Goal: Task Accomplishment & Management: Manage account settings

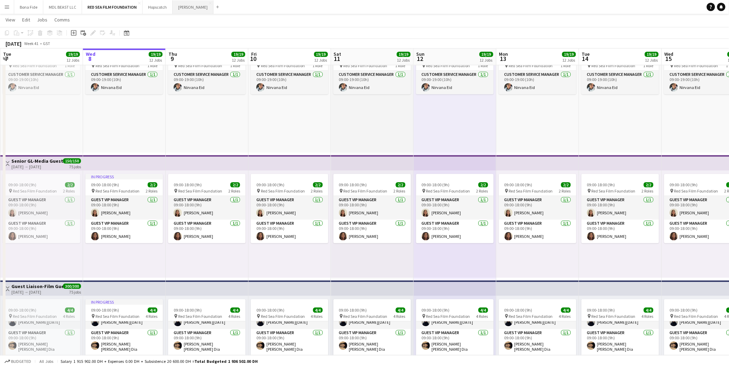
click at [179, 9] on button "Wasserman Close" at bounding box center [193, 6] width 41 height 13
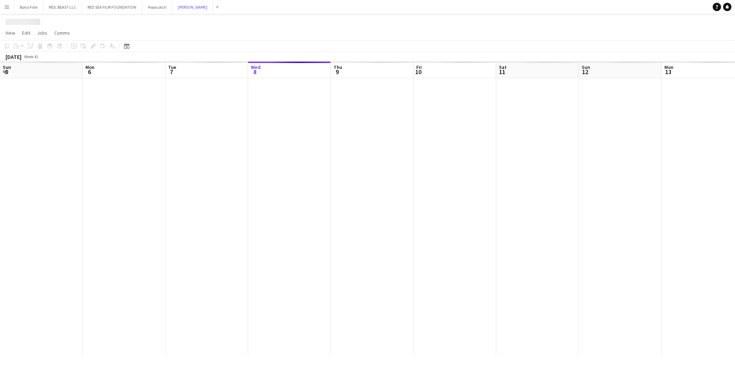
scroll to position [0, 165]
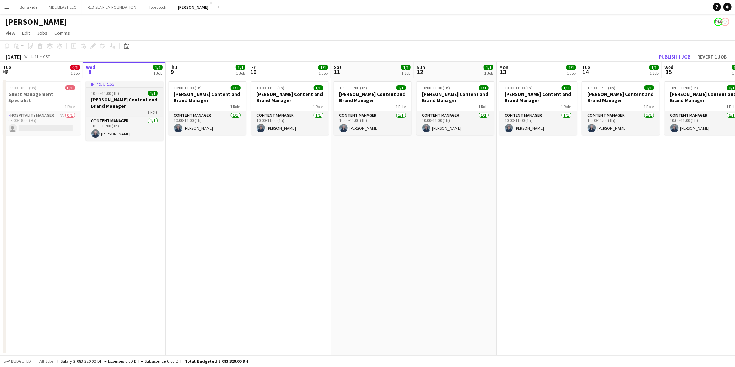
click at [122, 98] on h3 "Wasserman Content and Brand Manager" at bounding box center [124, 103] width 77 height 12
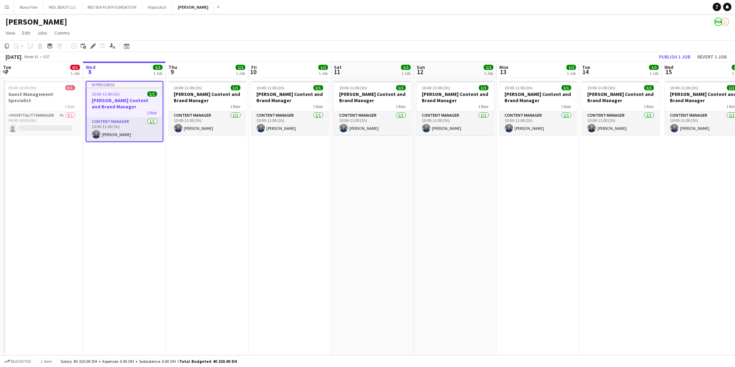
click at [227, 177] on app-date-cell "10:00-11:00 (1h) 1/1 Wasserman Content and Brand Manager 1 Role Content Manager…" at bounding box center [207, 216] width 83 height 277
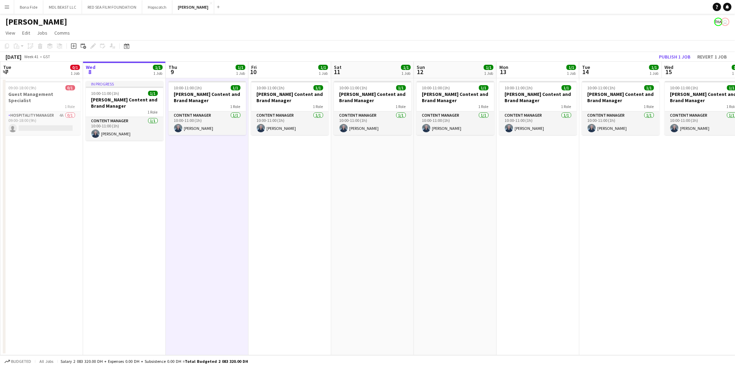
click at [290, 211] on app-date-cell "10:00-11:00 (1h) 1/1 Wasserman Content and Brand Manager 1 Role Content Manager…" at bounding box center [289, 216] width 83 height 277
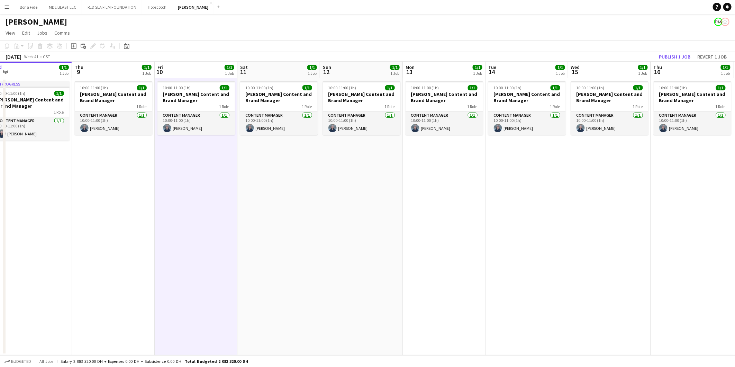
drag, startPoint x: 403, startPoint y: 227, endPoint x: 288, endPoint y: 211, distance: 116.6
click at [295, 212] on app-calendar-viewport "Sun 5 Mon 6 Tue 7 0/1 1 Job Wed 8 1/1 1 Job Thu 9 1/1 1 Job Fri 10 1/1 1 Job Sa…" at bounding box center [367, 208] width 735 height 293
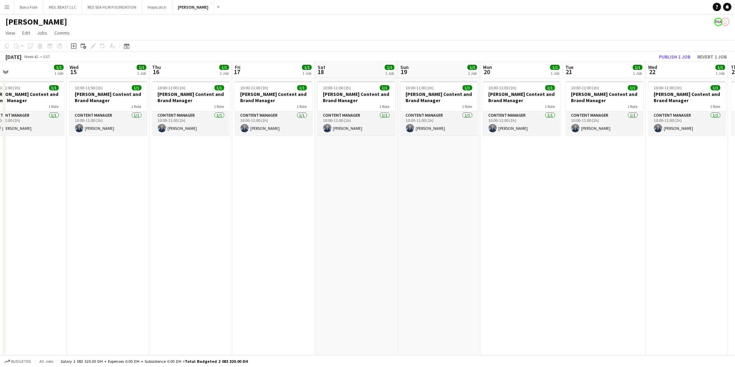
drag, startPoint x: 663, startPoint y: 211, endPoint x: 191, endPoint y: 219, distance: 471.5
click at [191, 219] on app-calendar-viewport "Sat 11 1/1 1 Job Sun 12 1/1 1 Job Mon 13 1/1 1 Job Tue 14 1/1 1 Job Wed 15 1/1 …" at bounding box center [367, 208] width 735 height 293
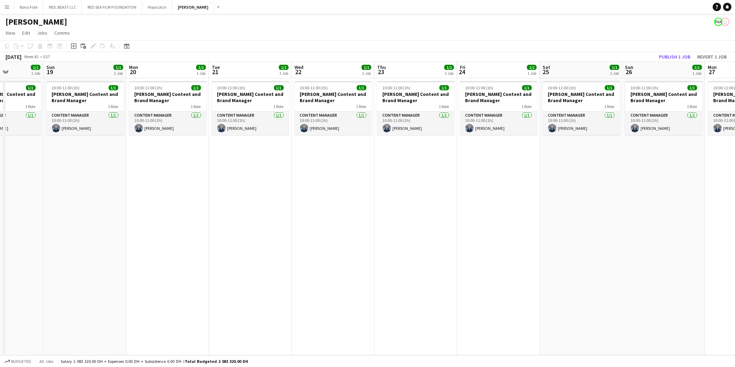
scroll to position [0, 230]
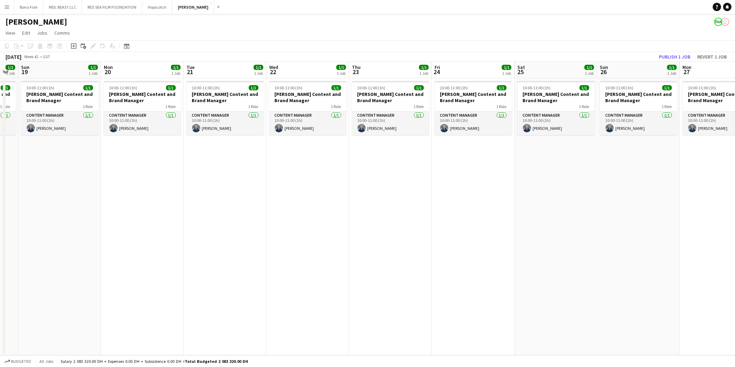
drag, startPoint x: 627, startPoint y: 196, endPoint x: 247, endPoint y: 246, distance: 382.7
click at [247, 246] on app-calendar-viewport "Thu 16 1/1 1 Job Fri 17 1/1 1 Job Sat 18 1/1 1 Job Sun 19 1/1 1 Job Mon 20 1/1 …" at bounding box center [367, 208] width 735 height 293
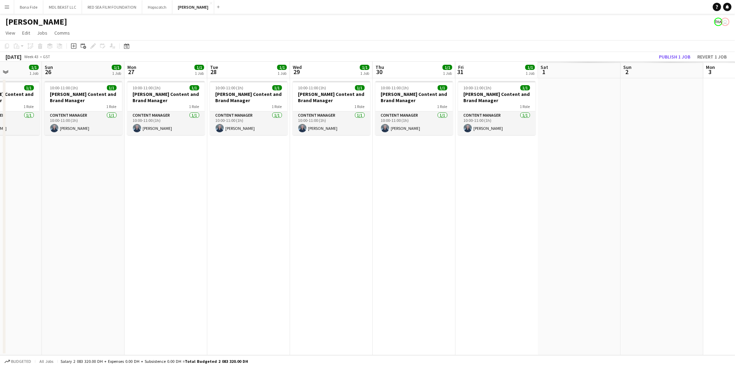
drag, startPoint x: 578, startPoint y: 228, endPoint x: 22, endPoint y: 230, distance: 555.9
click at [22, 230] on app-calendar-viewport "Wed 22 1/1 1 Job Thu 23 1/1 1 Job Fri 24 1/1 1 Job Sat 25 1/1 1 Job Sun 26 1/1 …" at bounding box center [367, 208] width 735 height 293
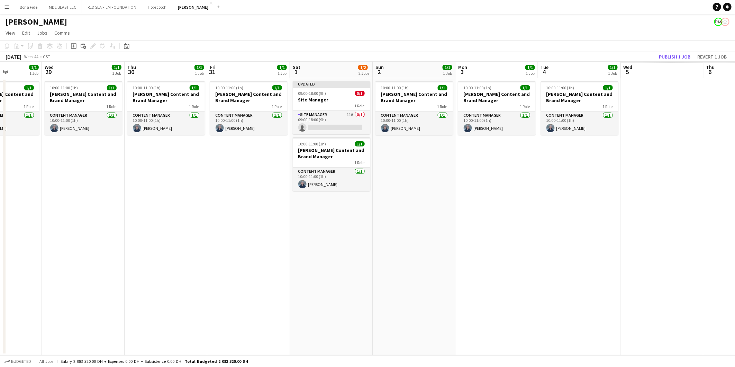
scroll to position [0, 208]
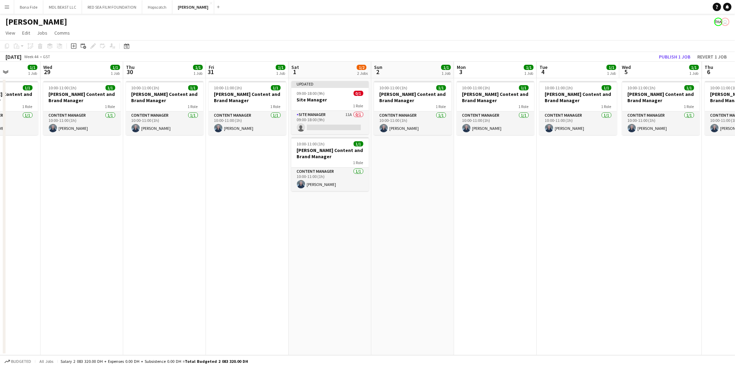
drag, startPoint x: 327, startPoint y: 227, endPoint x: 263, endPoint y: 230, distance: 63.3
click at [263, 230] on app-calendar-viewport "Sun 26 1/1 1 Job Mon 27 1/1 1 Job Tue 28 1/1 1 Job Wed 29 1/1 1 Job Thu 30 1/1 …" at bounding box center [367, 208] width 735 height 293
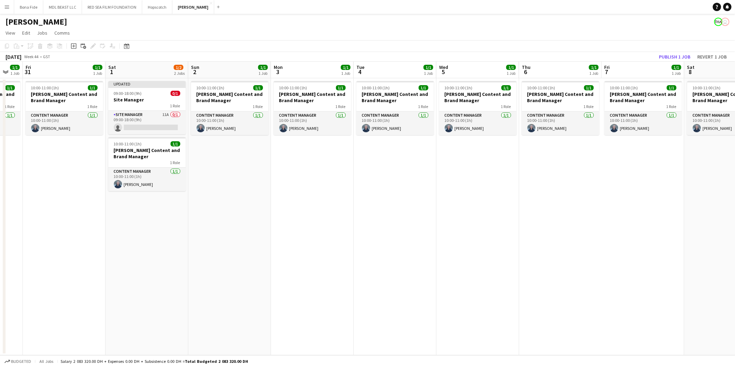
drag, startPoint x: 527, startPoint y: 216, endPoint x: 167, endPoint y: 225, distance: 360.2
click at [167, 225] on app-calendar-viewport "Tue 28 1/1 1 Job Wed 29 1/1 1 Job Thu 30 1/1 1 Job Fri 31 1/1 1 Job Sat 1 1/2 2…" at bounding box center [367, 208] width 735 height 293
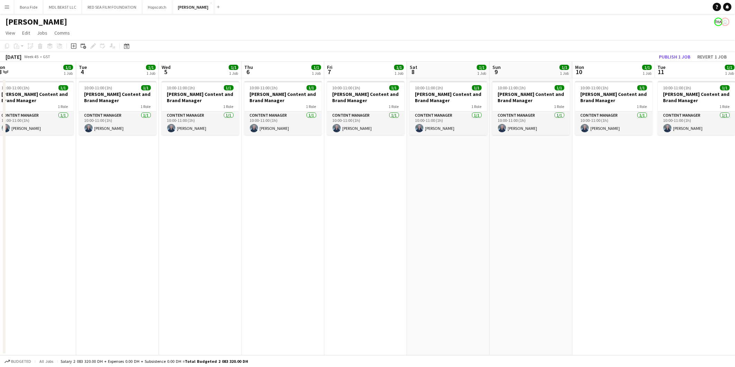
scroll to position [0, 267]
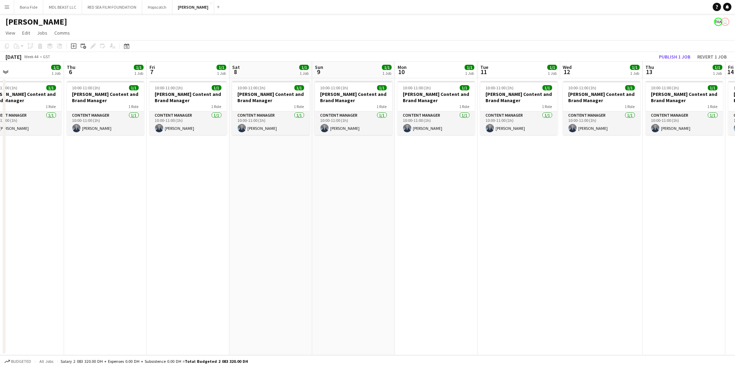
drag, startPoint x: 468, startPoint y: 220, endPoint x: 190, endPoint y: 225, distance: 277.5
click at [190, 225] on app-calendar-viewport "Sun 2 1/1 1 Job Mon 3 1/1 1 Job Tue 4 1/1 1 Job Wed 5 1/1 1 Job Thu 6 1/1 1 Job…" at bounding box center [367, 208] width 735 height 293
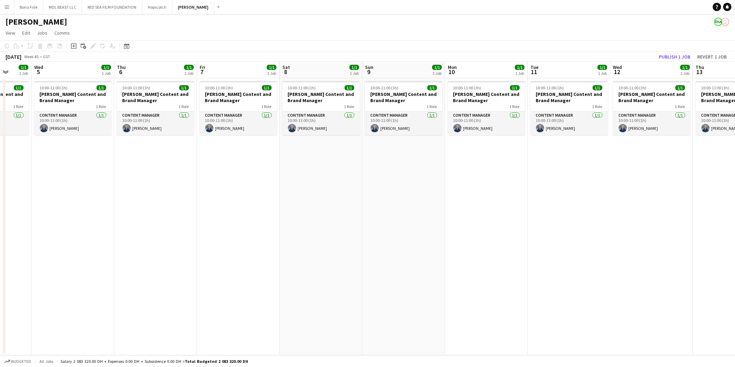
drag, startPoint x: 215, startPoint y: 190, endPoint x: 240, endPoint y: 210, distance: 32.0
click at [241, 212] on app-calendar-viewport "Sun 2 1/1 1 Job Mon 3 1/1 1 Job Tue 4 1/1 1 Job Wed 5 1/1 1 Job Thu 6 1/1 1 Job…" at bounding box center [367, 208] width 735 height 293
click at [136, 123] on app-card-role "Content Manager 1/1 10:00-11:00 (1h) Rasha Hasan" at bounding box center [155, 123] width 77 height 24
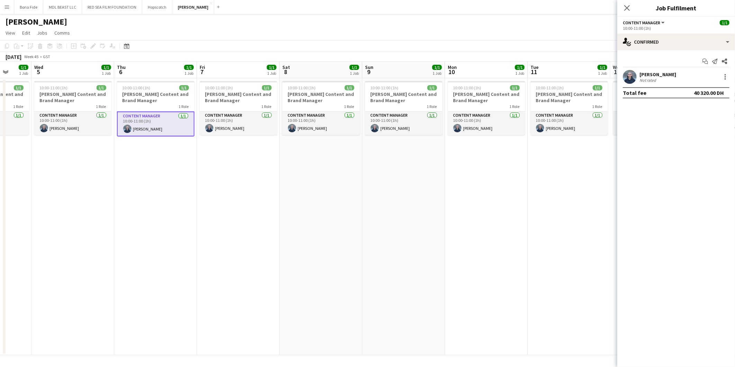
click at [632, 75] on app-user-avatar at bounding box center [630, 77] width 14 height 14
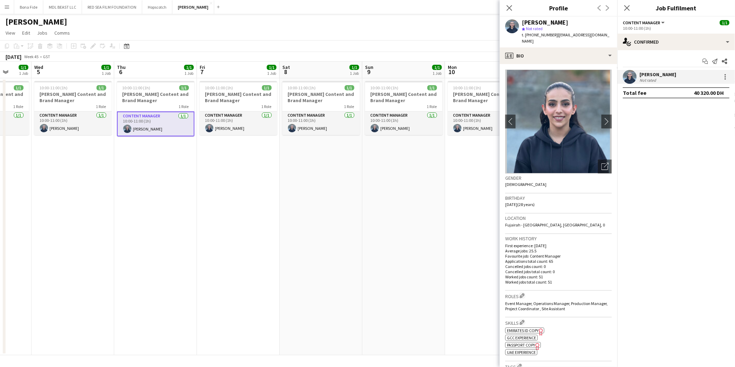
click at [154, 213] on app-date-cell "10:00-11:00 (1h) 1/1 Wasserman Content and Brand Manager 1 Role Content Manager…" at bounding box center [155, 216] width 83 height 277
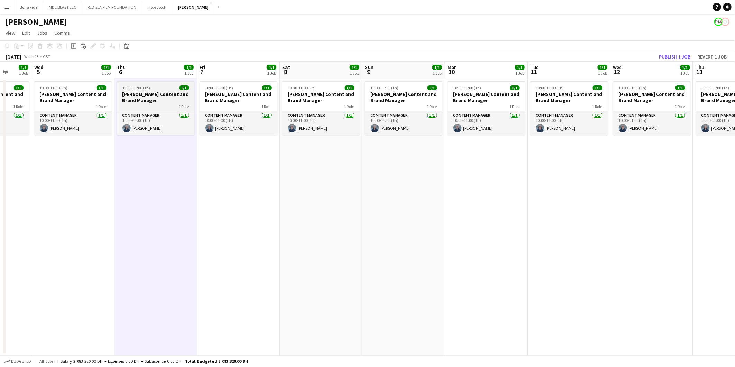
drag, startPoint x: 157, startPoint y: 100, endPoint x: 157, endPoint y: 109, distance: 8.6
click at [157, 100] on h3 "Wasserman Content and Brand Manager" at bounding box center [155, 97] width 77 height 12
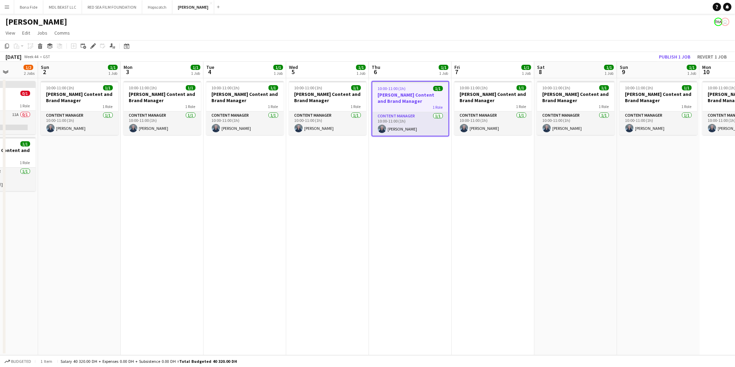
drag, startPoint x: 215, startPoint y: 201, endPoint x: 734, endPoint y: 204, distance: 518.9
click at [728, 202] on html "Menu Boards Boards Boards All jobs Status Workforce Workforce My Workforce Recr…" at bounding box center [367, 183] width 735 height 367
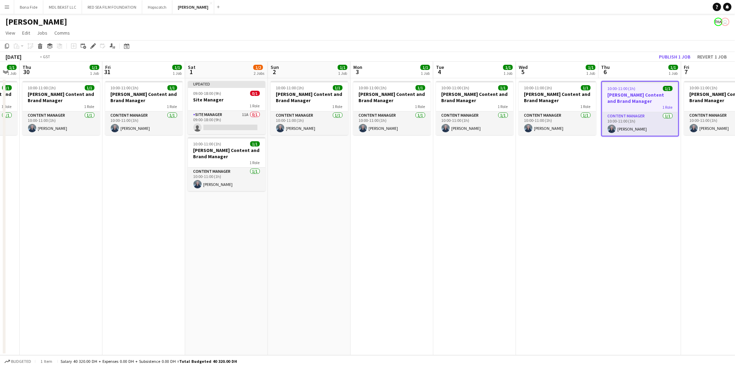
drag, startPoint x: 517, startPoint y: 246, endPoint x: -468, endPoint y: 254, distance: 985.5
click at [0, 254] on html "Menu Boards Boards Boards All jobs Status Workforce Workforce My Workforce Recr…" at bounding box center [367, 183] width 735 height 367
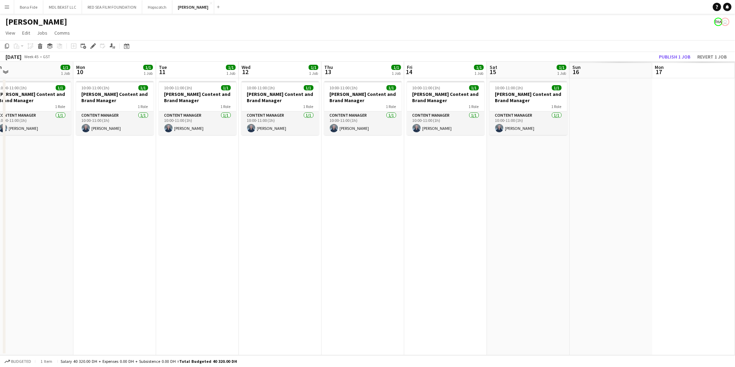
drag, startPoint x: 438, startPoint y: 245, endPoint x: 119, endPoint y: 221, distance: 319.8
click at [0, 221] on html "Menu Boards Boards Boards All jobs Status Workforce Workforce My Workforce Recr…" at bounding box center [367, 183] width 735 height 367
drag, startPoint x: 32, startPoint y: 205, endPoint x: -440, endPoint y: 190, distance: 472.4
click at [0, 190] on html "Menu Boards Boards Boards All jobs Status Workforce Workforce My Workforce Recr…" at bounding box center [367, 183] width 735 height 367
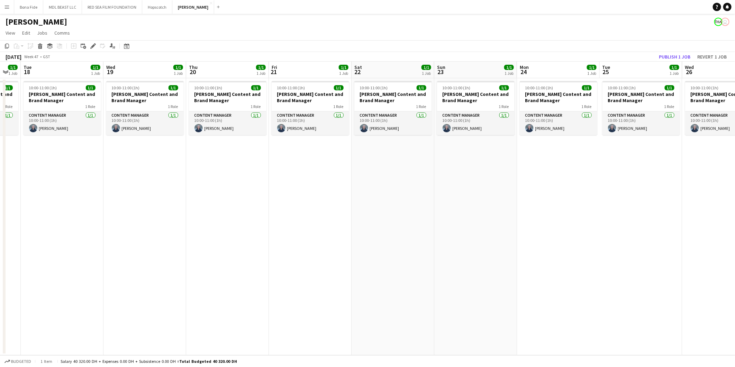
drag, startPoint x: 337, startPoint y: 209, endPoint x: -136, endPoint y: 203, distance: 472.5
click at [0, 203] on html "Menu Boards Boards Boards All jobs Status Workforce Workforce My Workforce Recr…" at bounding box center [367, 183] width 735 height 367
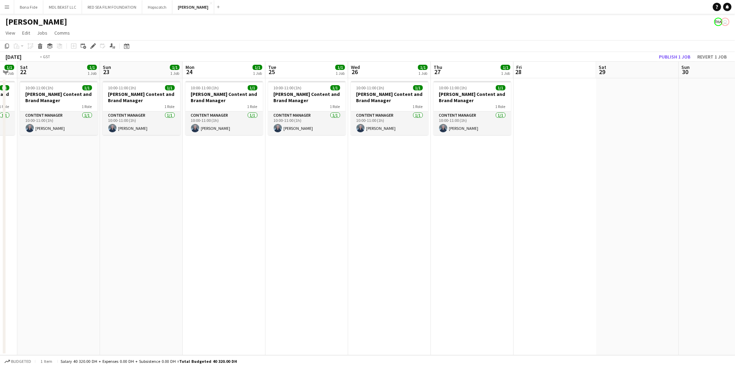
drag, startPoint x: 580, startPoint y: 203, endPoint x: -138, endPoint y: 167, distance: 719.0
click at [0, 167] on html "Menu Boards Boards Boards All jobs Status Workforce Workforce My Workforce Recr…" at bounding box center [367, 183] width 735 height 367
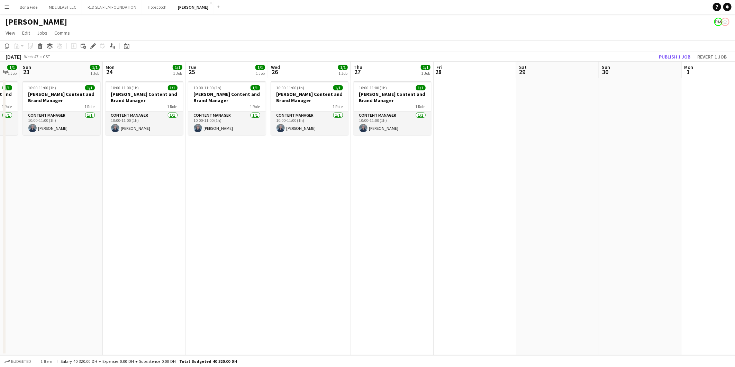
scroll to position [0, 144]
drag, startPoint x: 266, startPoint y: 186, endPoint x: 635, endPoint y: 146, distance: 371.9
click at [635, 146] on app-calendar-viewport "Fri 21 1/1 1 Job Sat 22 1/1 1 Job Sun 23 1/1 1 Job Mon 24 1/1 1 Job Tue 25 1/1 …" at bounding box center [367, 208] width 735 height 293
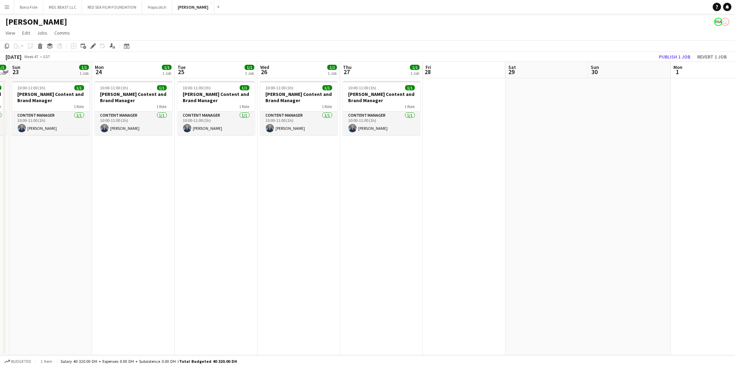
drag, startPoint x: 159, startPoint y: 157, endPoint x: 637, endPoint y: 160, distance: 478.4
click at [595, 160] on app-calendar-viewport "Thu 20 1/1 1 Job Fri 21 1/1 1 Job Sat 22 1/1 1 Job Sun 23 1/1 1 Job Mon 24 1/1 …" at bounding box center [367, 208] width 735 height 293
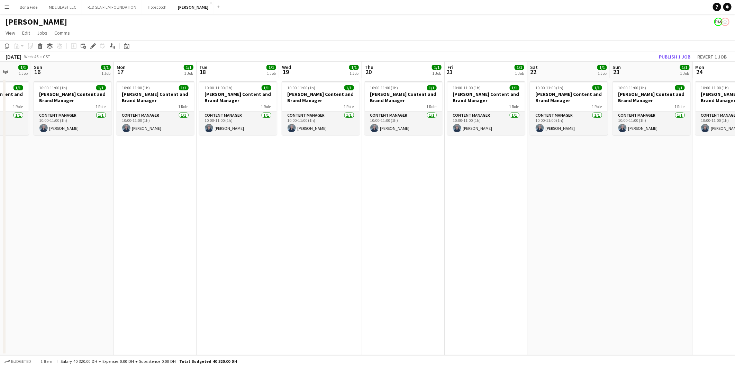
drag, startPoint x: 182, startPoint y: 193, endPoint x: 473, endPoint y: 183, distance: 291.4
click at [459, 185] on app-calendar-viewport "Thu 13 1/1 1 Job Fri 14 1/1 1 Job Sat 15 1/1 1 Job Sun 16 1/1 1 Job Mon 17 1/1 …" at bounding box center [367, 208] width 735 height 293
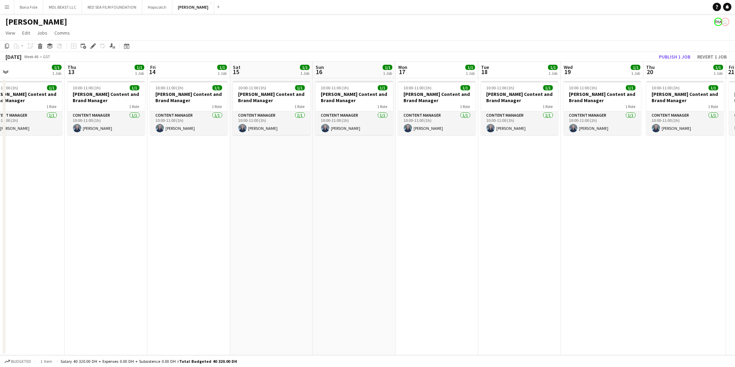
drag, startPoint x: 118, startPoint y: 190, endPoint x: 434, endPoint y: 187, distance: 316.2
click at [407, 188] on app-calendar-viewport "Mon 10 1/1 1 Job Tue 11 1/1 1 Job Wed 12 1/1 1 Job Thu 13 1/1 1 Job Fri 14 1/1 …" at bounding box center [367, 208] width 735 height 293
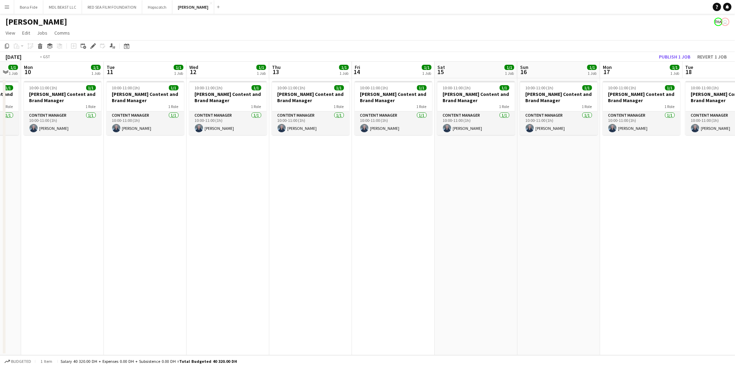
drag, startPoint x: 26, startPoint y: 196, endPoint x: 329, endPoint y: 195, distance: 303.0
click at [323, 195] on app-calendar-viewport "Sat 8 1/1 1 Job Sun 9 1/1 1 Job Mon 10 1/1 1 Job Tue 11 1/1 1 Job Wed 12 1/1 1 …" at bounding box center [367, 208] width 735 height 293
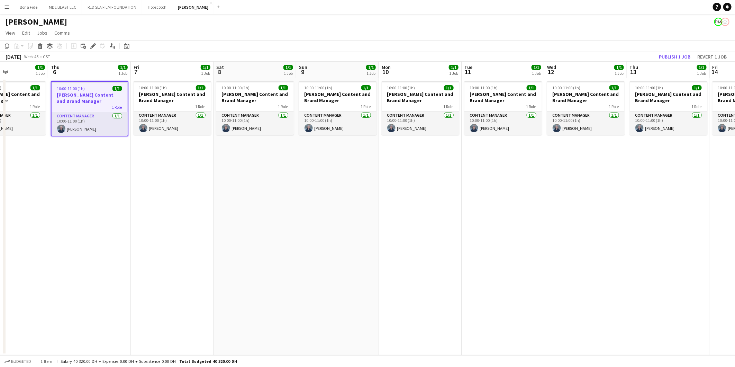
drag, startPoint x: 171, startPoint y: 219, endPoint x: 430, endPoint y: 217, distance: 258.7
click at [414, 217] on app-calendar-viewport "Mon 3 1/1 1 Job Tue 4 1/1 1 Job Wed 5 1/1 1 Job Thu 6 1/1 1 Job Fri 7 1/1 1 Job…" at bounding box center [367, 208] width 735 height 293
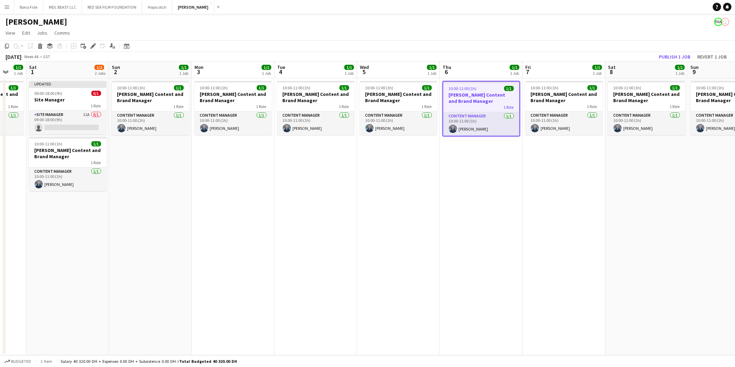
drag, startPoint x: 9, startPoint y: 217, endPoint x: 232, endPoint y: 213, distance: 223.1
click at [262, 216] on app-calendar-viewport "Thu 30 1/1 1 Job Fri 31 1/1 1 Job Sat 1 1/2 2 Jobs Sun 2 1/1 1 Job Mon 3 1/1 1 …" at bounding box center [367, 208] width 735 height 293
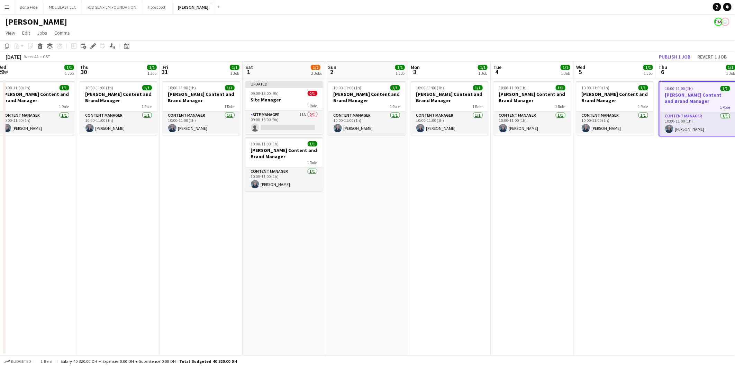
drag, startPoint x: 47, startPoint y: 214, endPoint x: 338, endPoint y: 191, distance: 291.9
click at [314, 196] on app-calendar-viewport "Mon 27 1/1 1 Job Tue 28 1/1 1 Job Wed 29 1/1 1 Job Thu 30 1/1 1 Job Fri 31 1/1 …" at bounding box center [367, 208] width 735 height 293
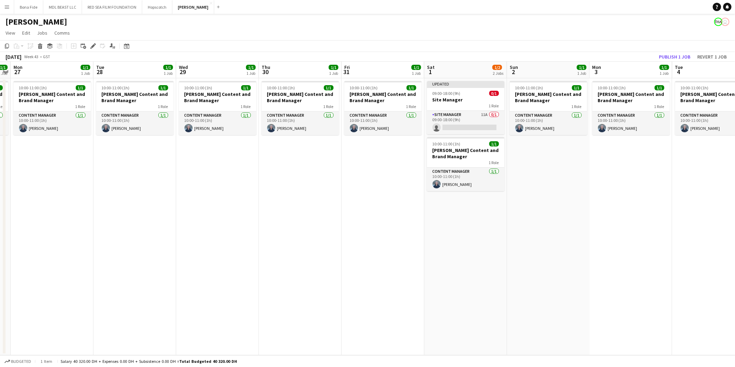
drag, startPoint x: 8, startPoint y: 208, endPoint x: 223, endPoint y: 208, distance: 214.8
click at [220, 207] on app-calendar-viewport "Fri 24 1/1 1 Job Sat 25 1/1 1 Job Sun 26 1/1 1 Job Mon 27 1/1 1 Job Tue 28 1/1 …" at bounding box center [367, 208] width 735 height 293
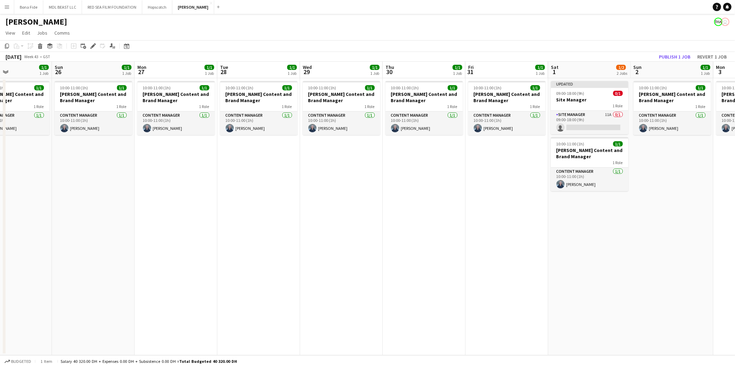
drag, startPoint x: 150, startPoint y: 206, endPoint x: 258, endPoint y: 208, distance: 107.9
click at [241, 206] on app-calendar-viewport "Thu 23 1/1 1 Job Fri 24 1/1 1 Job Sat 25 1/1 1 Job Sun 26 1/1 1 Job Mon 27 1/1 …" at bounding box center [367, 208] width 735 height 293
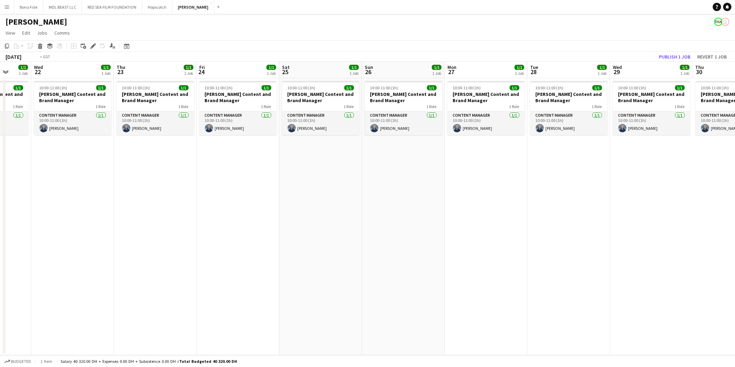
drag, startPoint x: 18, startPoint y: 175, endPoint x: 443, endPoint y: 184, distance: 425.6
click at [415, 174] on app-calendar-viewport "Mon 20 1/1 1 Job Tue 21 1/1 1 Job Wed 22 1/1 1 Job Thu 23 1/1 1 Job Fri 24 1/1 …" at bounding box center [367, 208] width 735 height 293
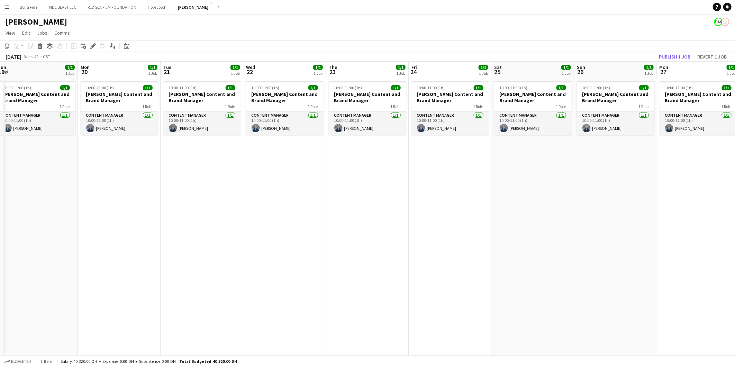
drag, startPoint x: 78, startPoint y: 227, endPoint x: 489, endPoint y: 211, distance: 411.9
click at [486, 212] on app-calendar-viewport "Fri 17 1/1 1 Job Sat 18 1/1 1 Job Sun 19 1/1 1 Job Mon 20 1/1 1 Job Tue 21 1/1 …" at bounding box center [367, 208] width 735 height 293
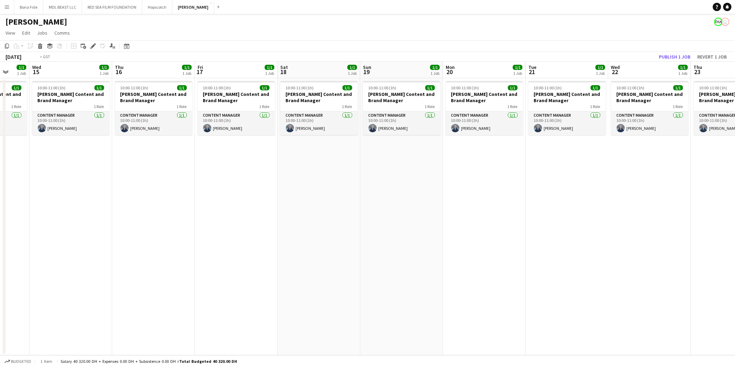
drag, startPoint x: 126, startPoint y: 236, endPoint x: 477, endPoint y: 237, distance: 350.4
click at [411, 236] on app-calendar-viewport "Sun 12 1/1 1 Job Mon 13 1/1 1 Job Tue 14 1/1 1 Job Wed 15 1/1 1 Job Thu 16 1/1 …" at bounding box center [367, 208] width 735 height 293
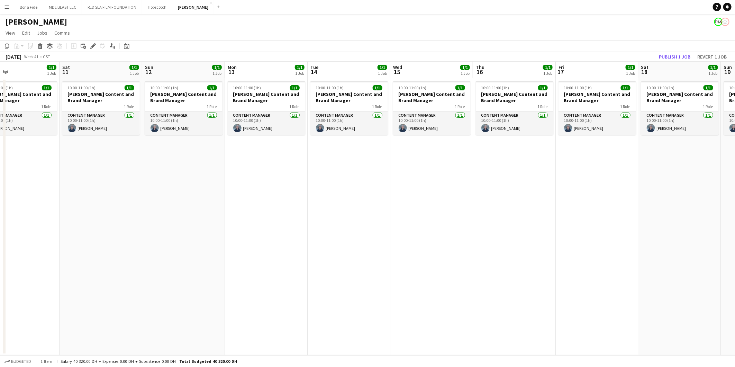
drag, startPoint x: 104, startPoint y: 232, endPoint x: 386, endPoint y: 233, distance: 281.9
click at [386, 233] on app-calendar-viewport "Wed 8 1/1 1 Job Thu 9 1/1 1 Job Fri 10 1/1 1 Job Sat 11 1/1 1 Job Sun 12 1/1 1 …" at bounding box center [367, 208] width 735 height 293
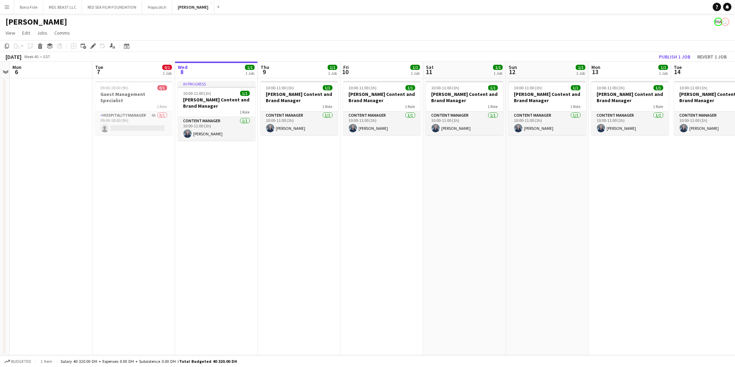
scroll to position [0, 215]
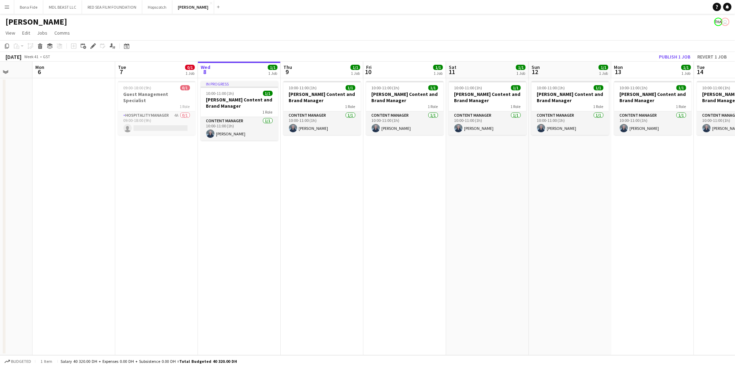
drag, startPoint x: 201, startPoint y: 248, endPoint x: 217, endPoint y: 248, distance: 16.3
click at [217, 248] on app-calendar-viewport "Fri 3 Sat 4 Sun 5 Mon 6 Tue 7 0/1 1 Job Wed 8 1/1 1 Job Thu 9 1/1 1 Job Fri 10 …" at bounding box center [367, 208] width 735 height 293
click at [141, 111] on app-card-role "Hospitality Manager 4A 0/1 09:00-18:00 (9h) single-neutral-actions" at bounding box center [156, 123] width 77 height 24
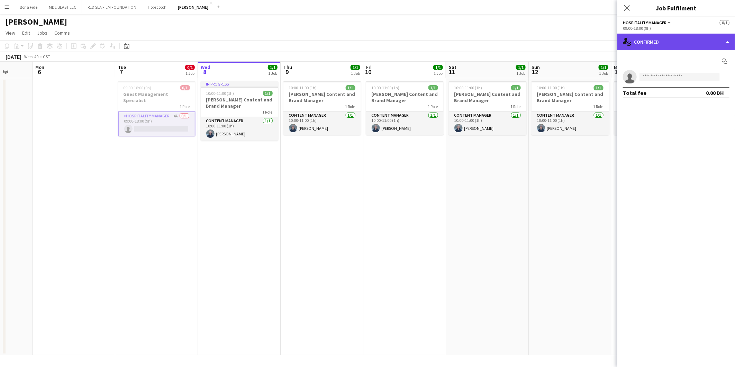
click at [697, 39] on div "single-neutral-actions-check-2 Confirmed" at bounding box center [676, 42] width 118 height 17
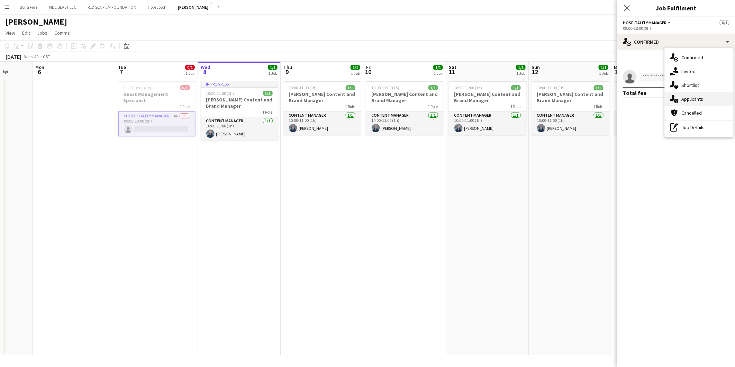
click at [697, 98] on span "Applicants" at bounding box center [692, 99] width 22 height 6
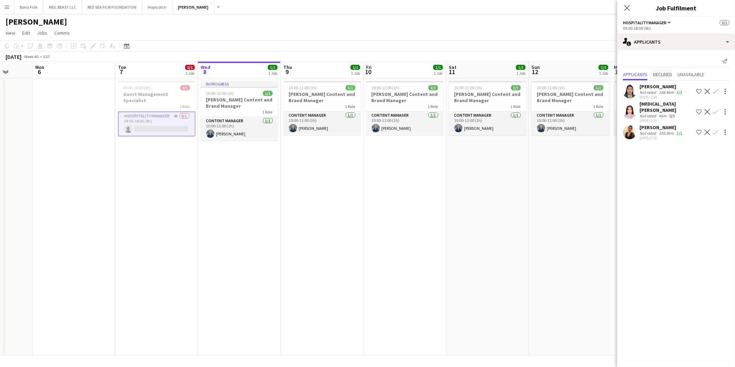
click at [668, 74] on span "Declined" at bounding box center [662, 74] width 19 height 5
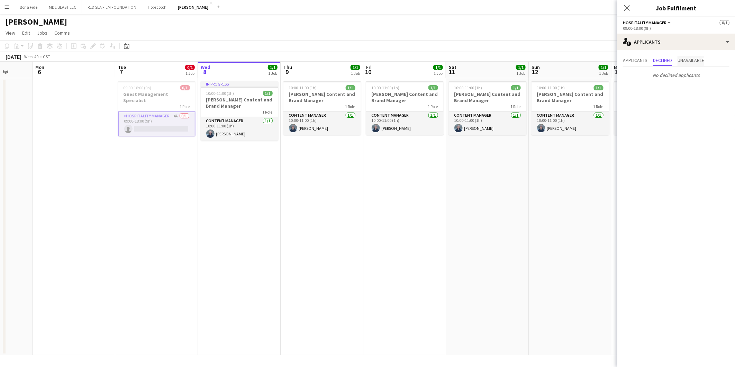
click at [687, 63] on span "Unavailable" at bounding box center [690, 61] width 27 height 10
click at [637, 59] on span "Applicants" at bounding box center [635, 60] width 25 height 5
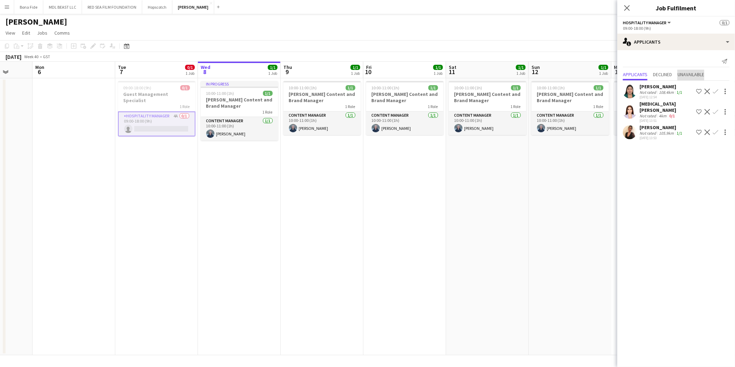
click at [690, 70] on span "Unavailable" at bounding box center [690, 75] width 27 height 10
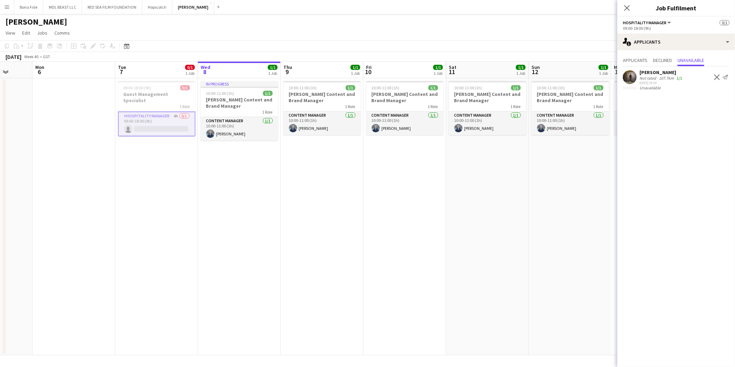
click at [634, 80] on app-user-avatar at bounding box center [630, 77] width 14 height 14
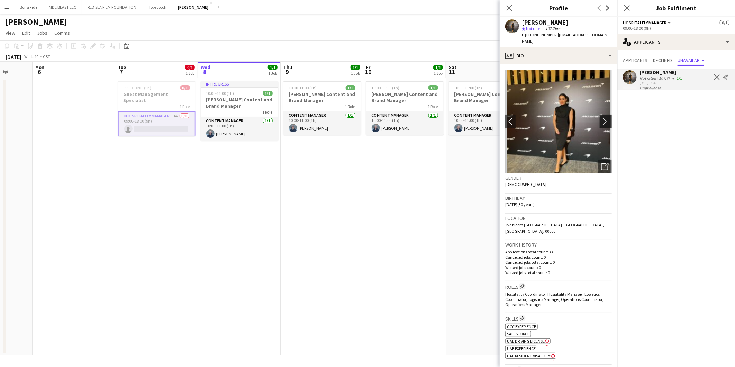
click at [599, 114] on button "chevron-right" at bounding box center [606, 121] width 14 height 14
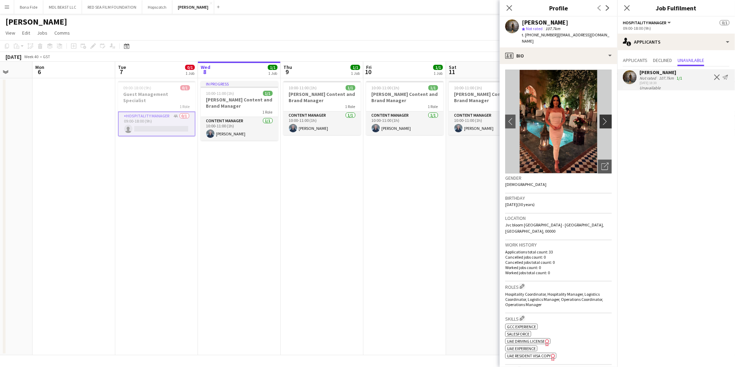
click at [601, 118] on app-icon "chevron-right" at bounding box center [606, 121] width 11 height 7
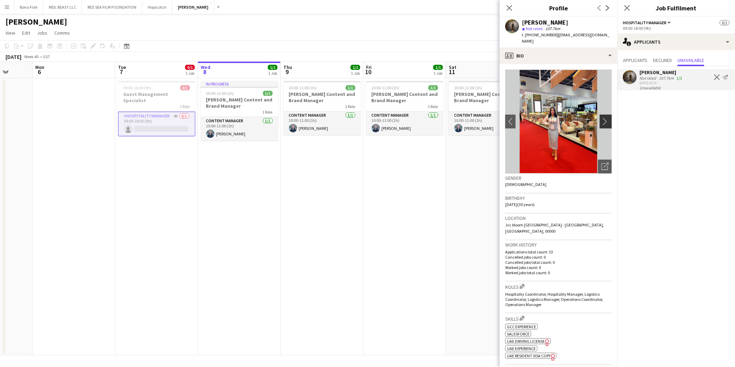
click at [601, 118] on app-icon "chevron-right" at bounding box center [606, 121] width 11 height 7
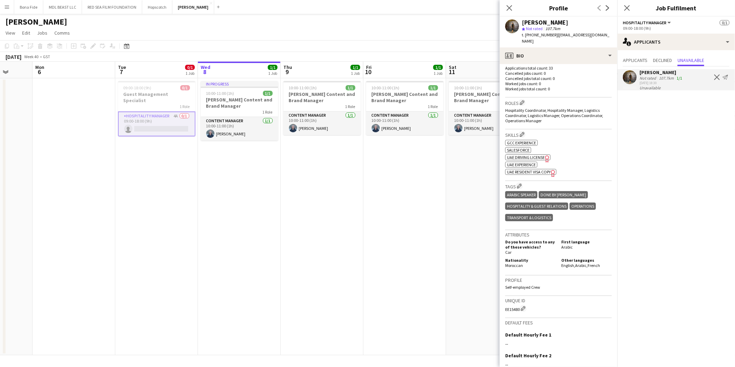
scroll to position [244, 0]
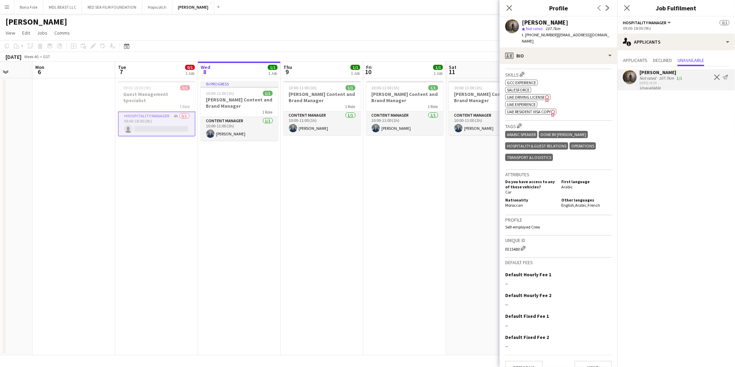
click at [318, 143] on app-date-cell "10:00-11:00 (1h) 1/1 Wasserman Content and Brand Manager 1 Role Content Manager…" at bounding box center [322, 216] width 83 height 277
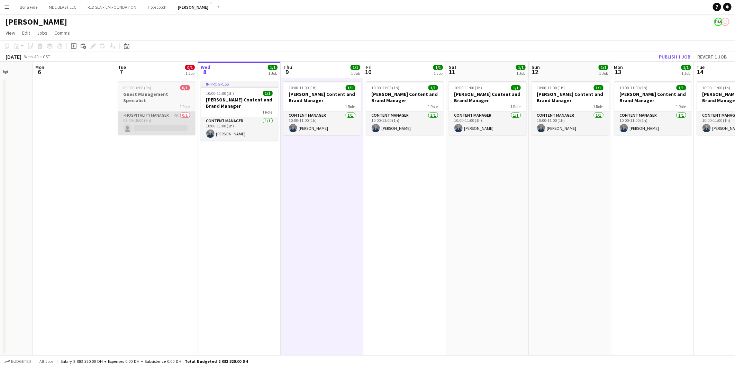
click at [169, 121] on app-card-role "Hospitality Manager 4A 0/1 09:00-18:00 (9h) single-neutral-actions" at bounding box center [156, 123] width 77 height 24
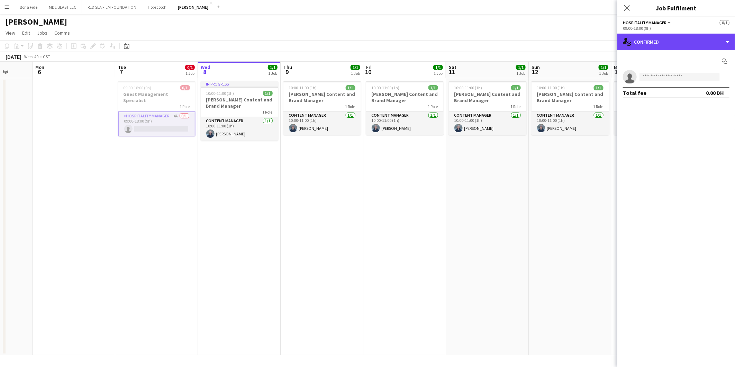
drag, startPoint x: 723, startPoint y: 42, endPoint x: 722, endPoint y: 53, distance: 11.2
click at [723, 42] on div "single-neutral-actions-check-2 Confirmed" at bounding box center [676, 42] width 118 height 17
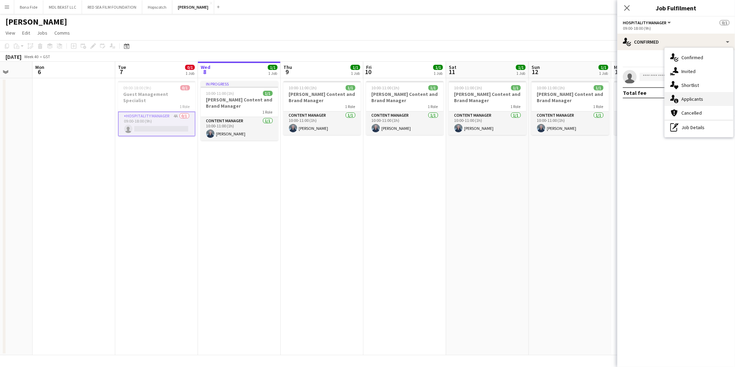
click at [689, 99] on span "Applicants" at bounding box center [692, 99] width 22 height 6
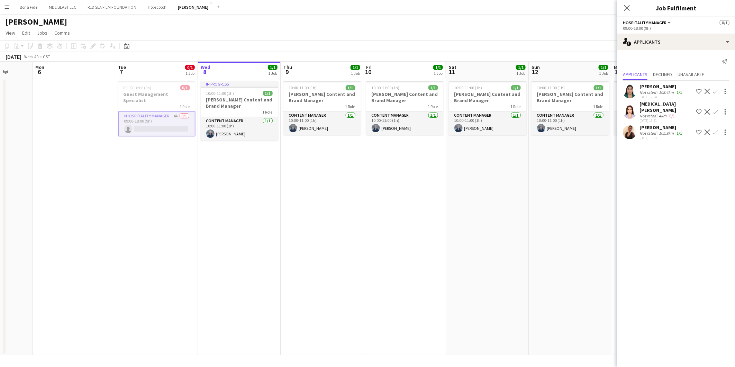
click at [632, 91] on app-user-avatar at bounding box center [630, 91] width 14 height 14
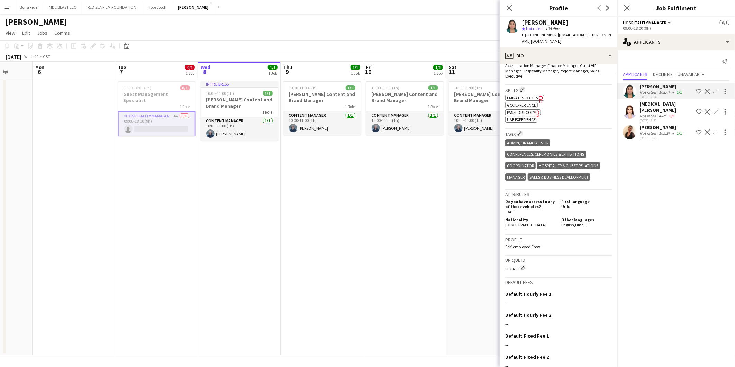
scroll to position [248, 0]
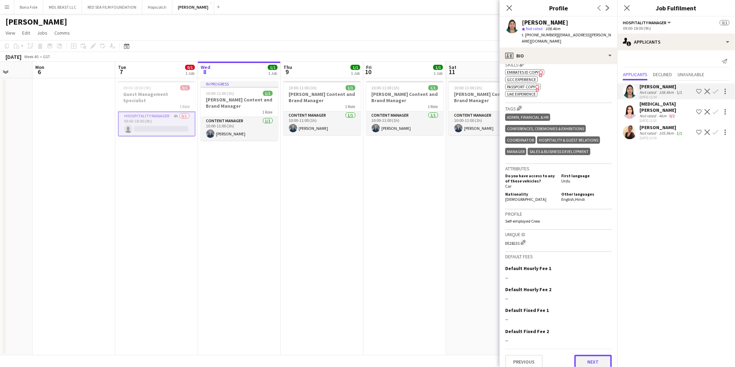
click at [596, 355] on button "Next" at bounding box center [592, 362] width 37 height 14
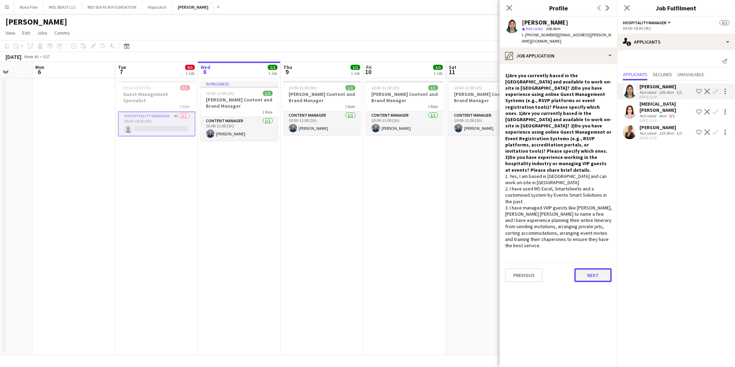
click at [600, 268] on button "Next" at bounding box center [592, 275] width 37 height 14
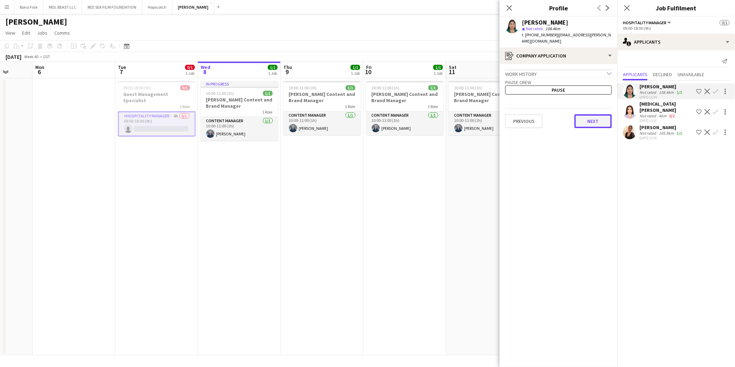
click at [585, 116] on button "Next" at bounding box center [592, 121] width 37 height 14
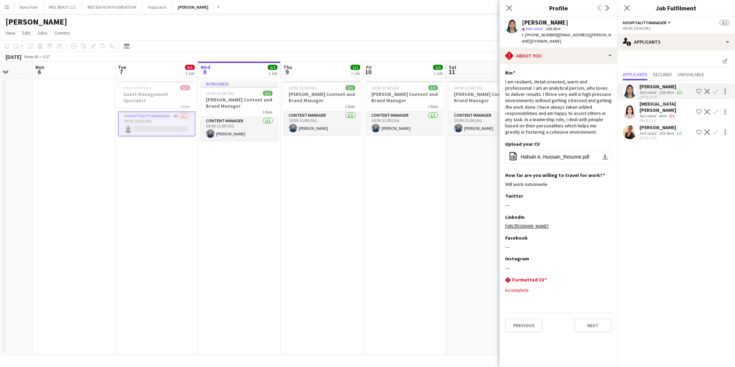
click at [368, 262] on app-date-cell "10:00-11:00 (1h) 1/1 Wasserman Content and Brand Manager 1 Role Content Manager…" at bounding box center [404, 216] width 83 height 277
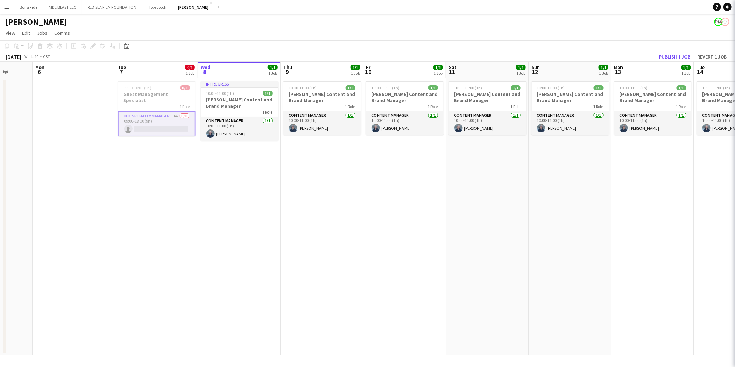
scroll to position [0, 215]
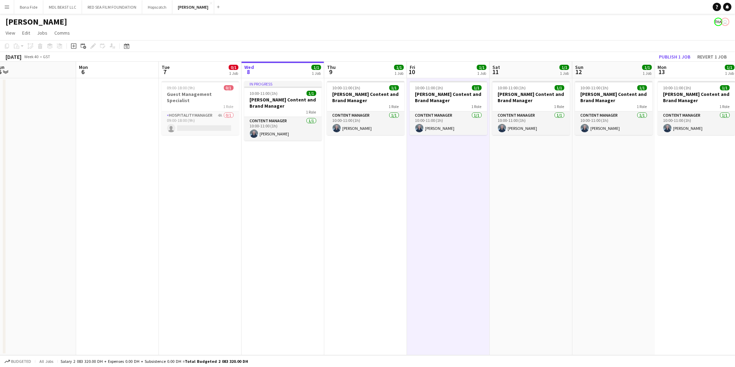
drag, startPoint x: 163, startPoint y: 246, endPoint x: 461, endPoint y: 255, distance: 297.9
click at [446, 254] on app-calendar-viewport "Fri 3 Sat 4 Sun 5 Mon 6 Tue 7 0/1 1 Job Wed 8 1/1 1 Job Thu 9 1/1 1 Job Fri 10 …" at bounding box center [367, 208] width 735 height 293
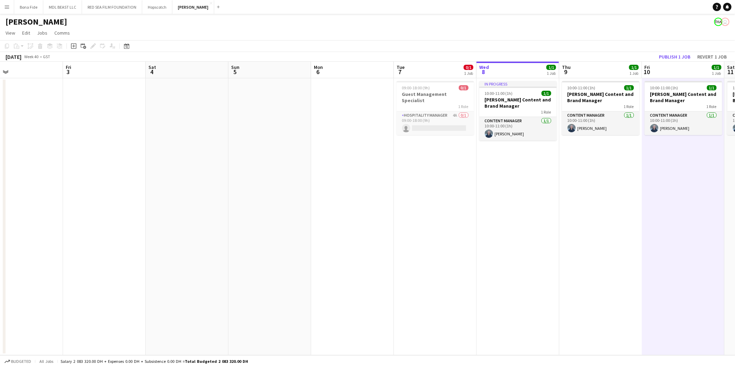
drag, startPoint x: 277, startPoint y: 268, endPoint x: 481, endPoint y: 279, distance: 204.7
click at [451, 285] on app-calendar-viewport "Tue 30 0/1 1 Job Wed 1 Thu 2 Fri 3 Sat 4 Sun 5 Mon 6 Tue 7 0/1 1 Job Wed 8 1/1 …" at bounding box center [367, 208] width 735 height 293
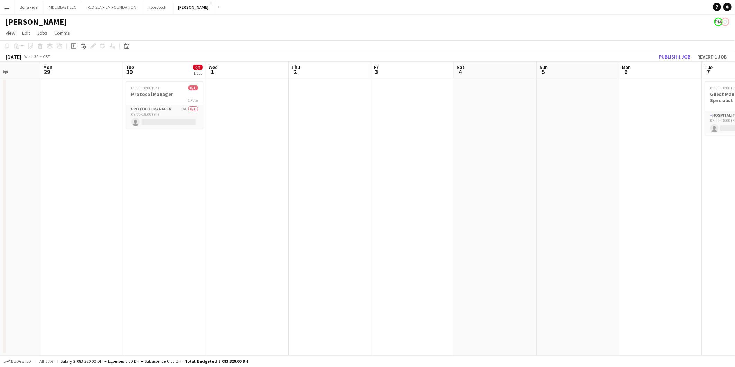
scroll to position [0, 199]
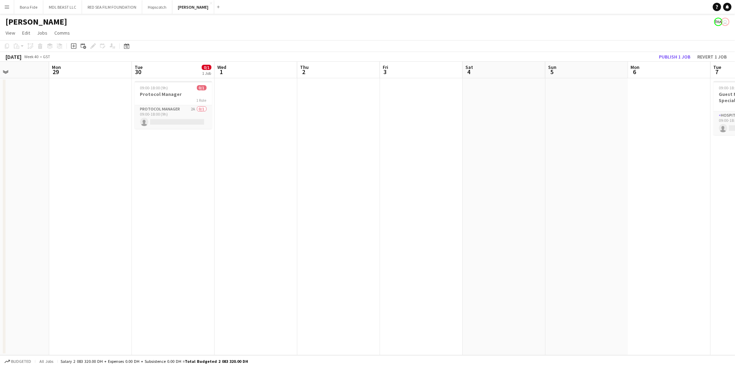
drag, startPoint x: 241, startPoint y: 252, endPoint x: 320, endPoint y: 255, distance: 78.6
click at [320, 255] on app-calendar-viewport "Fri 26 Sat 27 Sun 28 Mon 29 Tue 30 0/1 1 Job Wed 1 Thu 2 Fri 3 Sat 4 Sun 5 Mon …" at bounding box center [367, 208] width 735 height 293
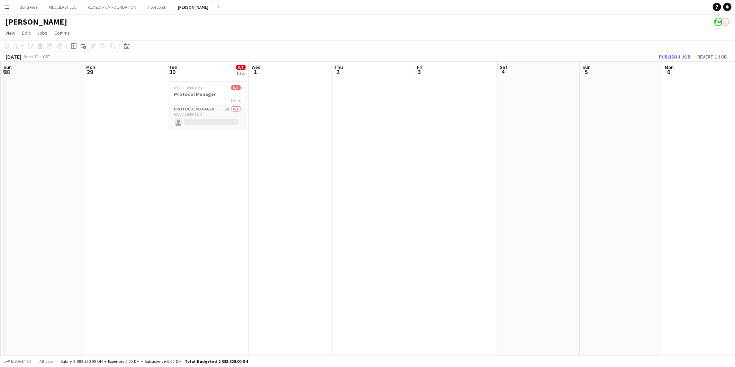
drag, startPoint x: 191, startPoint y: 206, endPoint x: 389, endPoint y: 215, distance: 198.4
click at [375, 213] on app-calendar-viewport "Fri 26 Sat 27 Sun 28 Mon 29 Tue 30 0/1 1 Job Wed 1 Thu 2 Fri 3 Sat 4 Sun 5 Mon …" at bounding box center [367, 208] width 735 height 293
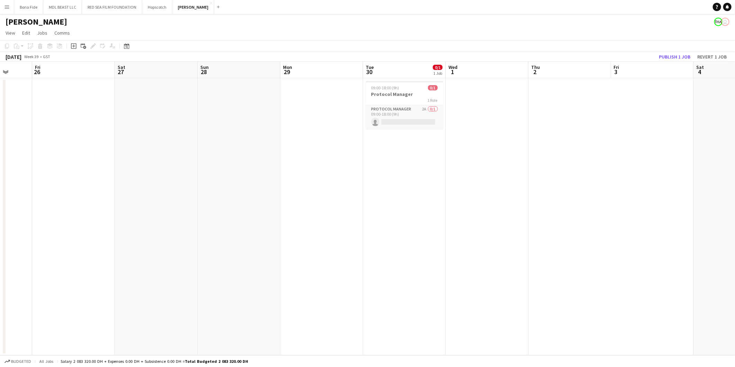
drag, startPoint x: 190, startPoint y: 224, endPoint x: 383, endPoint y: 231, distance: 192.8
click at [362, 229] on app-calendar-viewport "Tue 23 Wed 24 Thu 25 Fri 26 Sat 27 Sun 28 Mon 29 Tue 30 0/1 1 Job Wed 1 Thu 2 F…" at bounding box center [367, 208] width 735 height 293
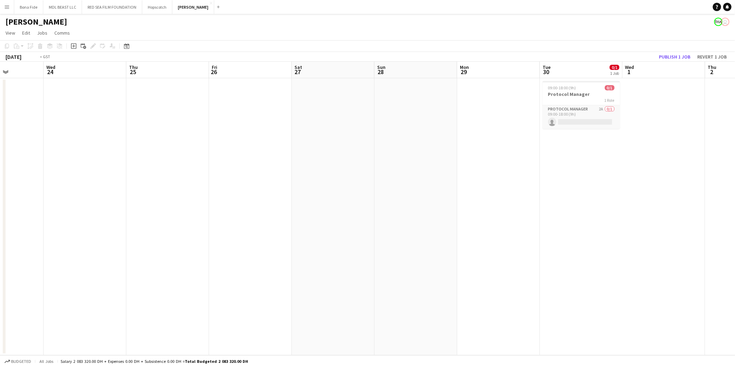
click at [328, 232] on app-calendar-viewport "Sun 21 Mon 22 Tue 23 Wed 24 Thu 25 Fri 26 Sat 27 Sun 28 Mon 29 Tue 30 0/1 1 Job…" at bounding box center [367, 208] width 735 height 293
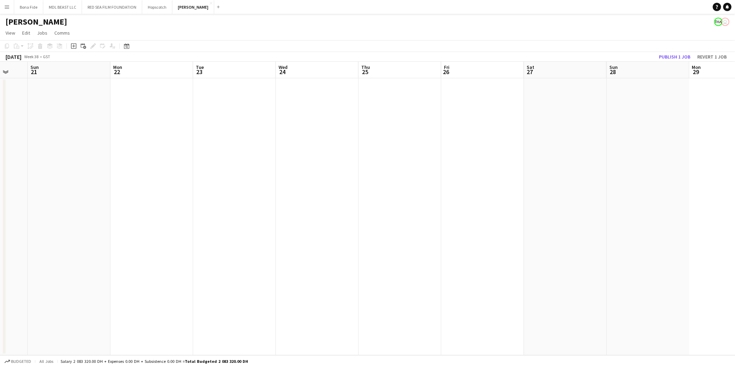
drag, startPoint x: 223, startPoint y: 232, endPoint x: 341, endPoint y: 233, distance: 118.0
click at [328, 233] on app-calendar-viewport "Fri 19 Sat 20 Sun 21 Mon 22 Tue 23 Wed 24 Thu 25 Fri 26 Sat 27 Sun 28 Mon 29 Tu…" at bounding box center [367, 208] width 735 height 293
click at [336, 241] on app-calendar-viewport "Thu 18 Fri 19 Sat 20 Sun 21 Mon 22 Tue 23 Wed 24 Thu 25 Fri 26 Sat 27 Sun 28 Mo…" at bounding box center [367, 208] width 735 height 293
drag, startPoint x: 194, startPoint y: 239, endPoint x: 362, endPoint y: 237, distance: 167.8
click at [347, 240] on app-calendar-viewport "Tue 16 Wed 17 Thu 18 Fri 19 Sat 20 Sun 21 Mon 22 Tue 23 Wed 24 Thu 25 Fri 26 Sa…" at bounding box center [367, 208] width 735 height 293
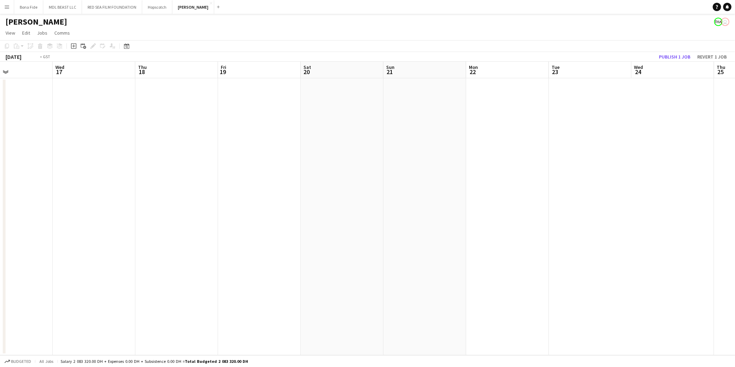
click at [358, 238] on app-calendar-viewport "Sun 14 Mon 15 Tue 16 Wed 17 Thu 18 Fri 19 Sat 20 Sun 21 Mon 22 Tue 23 Wed 24 Th…" at bounding box center [367, 208] width 735 height 293
drag, startPoint x: 178, startPoint y: 236, endPoint x: 338, endPoint y: 239, distance: 159.8
click at [322, 239] on app-calendar-viewport "Fri 12 Sat 13 Sun 14 Mon 15 Tue 16 Wed 17 Thu 18 Fri 19 Sat 20 Sun 21 Mon 22 Tu…" at bounding box center [367, 208] width 735 height 293
drag, startPoint x: 215, startPoint y: 248, endPoint x: 300, endPoint y: 247, distance: 84.8
click at [319, 248] on app-calendar-viewport "Tue 9 Wed 10 Thu 11 Fri 12 Sat 13 Sun 14 Mon 15 Tue 16 Wed 17 Thu 18 Fri 19 Sat…" at bounding box center [367, 208] width 735 height 293
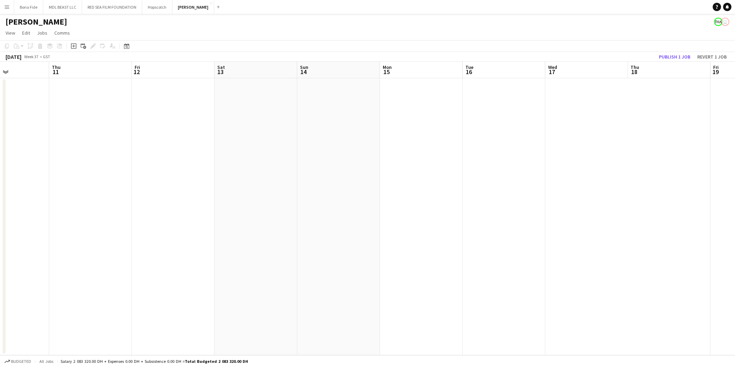
click at [303, 251] on app-calendar-viewport "Mon 8 Tue 9 Wed 10 Thu 11 Fri 12 Sat 13 Sun 14 Mon 15 Tue 16 Wed 17 Thu 18 Fri …" at bounding box center [367, 208] width 735 height 293
drag, startPoint x: 226, startPoint y: 255, endPoint x: 320, endPoint y: 254, distance: 94.8
click at [320, 255] on app-calendar-viewport "Sat 6 Sun 7 Mon 8 Tue 9 Wed 10 Thu 11 Fri 12 Sat 13 Sun 14 Mon 15 Tue 16 Wed 17…" at bounding box center [367, 208] width 735 height 293
drag, startPoint x: 100, startPoint y: 251, endPoint x: -68, endPoint y: 251, distance: 168.8
click at [0, 251] on html "Menu Boards Boards Boards All jobs Status Workforce Workforce My Workforce Recr…" at bounding box center [367, 183] width 735 height 367
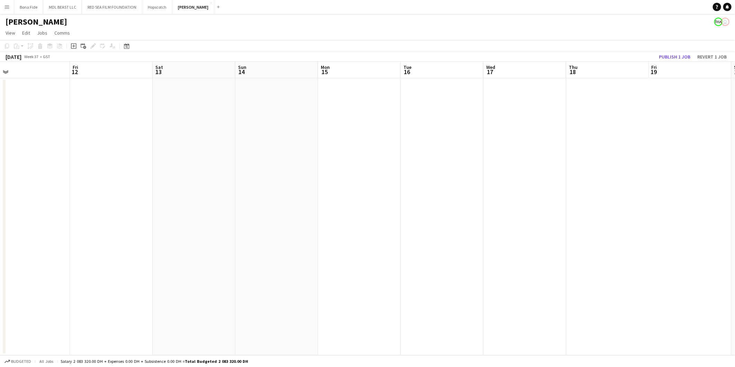
drag, startPoint x: 409, startPoint y: 250, endPoint x: 119, endPoint y: 250, distance: 289.9
click at [119, 250] on app-calendar-viewport "Tue 9 Wed 10 Thu 11 Fri 12 Sat 13 Sun 14 Mon 15 Tue 16 Wed 17 Thu 18 Fri 19 Sat…" at bounding box center [367, 208] width 735 height 293
drag, startPoint x: 361, startPoint y: 250, endPoint x: 136, endPoint y: 246, distance: 224.5
click at [132, 247] on app-calendar-viewport "Mon 15 Tue 16 Wed 17 Thu 18 Fri 19 Sat 20 Sun 21 Mon 22 Tue 23 Wed 24 Thu 25 Fr…" at bounding box center [367, 208] width 735 height 293
drag, startPoint x: 282, startPoint y: 244, endPoint x: 139, endPoint y: 240, distance: 142.5
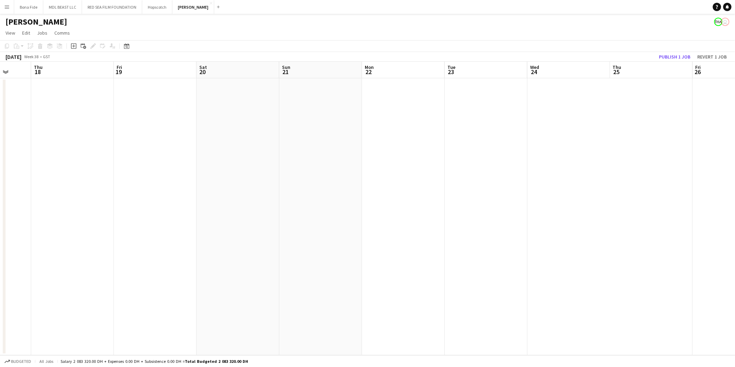
click at [139, 244] on app-calendar-viewport "Mon 15 Tue 16 Wed 17 Thu 18 Fri 19 Sat 20 Sun 21 Mon 22 Tue 23 Wed 24 Thu 25 Fr…" at bounding box center [367, 208] width 735 height 293
drag, startPoint x: 431, startPoint y: 242, endPoint x: 173, endPoint y: 240, distance: 257.7
click at [75, 242] on app-calendar-viewport "Thu 18 Fri 19 Sat 20 Sun 21 Mon 22 Tue 23 Wed 24 Thu 25 Fri 26 Sat 27 Sun 28 Mo…" at bounding box center [367, 208] width 735 height 293
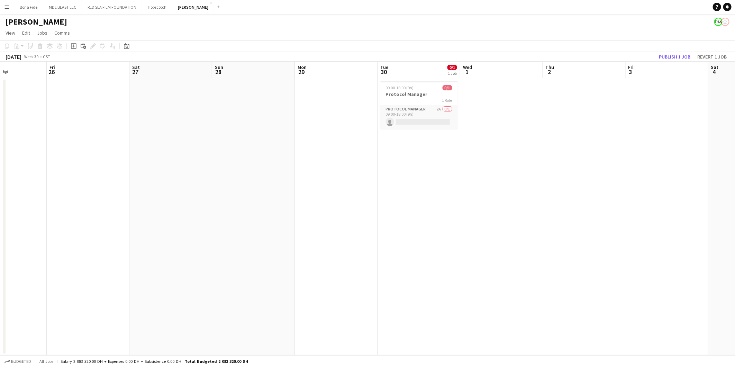
drag, startPoint x: 376, startPoint y: 240, endPoint x: 270, endPoint y: 237, distance: 106.6
click at [262, 240] on app-calendar-viewport "Mon 22 Tue 23 Wed 24 Thu 25 Fri 26 Sat 27 Sun 28 Mon 29 Tue 30 0/1 1 Job Wed 1 …" at bounding box center [367, 208] width 735 height 293
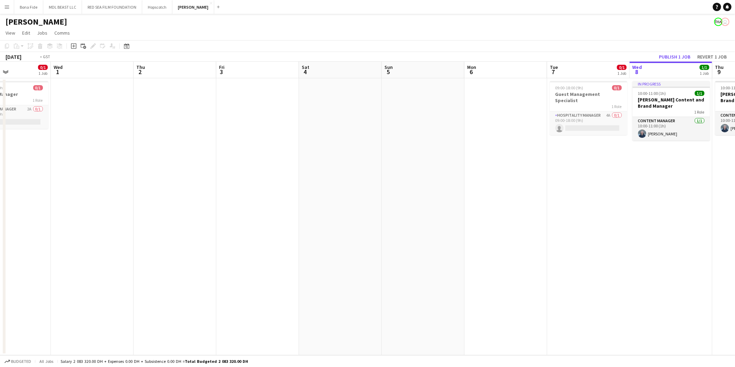
scroll to position [0, 175]
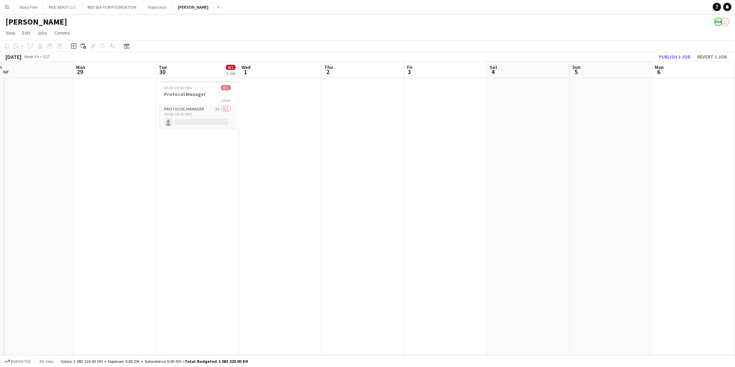
drag, startPoint x: 403, startPoint y: 222, endPoint x: 303, endPoint y: 227, distance: 100.8
click at [303, 227] on app-calendar-viewport "Fri 26 Sat 27 Sun 28 Mon 29 Tue 30 0/1 1 Job Wed 1 Thu 2 Fri 3 Sat 4 Sun 5 Mon …" at bounding box center [367, 208] width 735 height 293
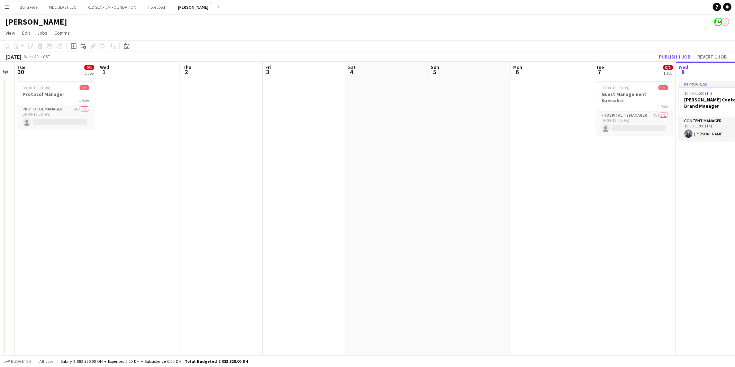
drag, startPoint x: 386, startPoint y: 219, endPoint x: 94, endPoint y: 224, distance: 292.3
click at [94, 224] on app-calendar-viewport "Fri 26 Sat 27 Sun 28 Mon 29 Tue 30 0/1 1 Job Wed 1 Thu 2 Fri 3 Sat 4 Sun 5 Mon …" at bounding box center [367, 208] width 735 height 293
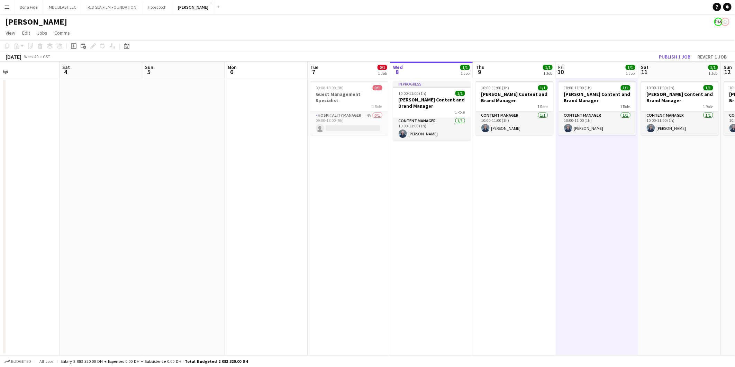
drag, startPoint x: 417, startPoint y: 231, endPoint x: 197, endPoint y: 239, distance: 219.8
click at [197, 239] on app-calendar-viewport "Tue 30 0/1 1 Job Wed 1 Thu 2 Fri 3 Sat 4 Sun 5 Mon 6 Tue 7 0/1 1 Job Wed 8 1/1 …" at bounding box center [367, 208] width 735 height 293
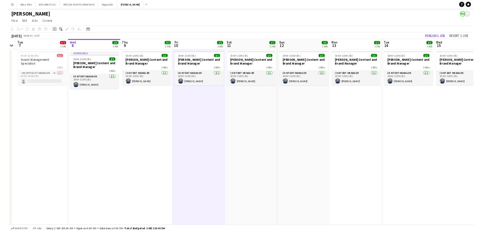
scroll to position [0, 183]
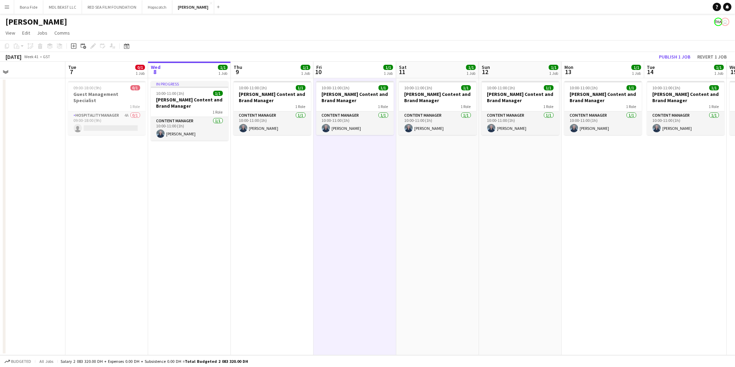
drag, startPoint x: 473, startPoint y: 227, endPoint x: 373, endPoint y: 245, distance: 102.3
click at [373, 245] on app-calendar-viewport "Sat 4 Sun 5 Mon 6 Tue 7 0/1 1 Job Wed 8 1/1 1 Job Thu 9 1/1 1 Job Fri 10 1/1 1 …" at bounding box center [367, 208] width 735 height 293
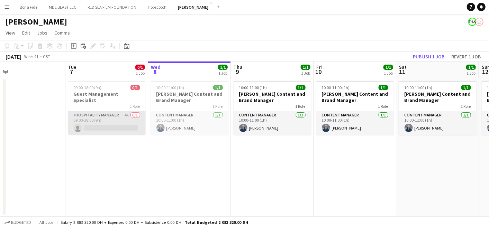
click at [107, 114] on app-card-role "Hospitality Manager 4A 0/1 09:00-18:00 (9h) single-neutral-actions" at bounding box center [106, 123] width 77 height 24
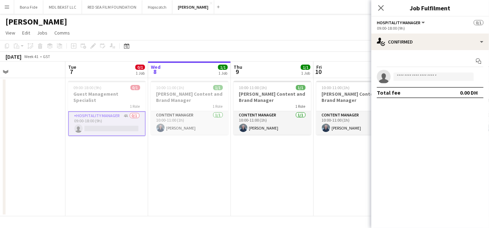
click at [409, 33] on app-options-switcher "Hospitality Manager All roles Hospitality Manager 0/1 09:00-18:00 (9h)" at bounding box center [430, 25] width 118 height 17
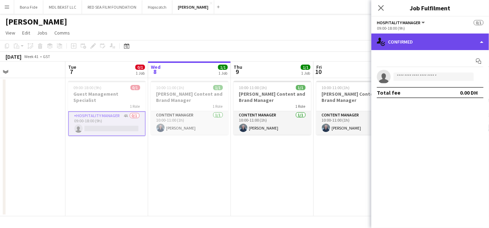
click at [407, 40] on div "single-neutral-actions-check-2 Confirmed" at bounding box center [430, 42] width 118 height 17
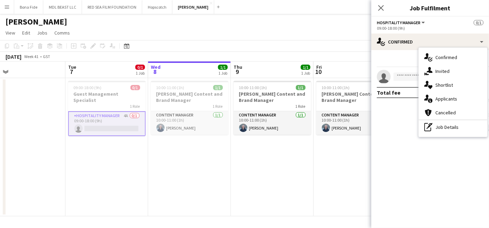
click at [171, 165] on app-date-cell "10:00-11:00 (1h) 1/1 Wasserman Content and Brand Manager 1 Role Content Manager…" at bounding box center [189, 147] width 83 height 138
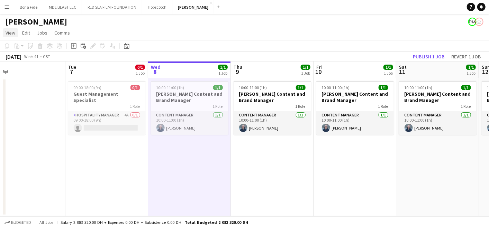
click at [7, 34] on span "View" at bounding box center [11, 33] width 10 height 6
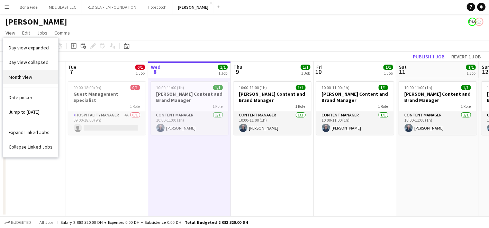
click at [30, 73] on link "Month view" at bounding box center [30, 77] width 55 height 15
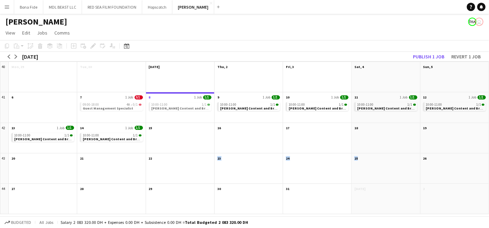
drag, startPoint x: 373, startPoint y: 167, endPoint x: 157, endPoint y: 171, distance: 215.9
click at [157, 171] on div "40 Scroll down Mon, 29 Scroll down Tue, 30 Scroll down Wed, 1 Oct Scroll down T…" at bounding box center [244, 138] width 489 height 153
drag, startPoint x: 157, startPoint y: 171, endPoint x: 324, endPoint y: 165, distance: 166.5
click at [324, 165] on div at bounding box center [317, 172] width 68 height 21
drag, startPoint x: 471, startPoint y: 207, endPoint x: 376, endPoint y: 205, distance: 95.1
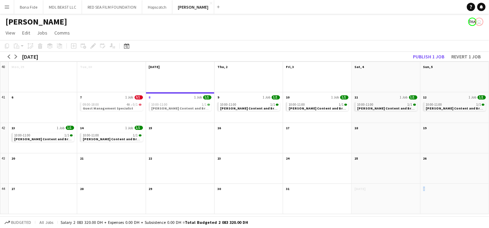
click at [376, 205] on div "40 Scroll down Mon, 29 Scroll down Tue, 30 Scroll down Wed, 1 Oct Scroll down T…" at bounding box center [244, 138] width 489 height 153
drag, startPoint x: 376, startPoint y: 205, endPoint x: 280, endPoint y: 189, distance: 98.0
click at [280, 189] on app-month-view-date-header "30" at bounding box center [248, 188] width 68 height 9
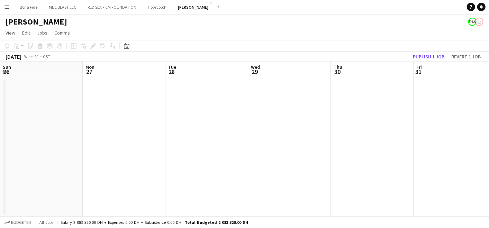
scroll to position [0, 238]
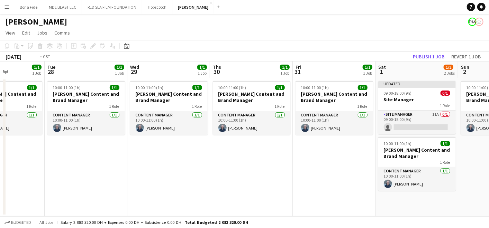
drag, startPoint x: 177, startPoint y: 176, endPoint x: 585, endPoint y: 209, distance: 409.5
click at [489, 209] on html "Menu Boards Boards Boards All jobs Status Workforce Workforce My Workforce Recr…" at bounding box center [244, 114] width 489 height 228
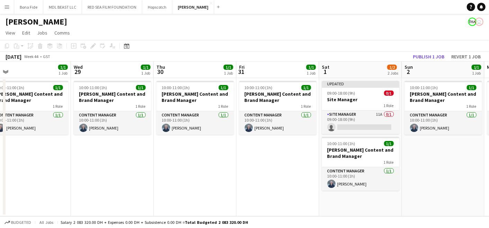
scroll to position [0, 268]
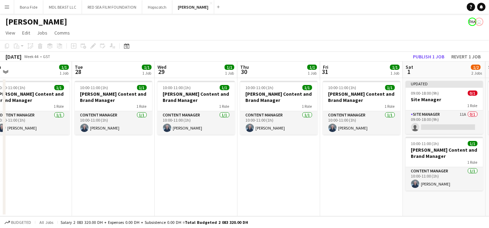
drag, startPoint x: 386, startPoint y: 205, endPoint x: 248, endPoint y: 182, distance: 140.1
click at [248, 182] on app-calendar-viewport "Sat 25 1/1 1 Job Sun 26 1/1 1 Job Mon 27 1/1 1 Job Tue 28 1/1 1 Job Wed 29 1/1 …" at bounding box center [244, 139] width 489 height 155
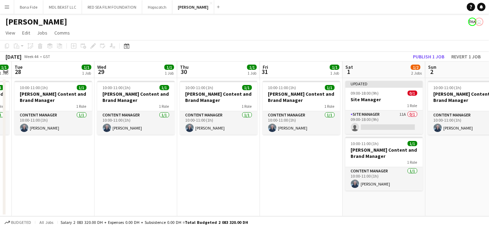
drag, startPoint x: 244, startPoint y: 182, endPoint x: 186, endPoint y: 180, distance: 58.1
click at [186, 180] on app-calendar-viewport "Sat 25 1/1 1 Job Sun 26 1/1 1 Job Mon 27 1/1 1 Job Tue 28 1/1 1 Job Wed 29 1/1 …" at bounding box center [244, 139] width 489 height 155
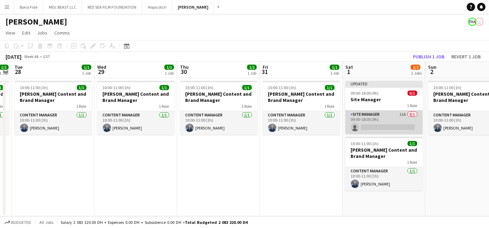
click at [390, 116] on app-card-role "Site Manager 11A 0/1 09:00-18:00 (9h) single-neutral-actions" at bounding box center [383, 123] width 77 height 24
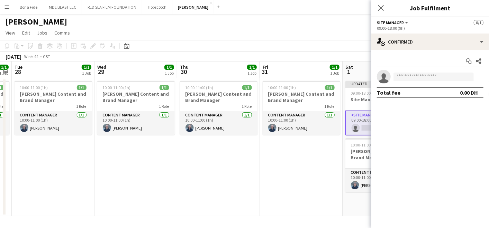
click at [248, 175] on app-date-cell "10:00-11:00 (1h) 1/1 Wasserman Content and Brand Manager 1 Role Content Manager…" at bounding box center [218, 147] width 83 height 138
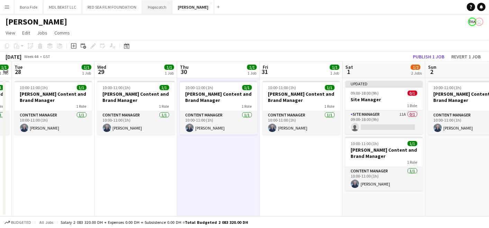
click at [151, 10] on button "Hopscotch Close" at bounding box center [157, 6] width 30 height 13
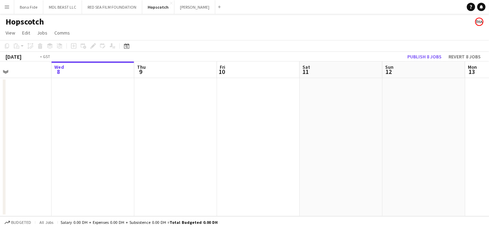
scroll to position [0, 186]
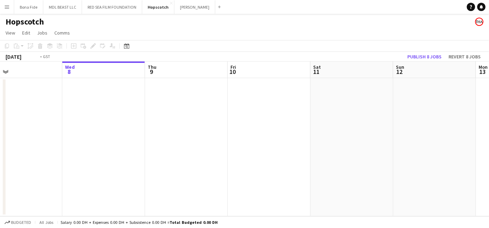
drag, startPoint x: 180, startPoint y: 172, endPoint x: 515, endPoint y: 167, distance: 335.6
click at [489, 167] on html "Menu Boards Boards Boards All jobs Status Workforce Workforce My Workforce Recr…" at bounding box center [244, 114] width 489 height 228
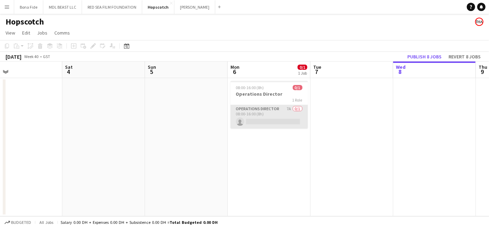
click at [271, 120] on app-card-role "Operations Director 7A 0/1 08:00-16:00 (8h) single-neutral-actions" at bounding box center [268, 117] width 77 height 24
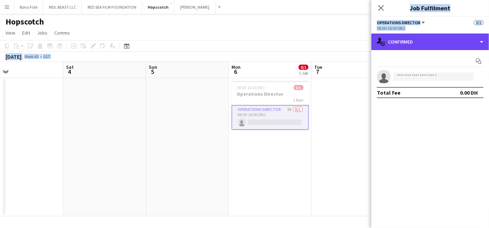
click at [489, 42] on html "Menu Boards Boards Boards All jobs Status Workforce Workforce My Workforce Recr…" at bounding box center [244, 114] width 489 height 228
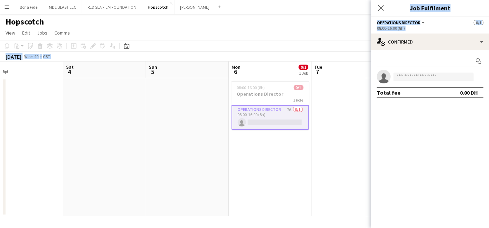
click at [366, 95] on app-date-cell at bounding box center [352, 147] width 83 height 138
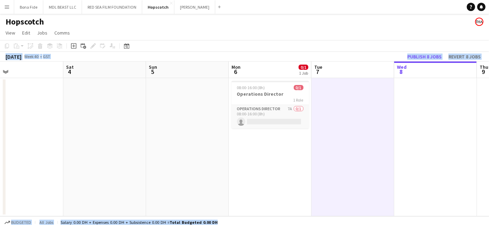
click at [365, 210] on app-date-cell at bounding box center [352, 147] width 83 height 138
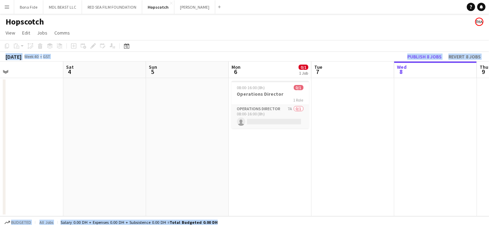
click at [313, 216] on app-date-cell at bounding box center [352, 147] width 83 height 138
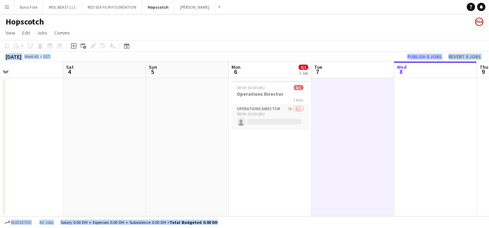
click at [421, 42] on app-toolbar "Copy Paste Paste Ctrl+V Paste with crew Ctrl+Shift+V Paste linked Job Delete Gr…" at bounding box center [244, 46] width 489 height 12
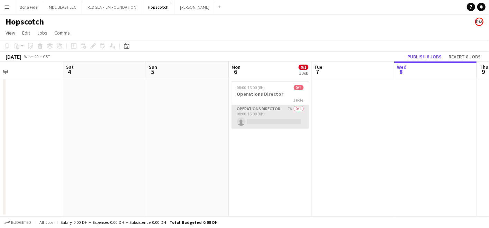
click at [282, 113] on app-card-role "Operations Director 7A 0/1 08:00-16:00 (8h) single-neutral-actions" at bounding box center [269, 117] width 77 height 24
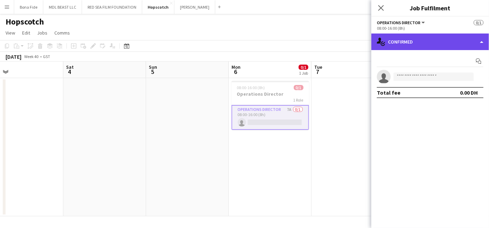
click at [480, 46] on div "single-neutral-actions-check-2 Confirmed" at bounding box center [430, 42] width 118 height 17
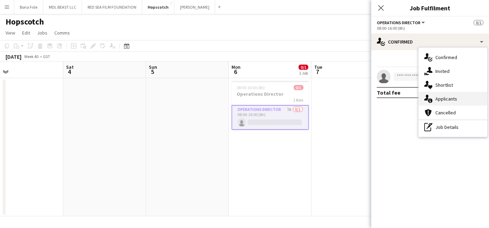
click at [457, 98] on div "single-neutral-actions-information Applicants" at bounding box center [453, 99] width 68 height 14
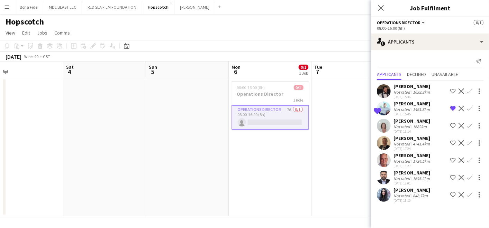
click at [148, 186] on app-date-cell at bounding box center [187, 147] width 83 height 138
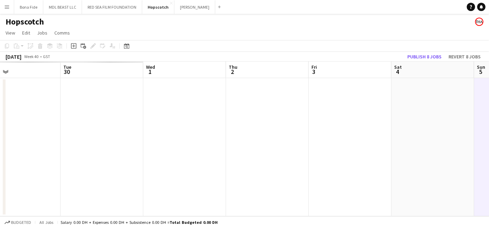
drag, startPoint x: 129, startPoint y: 127, endPoint x: 457, endPoint y: 128, distance: 327.9
click at [457, 128] on app-calendar-viewport "Sat 27 Sun 28 Mon 29 Tue 30 Wed 1 Thu 2 Fri 3 Sat 4 Sun 5 Mon 6 0/1 1 Job Tue 7…" at bounding box center [244, 139] width 489 height 155
drag, startPoint x: 235, startPoint y: 135, endPoint x: 532, endPoint y: 149, distance: 297.4
click at [489, 149] on html "Menu Boards Boards Boards All jobs Status Workforce Workforce My Workforce Recr…" at bounding box center [244, 114] width 489 height 228
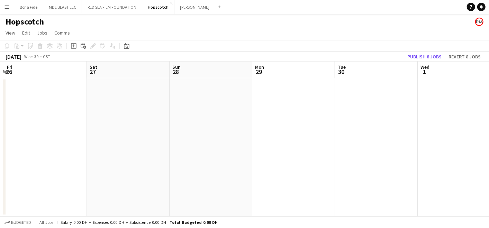
drag, startPoint x: 208, startPoint y: 147, endPoint x: 432, endPoint y: 147, distance: 223.8
click at [357, 147] on app-calendar-viewport "Wed 24 Thu 25 Fri 26 Sat 27 Sun 28 Mon 29 Tue 30 Wed 1 Thu 2 Fri 3 Sat 4" at bounding box center [244, 139] width 489 height 155
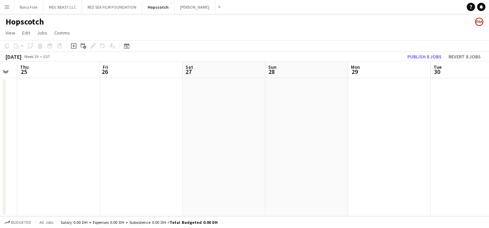
drag, startPoint x: 100, startPoint y: 152, endPoint x: 287, endPoint y: 159, distance: 188.0
click at [254, 159] on app-calendar-viewport "Tue 23 Wed 24 Thu 25 Fri 26 Sat 27 Sun 28 Mon 29 Tue 30 Wed 1 Thu 2 Fri 3" at bounding box center [244, 139] width 489 height 155
drag, startPoint x: 14, startPoint y: 148, endPoint x: 269, endPoint y: 147, distance: 254.9
click at [260, 142] on app-calendar-viewport "Thu 18 Fri 19 Sat 20 Sun 21 Mon 22 Tue 23 Wed 24 Thu 25 Fri 26 Sat 27 Sun 28" at bounding box center [244, 139] width 489 height 155
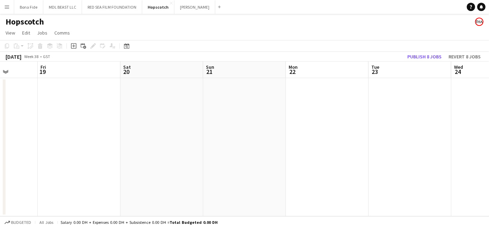
drag, startPoint x: 194, startPoint y: 147, endPoint x: 256, endPoint y: 143, distance: 62.7
click at [293, 140] on app-calendar-viewport "Tue 16 Wed 17 Thu 18 Fri 19 Sat 20 Sun 21 Mon 22 Tue 23 Wed 24 Thu 25 Fri 26" at bounding box center [244, 139] width 489 height 155
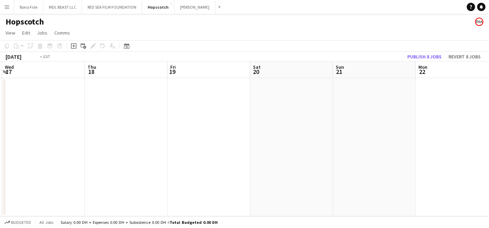
drag, startPoint x: 44, startPoint y: 138, endPoint x: 284, endPoint y: 138, distance: 240.4
click at [284, 138] on app-calendar-viewport "Sun 14 Mon 15 Tue 16 Wed 17 Thu 18 Fri 19 Sat 20 Sun 21 Mon 22 Tue 23 Wed 24" at bounding box center [244, 139] width 489 height 155
drag, startPoint x: 81, startPoint y: 138, endPoint x: 407, endPoint y: 132, distance: 325.9
click at [407, 132] on app-calendar-viewport "Thu 11 Fri 12 Sat 13 Sun 14 Mon 15 Tue 16 Wed 17 Thu 18 Fri 19 Sat 20 Sun 21" at bounding box center [244, 139] width 489 height 155
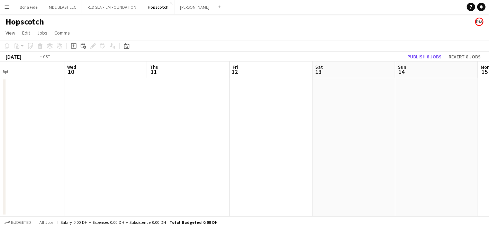
drag, startPoint x: 97, startPoint y: 142, endPoint x: 329, endPoint y: 141, distance: 232.1
click at [322, 141] on app-calendar-viewport "Sun 7 Mon 8 Tue 9 Wed 10 Thu 11 Fri 12 Sat 13 Sun 14 Mon 15 Tue 16 Wed 17" at bounding box center [244, 139] width 489 height 155
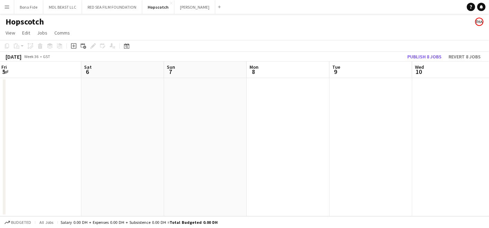
drag, startPoint x: 22, startPoint y: 148, endPoint x: 278, endPoint y: 148, distance: 256.7
click at [278, 148] on app-calendar-viewport "Wed 3 Thu 4 Fri 5 Sat 6 Sun 7 Mon 8 Tue 9 Wed 10 Thu 11 Fri 12 Sat 13" at bounding box center [244, 139] width 489 height 155
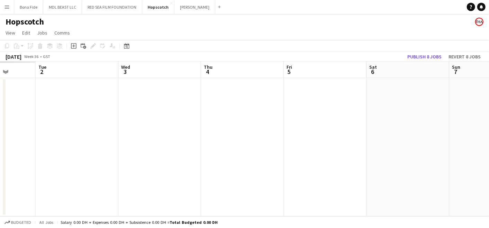
drag, startPoint x: 246, startPoint y: 143, endPoint x: 283, endPoint y: 143, distance: 36.7
click at [283, 143] on app-calendar-viewport "Sat 30 Sun 31 Mon 1 Tue 2 Wed 3 Thu 4 Fri 5 Sat 6 Sun 7 Mon 8 Tue 9" at bounding box center [244, 139] width 489 height 155
drag, startPoint x: 39, startPoint y: 146, endPoint x: 336, endPoint y: 144, distance: 296.4
click at [336, 144] on app-calendar-viewport "Sat 30 Sun 31 Mon 1 Tue 2 Wed 3 Thu 4 Fri 5 Sat 6 Sun 7 Mon 8 Tue 9" at bounding box center [244, 139] width 489 height 155
drag, startPoint x: 55, startPoint y: 141, endPoint x: 324, endPoint y: 141, distance: 269.1
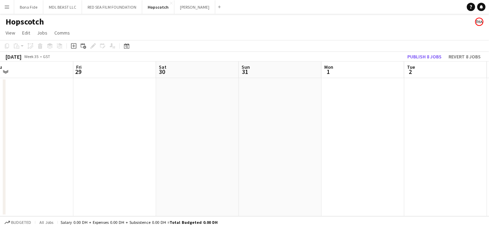
click at [324, 141] on app-calendar-viewport "Tue 26 Wed 27 Thu 28 Fri 29 Sat 30 Sun 31 Mon 1 Tue 2 Wed 3 Thu 4 Fri 5" at bounding box center [244, 139] width 489 height 155
drag, startPoint x: 46, startPoint y: 144, endPoint x: 289, endPoint y: 144, distance: 242.8
click at [274, 144] on app-calendar-viewport "Wed 20 Thu 21 Fri 22 Sat 23 Sun 24 Mon 25 Tue 26 Wed 27 Thu 28 Fri 29 Sat 30" at bounding box center [244, 139] width 489 height 155
drag, startPoint x: 79, startPoint y: 147, endPoint x: 335, endPoint y: 142, distance: 256.0
click at [332, 143] on app-calendar-viewport "Sun 17 Mon 18 Tue 19 Wed 20 Thu 21 Fri 22 Sat 23 Sun 24 Mon 25 Tue 26 Wed 27" at bounding box center [244, 139] width 489 height 155
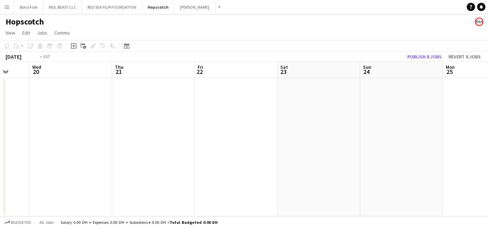
drag, startPoint x: 33, startPoint y: 123, endPoint x: 334, endPoint y: 127, distance: 301.3
click at [334, 127] on app-calendar-viewport "Sun 17 Mon 18 Tue 19 Wed 20 Thu 21 Fri 22 Sat 23 Sun 24 Mon 25 Tue 26 Wed 27" at bounding box center [244, 139] width 489 height 155
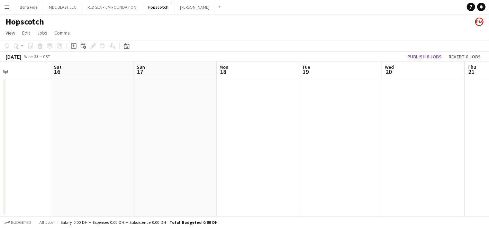
drag, startPoint x: 143, startPoint y: 131, endPoint x: 429, endPoint y: 130, distance: 285.7
click at [429, 131] on app-calendar-viewport "Wed 13 Thu 14 Fri 15 Sat 16 Sun 17 Mon 18 Tue 19 Wed 20 Thu 21 Fri 22 Sat 23" at bounding box center [244, 139] width 489 height 155
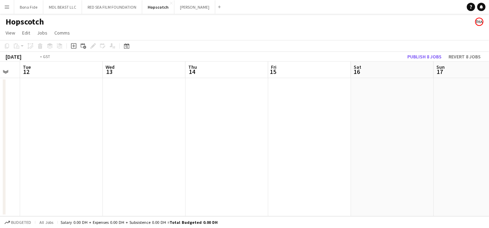
drag, startPoint x: 253, startPoint y: 130, endPoint x: 380, endPoint y: 132, distance: 128.0
click at [403, 130] on app-calendar-viewport "Sun 10 Mon 11 Tue 12 Wed 13 Thu 14 Fri 15 Sat 16 Sun 17 Mon 18 Tue 19 Wed 20" at bounding box center [244, 139] width 489 height 155
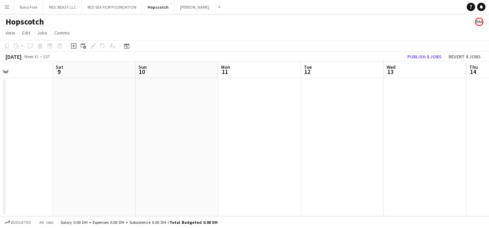
drag, startPoint x: 156, startPoint y: 134, endPoint x: 406, endPoint y: 134, distance: 250.4
click at [406, 134] on app-calendar-viewport "Wed 6 Thu 7 Fri 8 Sat 9 Sun 10 Mon 11 Tue 12 Wed 13 Thu 14 Fri 15 Sat 16" at bounding box center [244, 139] width 489 height 155
drag, startPoint x: 124, startPoint y: 139, endPoint x: 491, endPoint y: 141, distance: 366.7
click at [489, 141] on html "Menu Boards Boards Boards All jobs Status Workforce Workforce My Workforce Recr…" at bounding box center [244, 114] width 489 height 228
drag, startPoint x: 201, startPoint y: 140, endPoint x: 461, endPoint y: 140, distance: 260.8
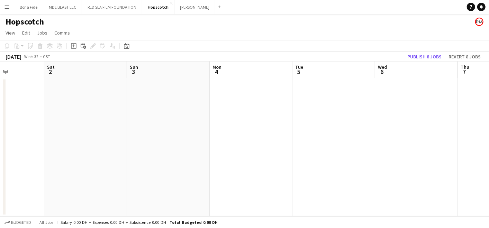
click at [461, 140] on app-calendar-viewport "Wed 30 Thu 31 Fri 1 Sat 2 Sun 3 Mon 4 Tue 5 Wed 6 Thu 7 Fri 8 Sat 9" at bounding box center [244, 139] width 489 height 155
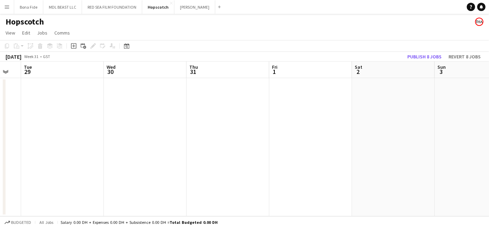
drag, startPoint x: 430, startPoint y: 140, endPoint x: 0, endPoint y: 169, distance: 430.9
click at [3, 169] on div "Sat 26 Sun 27 Mon 28 Tue 29 Wed 30 Thu 31 Fri 1 Sat 2 Sun 3 Mon 4 Tue 5" at bounding box center [244, 139] width 489 height 155
drag
click at [0, 172] on html "Menu Boards Boards Boards All jobs Status Workforce Workforce My Workforce Recr…" at bounding box center [244, 114] width 489 height 228
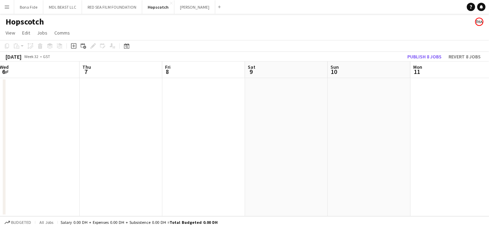
click at [14, 159] on app-calendar-viewport "Mon 4 Tue 5 Wed 6 Thu 7 Fri 8 Sat 9 Sun 10 Mon 11 Tue 12 Wed 13 Thu 14" at bounding box center [244, 139] width 489 height 155
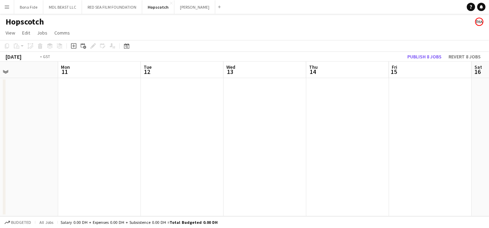
click at [70, 181] on app-calendar-viewport "Fri 8 Sat 9 Sun 10 Mon 11 Tue 12 Wed 13 Thu 14 Fri 15 Sat 16 Sun 17 Mon 18" at bounding box center [244, 139] width 489 height 155
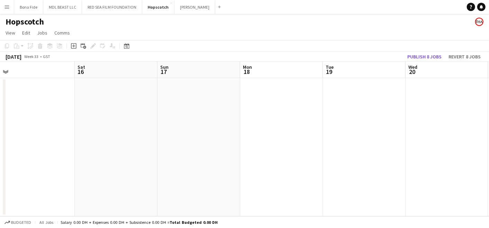
click at [331, 147] on app-date-cell at bounding box center [364, 147] width 83 height 138
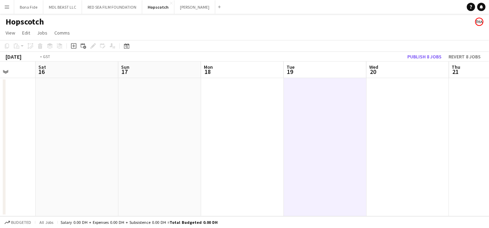
click at [41, 152] on app-calendar-viewport "Tue 12 Wed 13 Thu 14 Fri 15 Sat 16 Sun 17 Mon 18 Tue 19 Wed 20 Thu 21 Fri 22" at bounding box center [244, 139] width 489 height 155
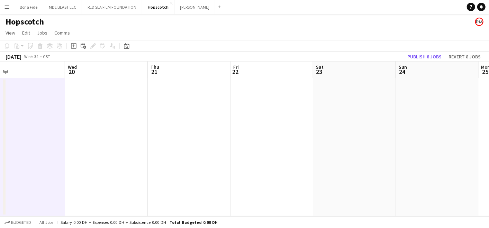
click at [63, 142] on app-calendar-viewport "Sat 16 Sun 17 Mon 18 Tue 19 Wed 20 Thu 21 Fri 22 Sat 23 Sun 24 Mon 25 Tue 26" at bounding box center [244, 139] width 489 height 155
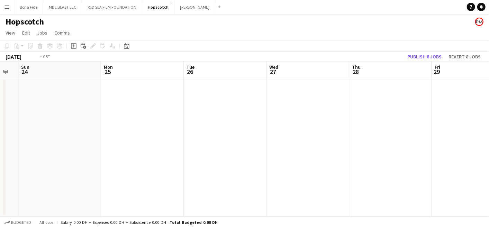
click at [187, 134] on app-calendar-viewport "Thu 21 Fri 22 Sat 23 Sun 24 Mon 25 Tue 26 Wed 27 Thu 28 Fri 29 Sat 30 Sun 31" at bounding box center [244, 139] width 489 height 155
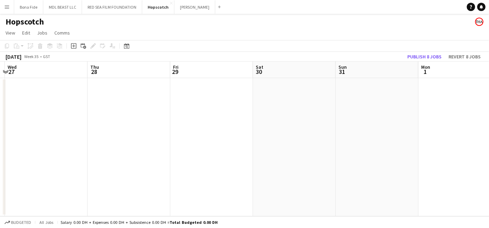
click at [215, 130] on app-calendar-viewport "Sun 24 Mon 25 Tue 26 Wed 27 Thu 28 Fri 29 Sat 30 Sun 31 Mon 1 Tue 2 Wed 3" at bounding box center [244, 139] width 489 height 155
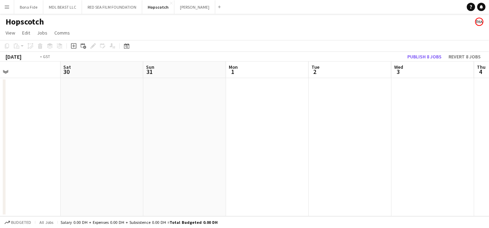
click at [96, 136] on app-calendar-viewport "Wed 27 Thu 28 Fri 29 Sat 30 Sun 31 Mon 1 Tue 2 Wed 3 Thu 4 Fri 5 Sat 6" at bounding box center [244, 139] width 489 height 155
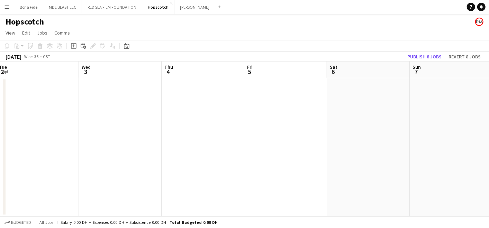
click at [146, 160] on app-calendar-viewport "Sun 31 Mon 1 Tue 2 Wed 3 Thu 4 Fri 5 Sat 6 Sun 7 Mon 8 Tue 9 Wed 10" at bounding box center [244, 139] width 489 height 155
click at [202, 153] on app-calendar-viewport "Wed 3 Thu 4 Fri 5 Sat 6 Sun 7 Mon 8 Tue 9 Wed 10 Thu 11 Fri 12 Sat 13" at bounding box center [244, 139] width 489 height 155
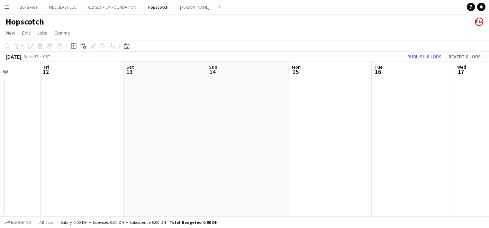
click at [74, 159] on app-calendar-viewport "Tue 9 Wed 10 Thu 11 Fri 12 Sat 13 Sun 14 Mon 15 Tue 16 Wed 17 Thu 18 Fri 19" at bounding box center [244, 139] width 489 height 155
click at [118, 165] on app-calendar-viewport "Sat 13 Sun 14 Mon 15 Tue 16 Wed 17 Thu 18 Fri 19 Sat 20 Sun 21 Mon 22 Tue 23" at bounding box center [244, 139] width 489 height 155
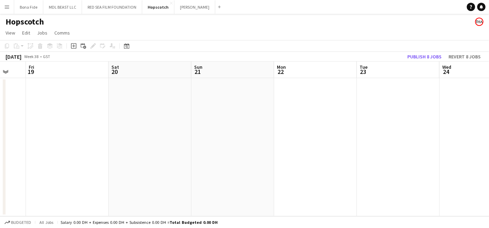
click at [46, 160] on app-calendar-viewport "Tue 16 Wed 17 Thu 18 Fri 19 Sat 20 Sun 21 Mon 22 Tue 23 Wed 24 Thu 25 Fri 26" at bounding box center [244, 139] width 489 height 155
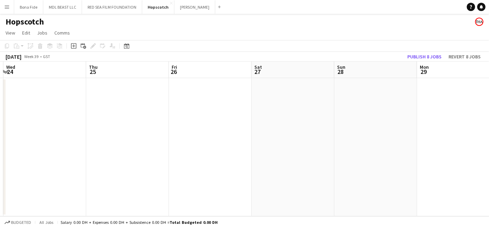
click at [85, 148] on app-calendar-viewport "Sun 21 Mon 22 Tue 23 Wed 24 Thu 25 Fri 26 Sat 27 Sun 28 Mon 29 Tue 30 Wed 1" at bounding box center [244, 139] width 489 height 155
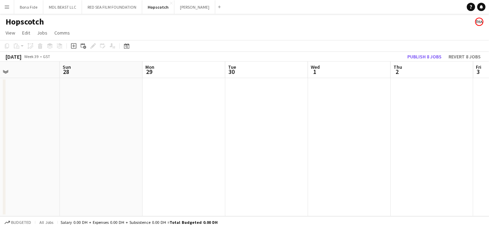
click at [104, 143] on app-calendar-viewport "Wed 24 Thu 25 Fri 26 Sat 27 Sun 28 Mon 29 Tue 30 Wed 1 Thu 2 Fri 3 Sat 4" at bounding box center [244, 139] width 489 height 155
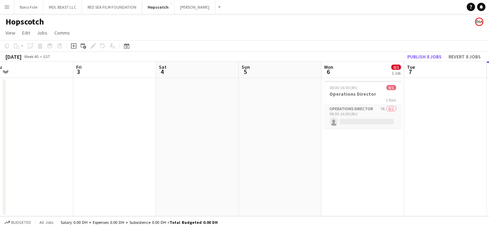
click at [0, 156] on html "Menu Boards Boards Boards All jobs Status Workforce Workforce My Workforce Recr…" at bounding box center [244, 114] width 489 height 228
click at [55, 154] on app-calendar-viewport "Tue 30 Wed 1 Thu 2 Fri 3 Sat 4 Sun 5 Mon 6 0/1 1 Job Tue 7 Wed 8 Thu 9 Fri 10 0…" at bounding box center [244, 139] width 489 height 155
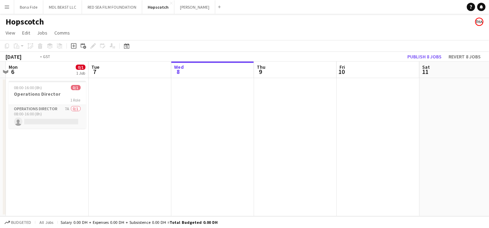
click at [0, 178] on html "Menu Boards Boards Boards All jobs Status Workforce Workforce My Workforce Recr…" at bounding box center [244, 114] width 489 height 228
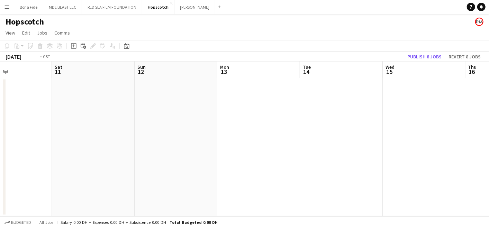
click at [113, 174] on app-calendar-viewport "Tue 7 Wed 8 Thu 9 Fri 10 Sat 11 Sun 12 Mon 13 Tue 14 Wed 15 Thu 16 Fri 17" at bounding box center [244, 139] width 489 height 155
click at [175, 161] on app-calendar-viewport "Fri 10 Sat 11 Sun 12 Mon 13 Tue 14 Wed 15 Thu 16 Fri 17 Sat 18 Sun 19 Mon 20" at bounding box center [244, 139] width 489 height 155
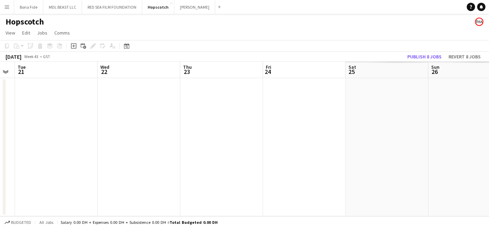
click at [91, 168] on app-calendar-viewport "Sat 18 Sun 19 Mon 20 Tue 21 Wed 22 Thu 23 Fri 24 Sat 25 Sun 26 Mon 27 Tue 28" at bounding box center [244, 139] width 489 height 155
click at [183, 168] on app-calendar-viewport "Mon 20 Tue 21 Wed 22 Thu 23 Fri 24 Sat 25 Sun 26 Mon 27 Tue 28 Wed 29 Thu 30" at bounding box center [244, 139] width 489 height 155
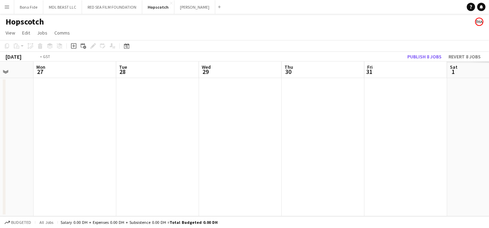
click at [137, 169] on app-calendar-viewport "Fri 24 Sat 25 Sun 26 Mon 27 Tue 28 Wed 29 Thu 30 Fri 31 Sat 1 Sun 2 Mon 3" at bounding box center [244, 139] width 489 height 155
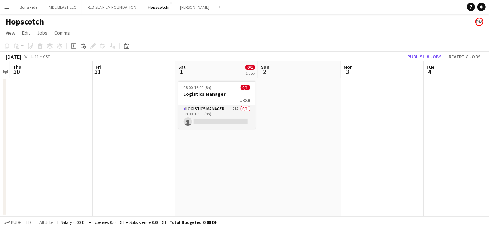
scroll to position [0, 237]
click at [164, 180] on app-calendar-viewport "Mon 27 Tue 28 Wed 29 Thu 30 Fri 31 Sat 1 0/1 1 Job Sun 2 Mon 3 Tue 4 Wed 5 Thu …" at bounding box center [244, 139] width 489 height 155
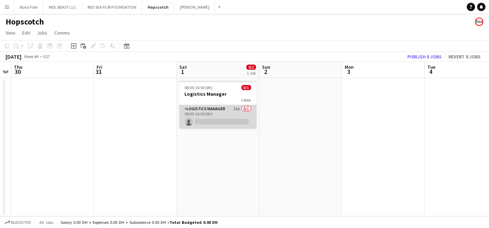
click at [215, 109] on app-card-role "Logistics Manager 21A 0/1 08:00-16:00 (8h) single-neutral-actions" at bounding box center [217, 117] width 77 height 24
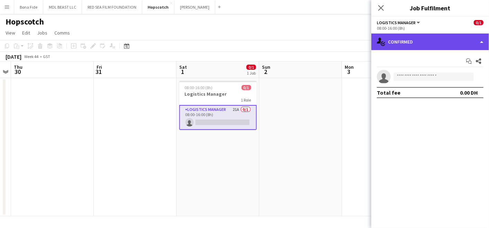
click at [448, 46] on div "single-neutral-actions-check-2 Confirmed" at bounding box center [430, 42] width 118 height 17
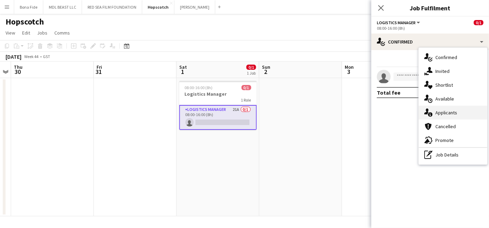
click at [450, 112] on span "Applicants" at bounding box center [446, 113] width 22 height 6
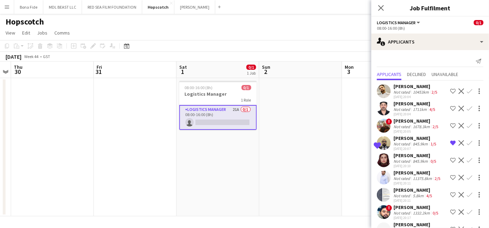
scroll to position [38, 0]
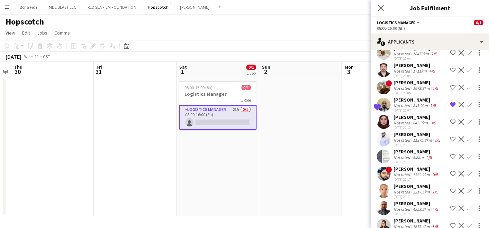
click at [387, 94] on app-user-avatar at bounding box center [384, 88] width 14 height 14
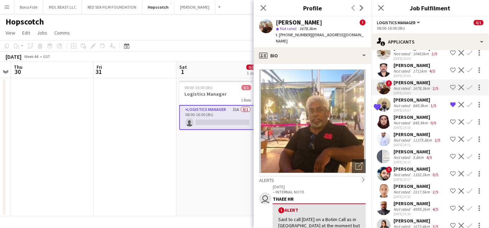
click at [88, 183] on app-date-cell at bounding box center [52, 147] width 83 height 138
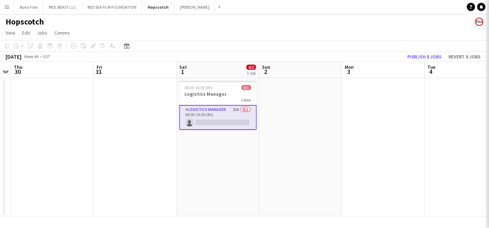
scroll to position [0, 0]
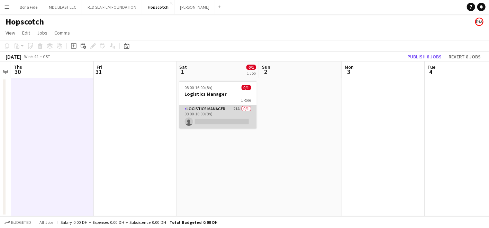
click at [217, 116] on app-card-role "Logistics Manager 21A 0/1 08:00-16:00 (8h) single-neutral-actions" at bounding box center [217, 117] width 77 height 24
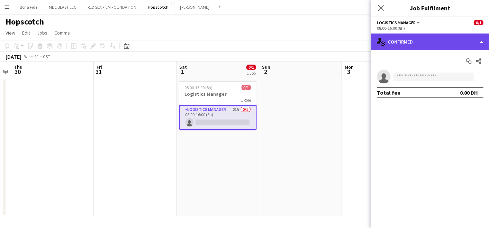
click at [473, 38] on div "single-neutral-actions-check-2 Confirmed" at bounding box center [430, 42] width 118 height 17
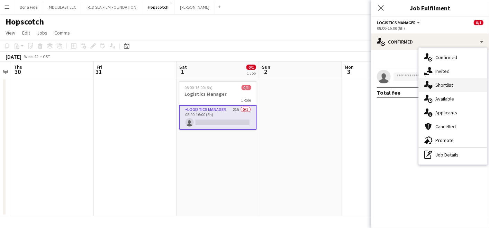
click at [440, 89] on div "single-neutral-actions-heart Shortlist" at bounding box center [453, 85] width 68 height 14
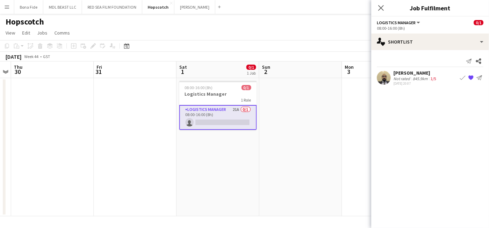
click at [394, 78] on div "Not rated" at bounding box center [402, 78] width 18 height 5
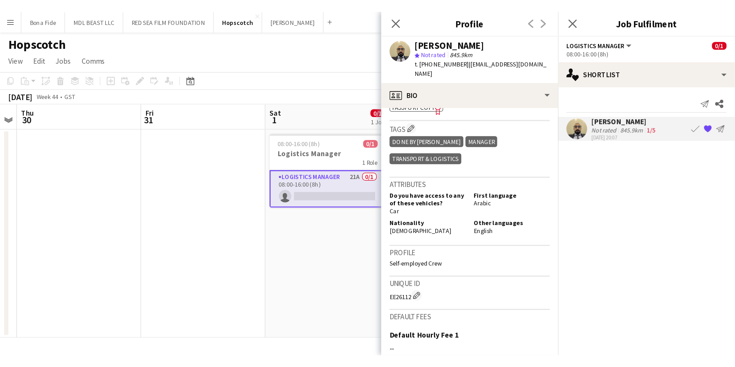
scroll to position [269, 0]
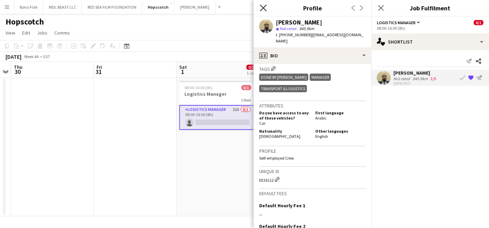
click at [263, 8] on icon at bounding box center [263, 7] width 7 height 7
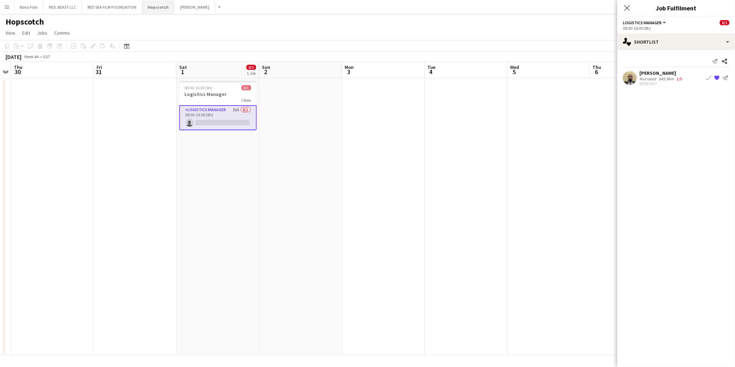
scroll to position [0, 237]
click at [728, 43] on div "single-neutral-actions-heart Shortlist" at bounding box center [676, 42] width 118 height 17
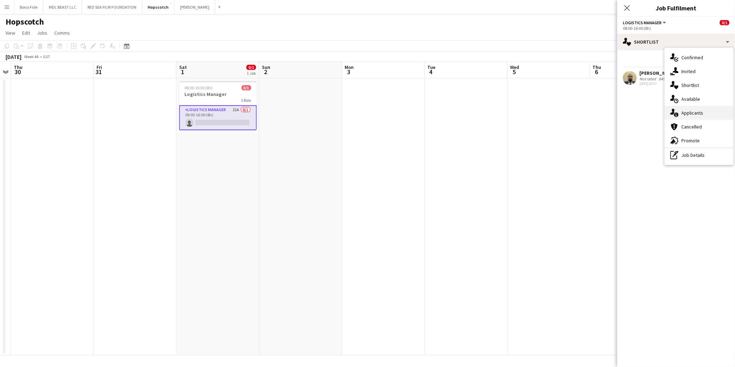
click at [705, 114] on div "single-neutral-actions-information Applicants" at bounding box center [698, 113] width 68 height 14
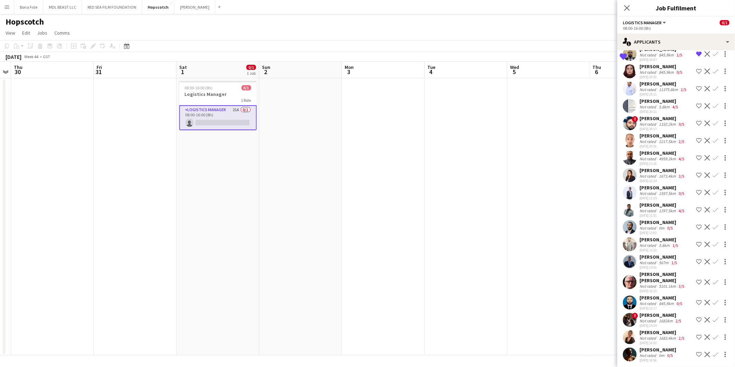
scroll to position [92, 0]
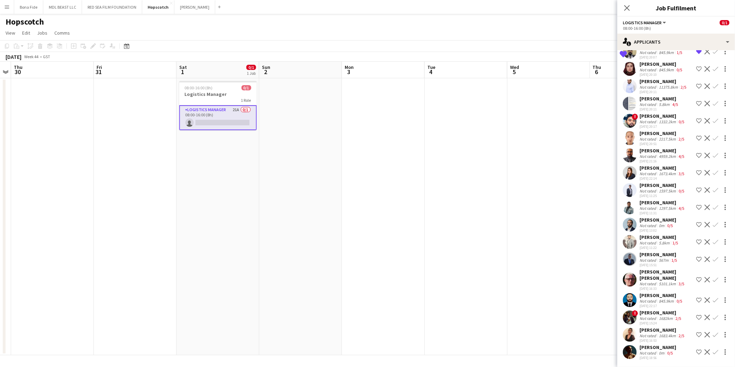
click at [624, 315] on app-user-avatar at bounding box center [630, 317] width 14 height 14
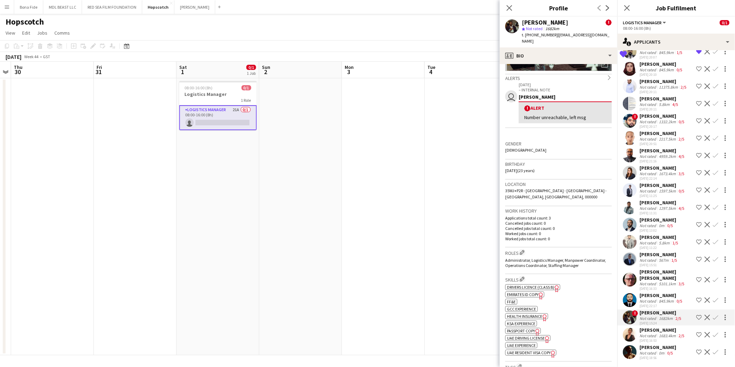
scroll to position [0, 0]
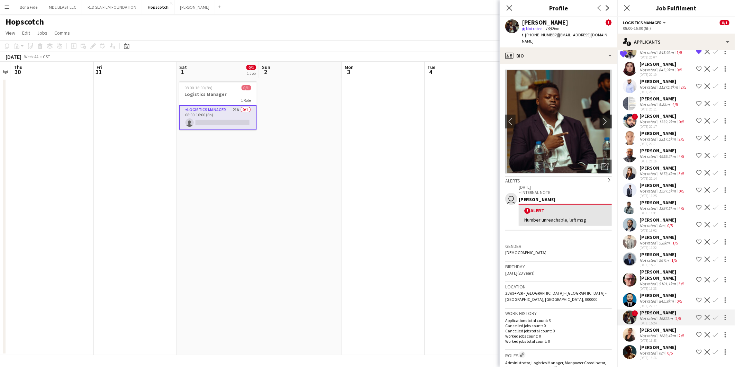
click at [601, 118] on app-icon "chevron-right" at bounding box center [606, 121] width 11 height 7
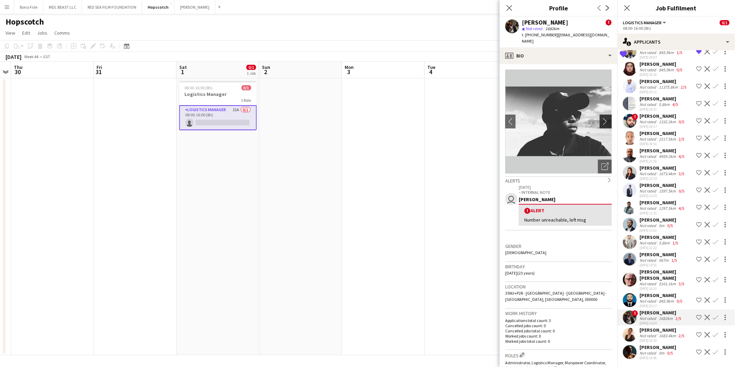
click at [601, 118] on app-icon "chevron-right" at bounding box center [606, 121] width 11 height 7
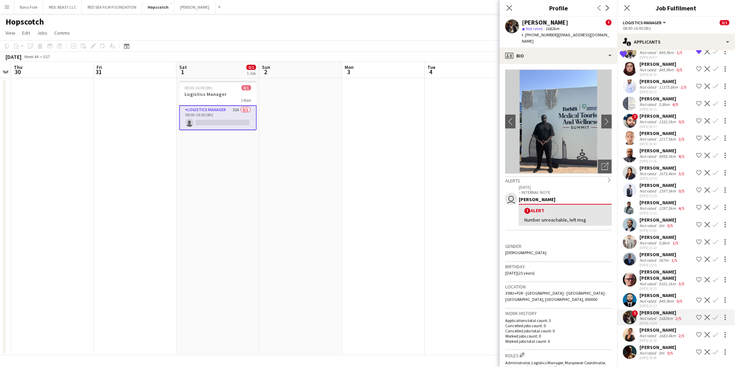
click at [450, 163] on app-date-cell at bounding box center [465, 216] width 83 height 277
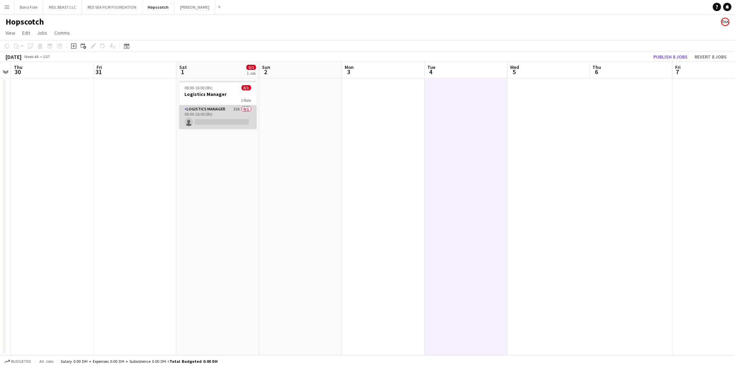
click at [220, 110] on app-card-role "Logistics Manager 21A 0/1 08:00-16:00 (8h) single-neutral-actions" at bounding box center [217, 117] width 77 height 24
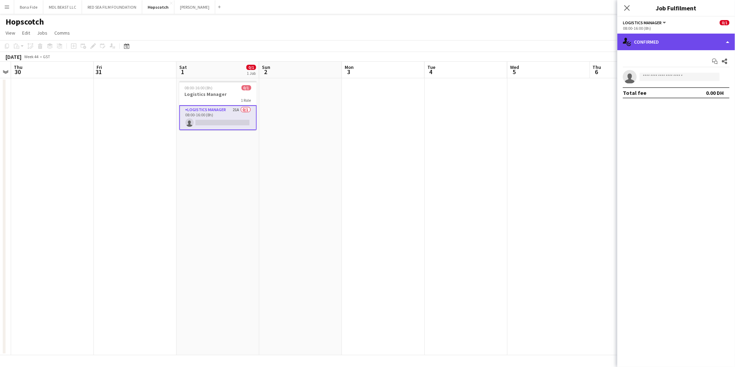
click at [717, 43] on div "single-neutral-actions-check-2 Confirmed" at bounding box center [676, 42] width 118 height 17
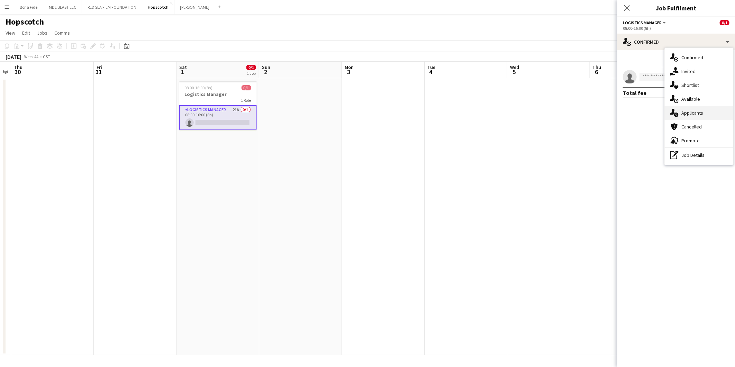
click at [701, 112] on span "Applicants" at bounding box center [692, 113] width 22 height 6
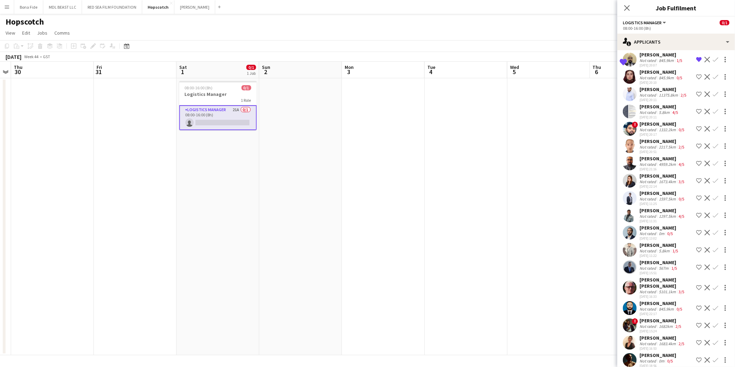
scroll to position [92, 0]
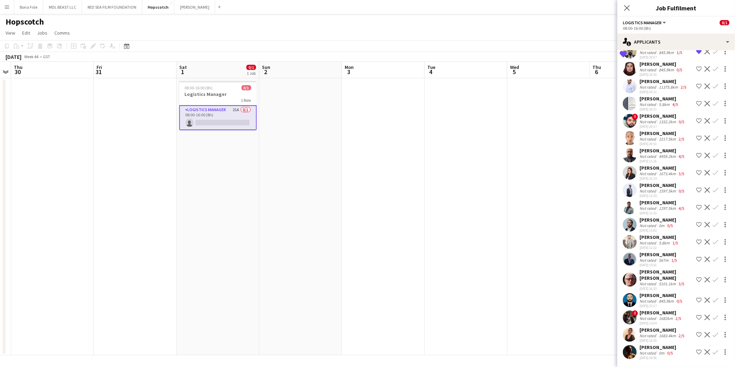
click at [103, 152] on app-date-cell at bounding box center [135, 216] width 83 height 277
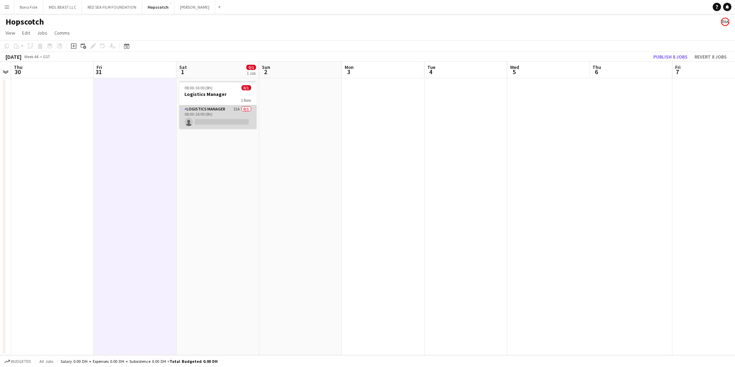
click at [227, 107] on app-card-role "Logistics Manager 21A 0/1 08:00-16:00 (8h) single-neutral-actions" at bounding box center [217, 117] width 77 height 24
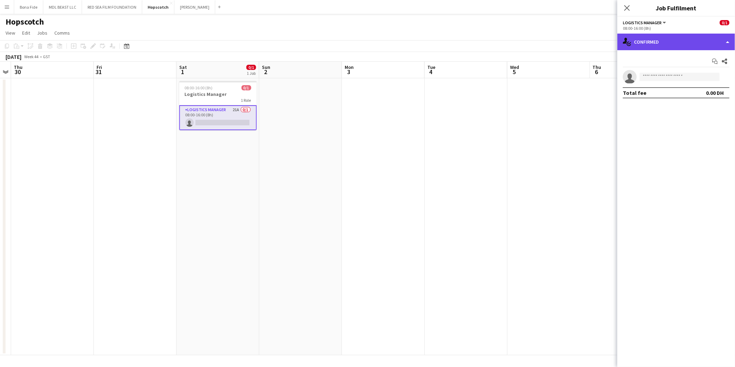
click at [653, 40] on div "single-neutral-actions-check-2 Confirmed" at bounding box center [676, 42] width 118 height 17
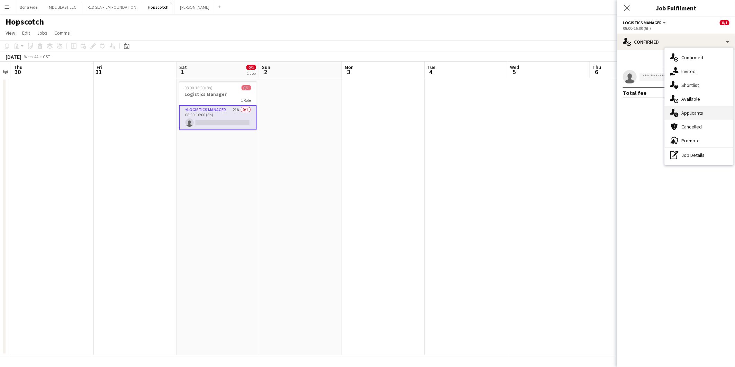
click at [676, 111] on icon "single-neutral-actions-information" at bounding box center [674, 113] width 8 height 8
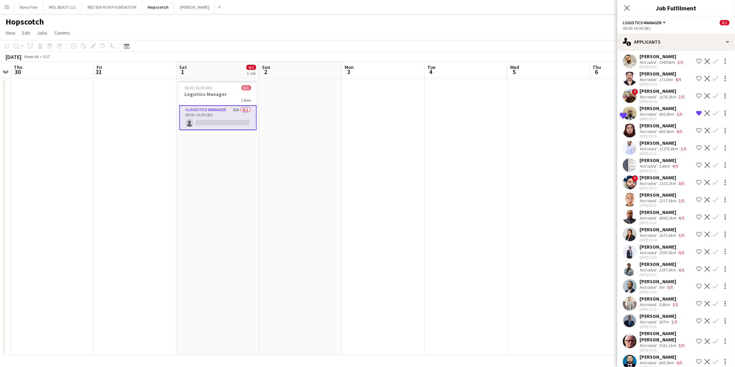
scroll to position [77, 0]
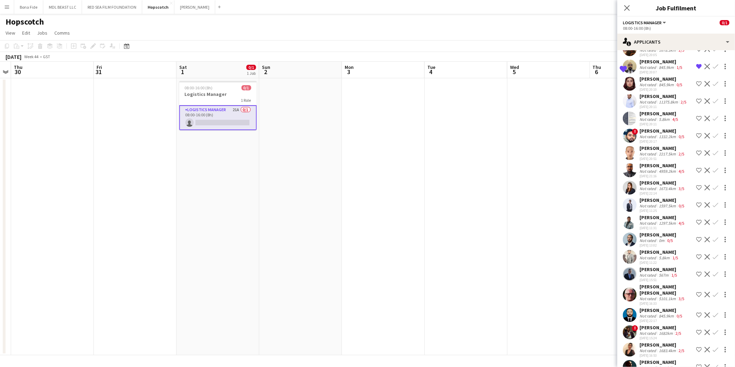
click at [522, 215] on app-date-cell at bounding box center [548, 216] width 83 height 277
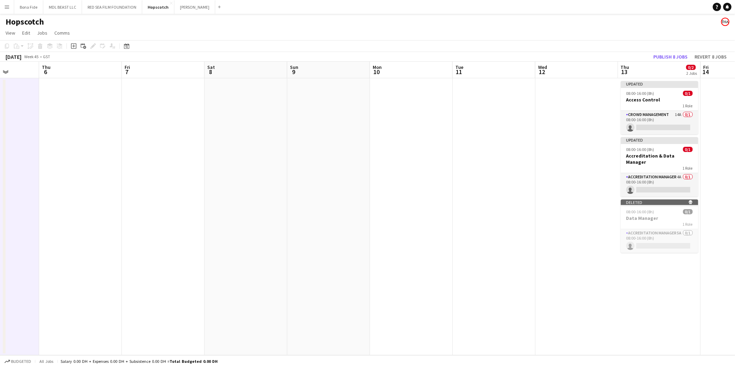
drag, startPoint x: 480, startPoint y: 185, endPoint x: 237, endPoint y: 204, distance: 244.3
click at [14, 186] on app-calendar-viewport "Mon 3 Tue 4 Wed 5 Thu 6 Fri 7 Sat 8 Sun 9 Mon 10 Tue 11 Wed 12 Thu 13 0/2 2 Job…" at bounding box center [367, 208] width 735 height 293
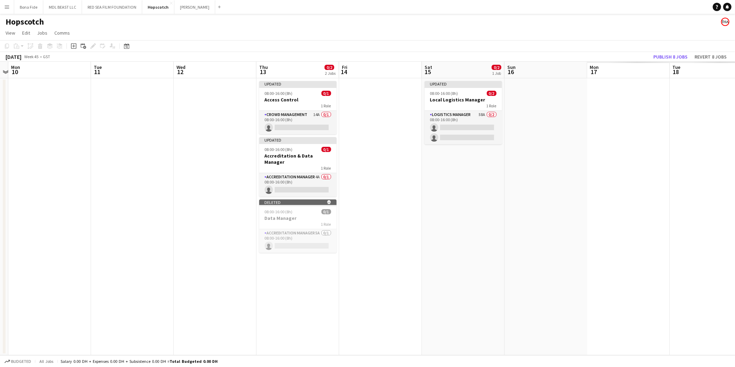
scroll to position [0, 247]
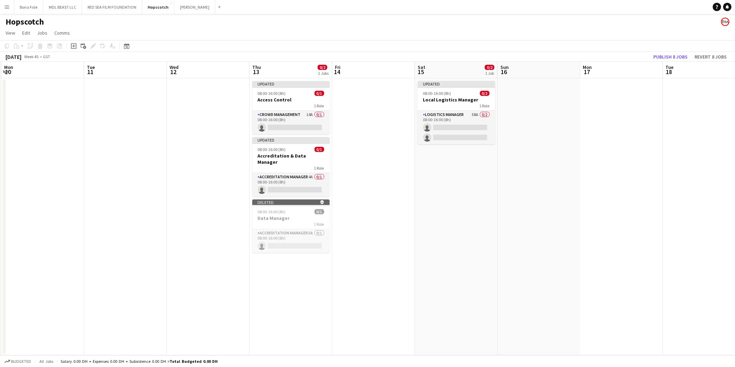
drag, startPoint x: 388, startPoint y: 203, endPoint x: 18, endPoint y: 178, distance: 370.3
click at [18, 178] on app-calendar-viewport "Fri 7 Sat 8 Sun 9 Mon 10 Tue 11 Wed 12 Thu 13 0/2 2 Jobs Fri 14 Sat 15 0/2 1 Jo…" at bounding box center [367, 208] width 735 height 293
click at [454, 119] on app-card-role "Logistics Manager 58A 0/2 08:00-16:00 (8h) single-neutral-actions single-neutra…" at bounding box center [456, 128] width 77 height 34
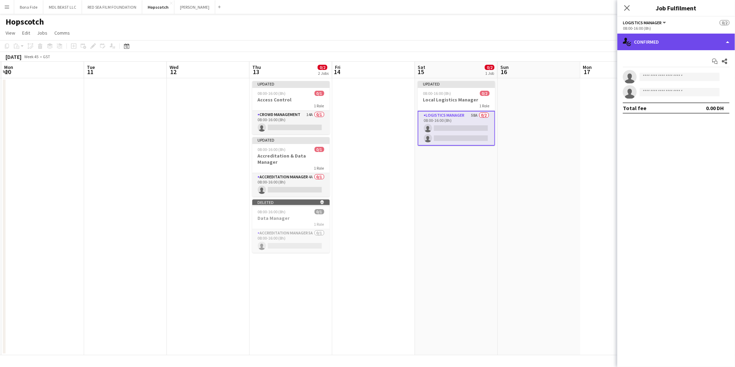
click at [679, 43] on div "single-neutral-actions-check-2 Confirmed" at bounding box center [676, 42] width 118 height 17
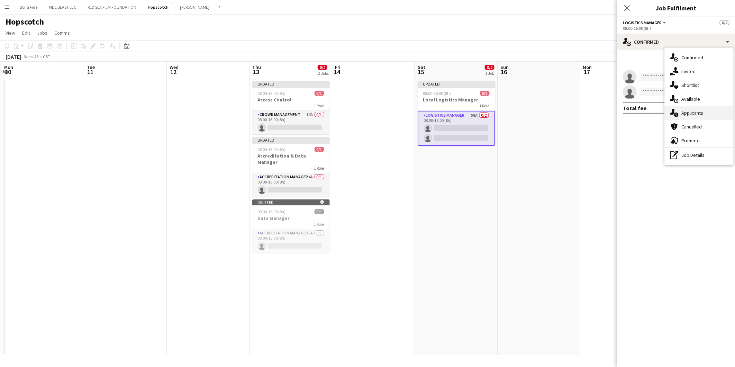
click at [684, 108] on div "single-neutral-actions-information Applicants" at bounding box center [698, 113] width 68 height 14
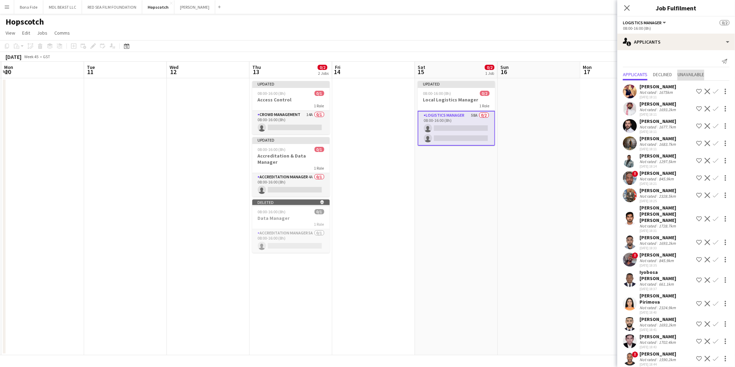
click at [690, 75] on span "Unavailable" at bounding box center [690, 74] width 27 height 5
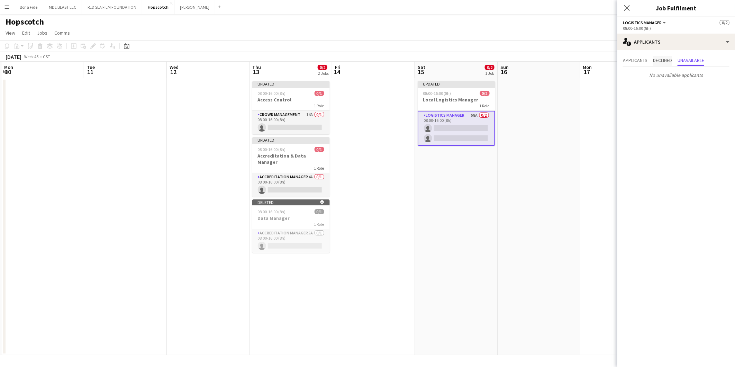
click at [665, 64] on span "Declined" at bounding box center [662, 61] width 19 height 10
click at [627, 71] on app-user-avatar at bounding box center [630, 77] width 14 height 14
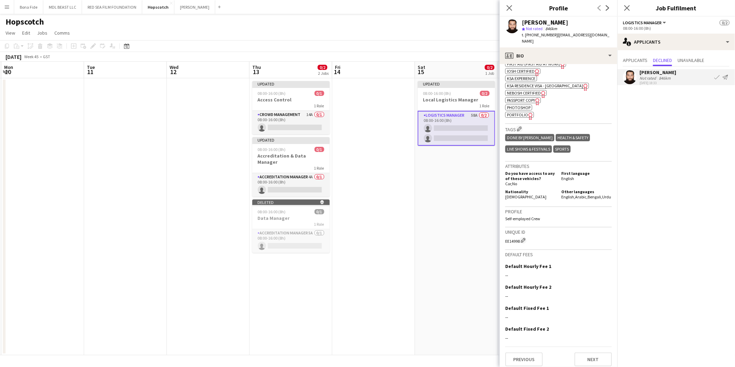
scroll to position [276, 0]
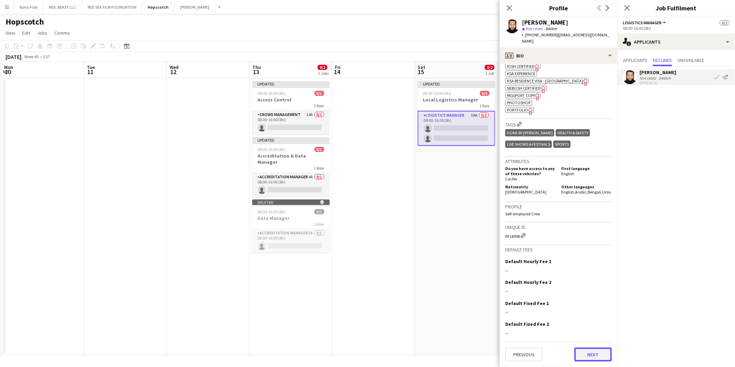
click at [587, 358] on button "Next" at bounding box center [592, 354] width 37 height 14
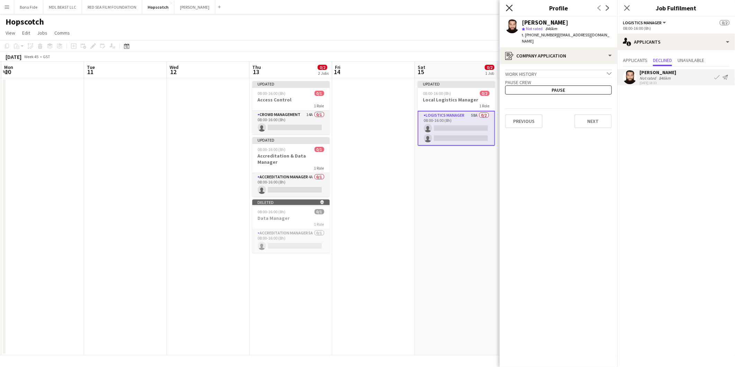
click at [511, 8] on icon "Close pop-in" at bounding box center [509, 7] width 7 height 7
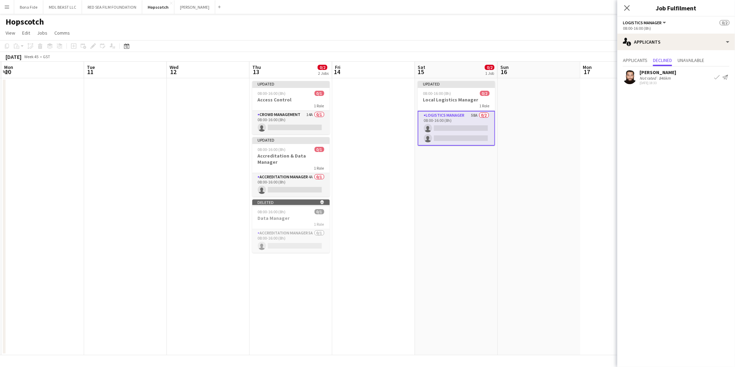
click at [650, 60] on div "Applicants Declined Unavailable" at bounding box center [676, 61] width 107 height 11
click at [641, 62] on span "Applicants" at bounding box center [635, 60] width 25 height 5
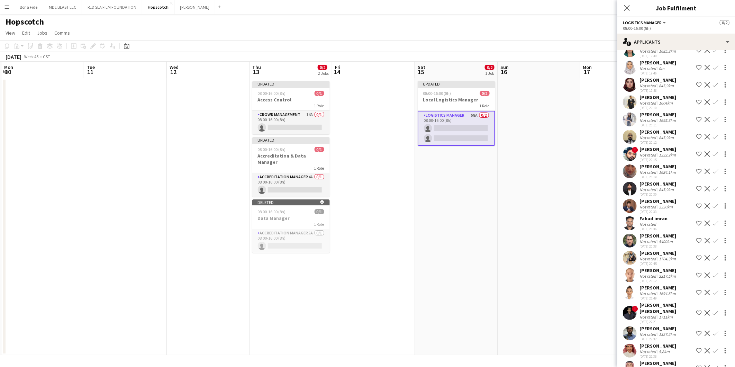
scroll to position [692, 0]
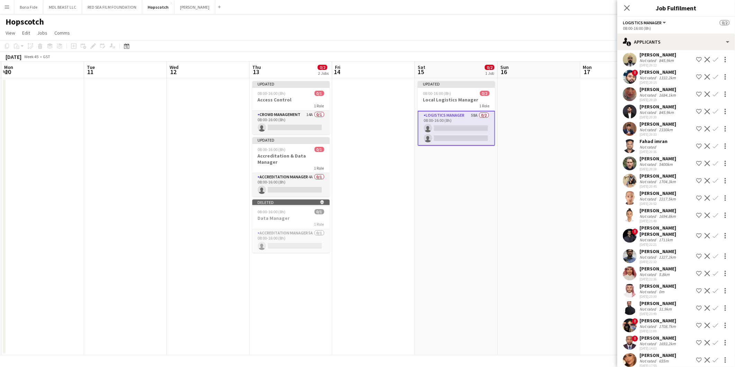
click at [634, 228] on span "!" at bounding box center [635, 231] width 6 height 6
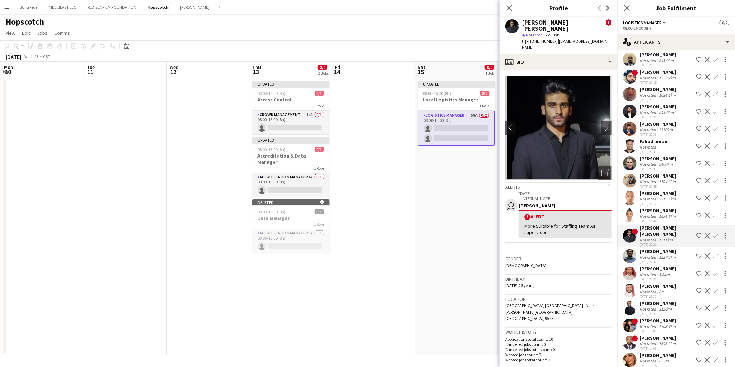
click at [420, 271] on app-date-cell "Updated 08:00-16:00 (8h) 0/2 Local Logistics Manager 1 Role Logistics Manager 5…" at bounding box center [456, 216] width 83 height 277
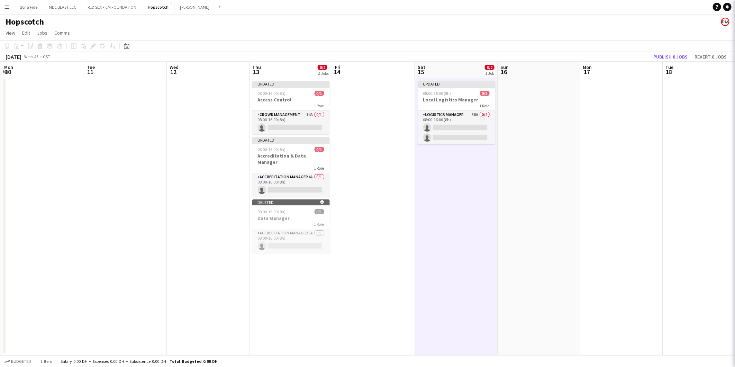
scroll to position [0, 0]
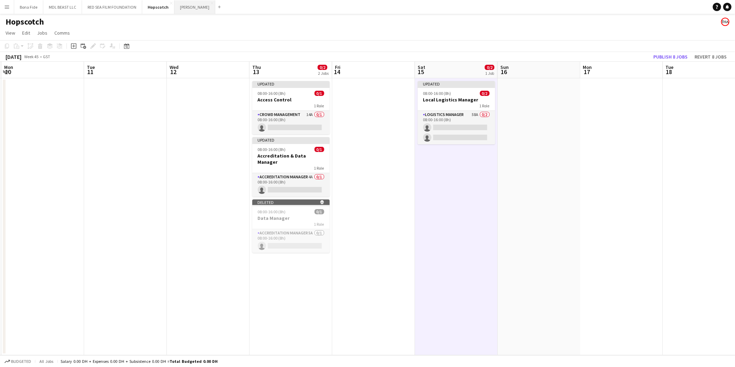
click at [174, 6] on button "Wasserman Close" at bounding box center [194, 6] width 41 height 13
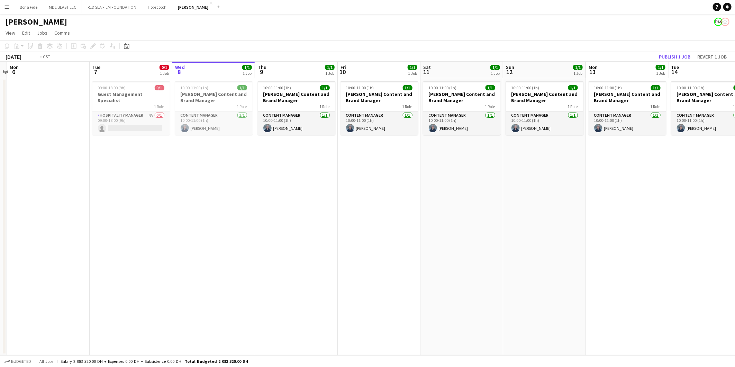
scroll to position [0, 220]
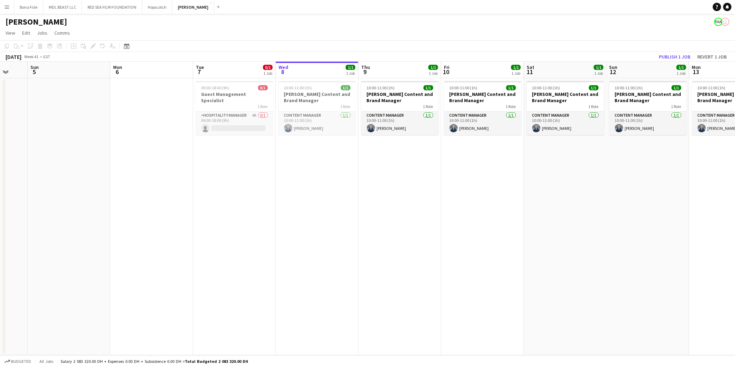
drag, startPoint x: 235, startPoint y: 181, endPoint x: 427, endPoint y: 180, distance: 192.7
click at [427, 180] on app-calendar-viewport "Thu 2 Fri 3 Sat 4 Sun 5 Mon 6 Tue 7 0/1 1 Job Wed 8 1/1 1 Job Thu 9 1/1 1 Job F…" at bounding box center [367, 208] width 735 height 293
click at [244, 111] on app-card-role "Hospitality Manager 4A 0/1 09:00-18:00 (9h) single-neutral-actions" at bounding box center [234, 123] width 77 height 24
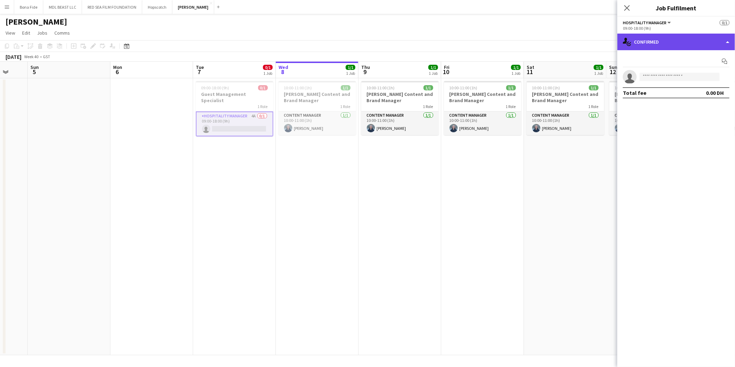
click at [643, 38] on div "single-neutral-actions-check-2 Confirmed" at bounding box center [676, 42] width 118 height 17
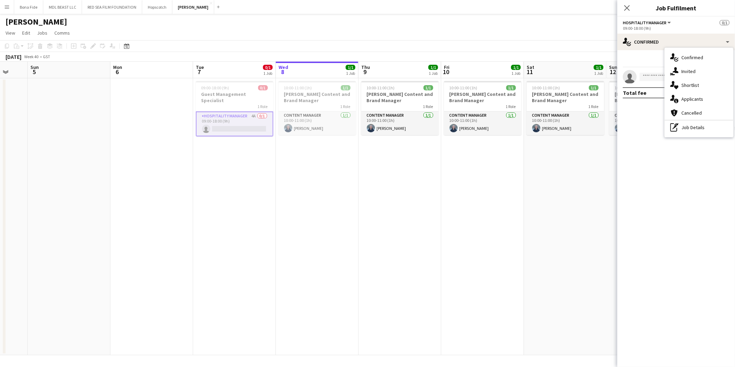
click at [686, 97] on span "Applicants" at bounding box center [692, 99] width 22 height 6
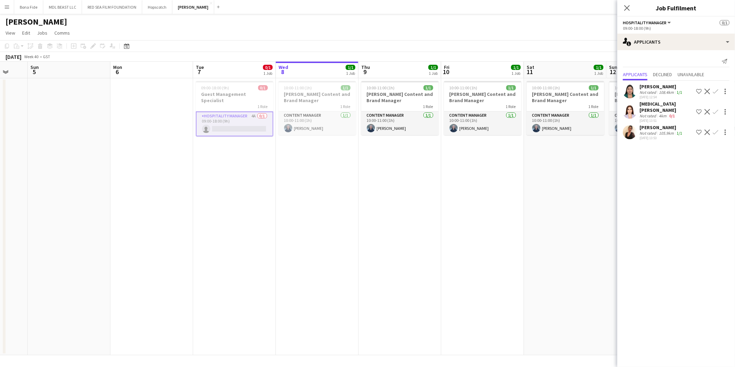
click at [662, 113] on div "4km" at bounding box center [662, 115] width 10 height 5
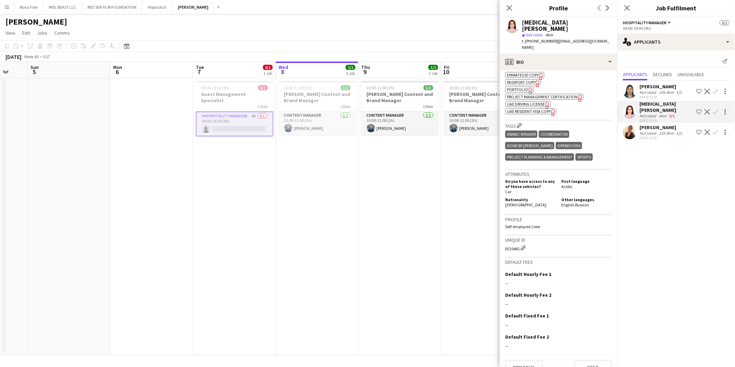
scroll to position [268, 0]
click at [593, 360] on button "Next" at bounding box center [592, 367] width 37 height 14
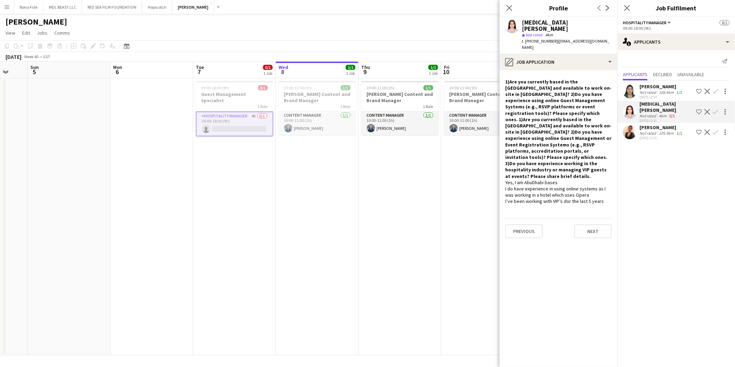
click at [659, 87] on div "Hafsah Hussain" at bounding box center [661, 86] width 44 height 6
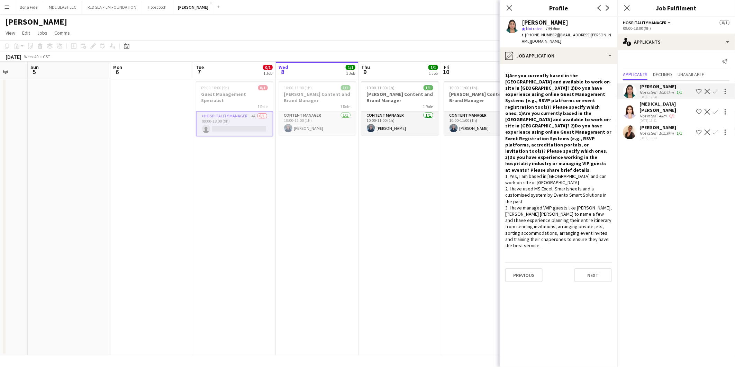
click at [670, 136] on div "07-10-2025 13:53" at bounding box center [661, 138] width 44 height 4
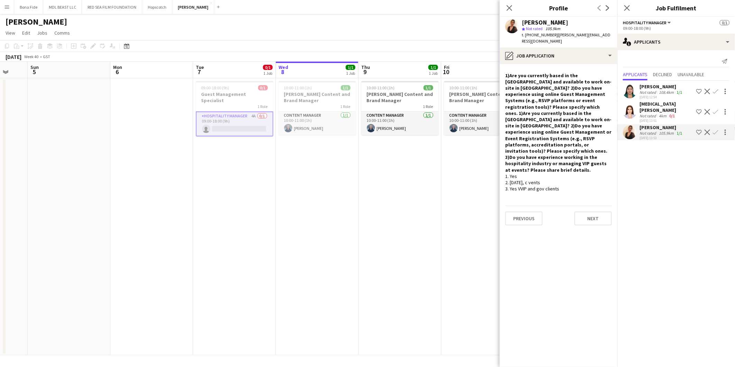
click at [409, 250] on app-date-cell "10:00-11:00 (1h) 1/1 Wasserman Content and Brand Manager 1 Role Content Manager…" at bounding box center [399, 216] width 83 height 277
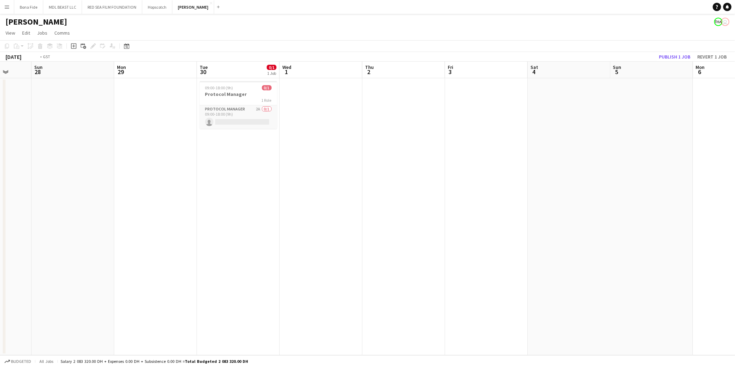
drag, startPoint x: 202, startPoint y: 270, endPoint x: 140, endPoint y: 293, distance: 66.6
click at [140, 294] on app-calendar-viewport "Thu 25 Fri 26 Sat 27 Sun 28 Mon 29 Tue 30 0/1 1 Job Wed 1 Thu 2 Fri 3 Sat 4 Sun…" at bounding box center [367, 208] width 735 height 293
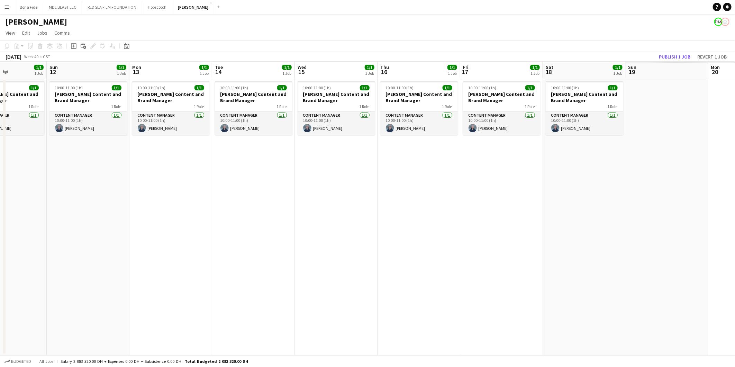
drag, startPoint x: 636, startPoint y: 269, endPoint x: 73, endPoint y: 271, distance: 563.1
click at [73, 271] on app-calendar-viewport "Thu 9 1/1 1 Job Fri 10 1/1 1 Job Sat 11 1/1 1 Job Sun 12 1/1 1 Job Mon 13 1/1 1…" at bounding box center [367, 208] width 735 height 293
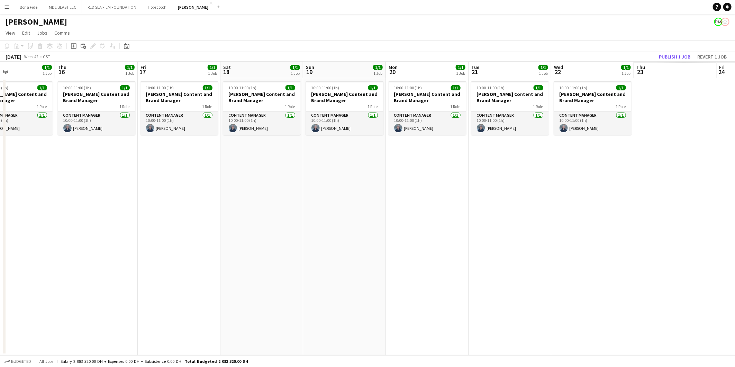
drag, startPoint x: 433, startPoint y: 257, endPoint x: -212, endPoint y: 267, distance: 645.2
click at [0, 267] on html "Menu Boards Boards Boards All jobs Status Workforce Workforce My Workforce Recr…" at bounding box center [367, 183] width 735 height 367
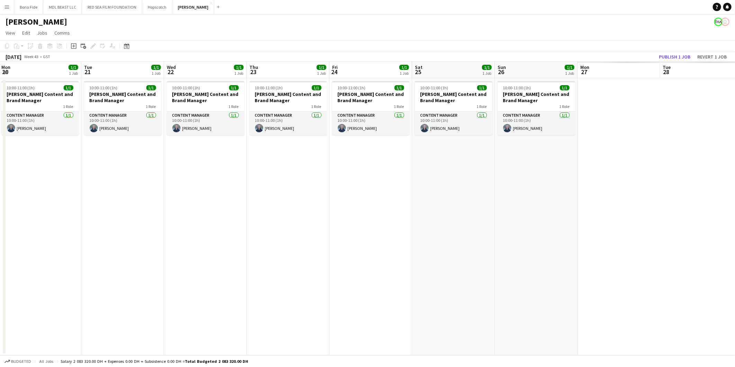
drag, startPoint x: 401, startPoint y: 256, endPoint x: -231, endPoint y: 267, distance: 632.7
click at [0, 267] on html "Menu Boards Boards Boards All jobs Status Workforce Workforce My Workforce Recr…" at bounding box center [367, 183] width 735 height 367
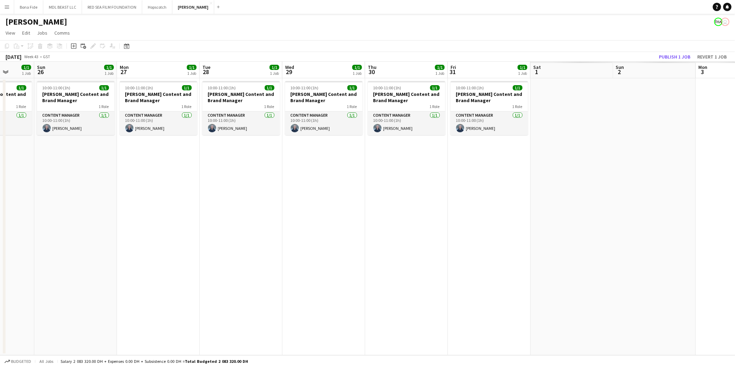
drag, startPoint x: 496, startPoint y: 248, endPoint x: -154, endPoint y: 250, distance: 650.3
click at [0, 250] on html "Menu Boards Boards Boards All jobs Status Workforce Workforce My Workforce Recr…" at bounding box center [367, 183] width 735 height 367
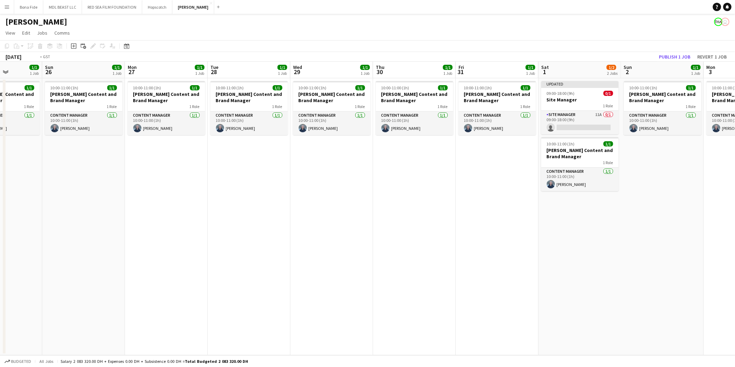
scroll to position [0, 213]
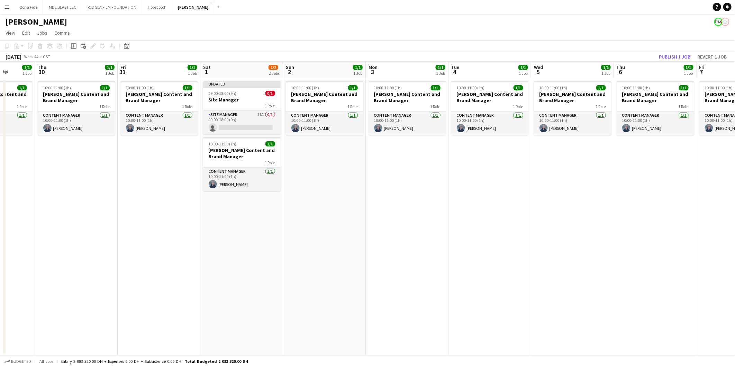
drag, startPoint x: 486, startPoint y: 231, endPoint x: 156, endPoint y: 244, distance: 330.2
click at [156, 244] on app-calendar-viewport "Mon 27 1/1 1 Job Tue 28 1/1 1 Job Wed 29 1/1 1 Job Thu 30 1/1 1 Job Fri 31 1/1 …" at bounding box center [367, 208] width 735 height 293
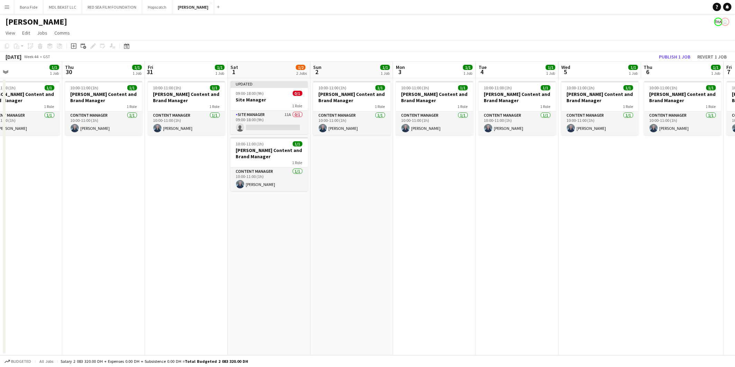
scroll to position [0, 174]
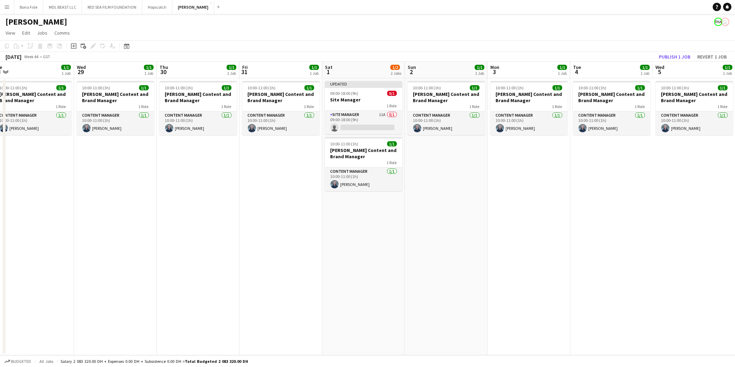
drag, startPoint x: 136, startPoint y: 238, endPoint x: 258, endPoint y: 244, distance: 121.9
click at [258, 244] on app-calendar-viewport "Sun 26 1/1 1 Job Mon 27 1/1 1 Job Tue 28 1/1 1 Job Wed 29 1/1 1 Job Thu 30 1/1 …" at bounding box center [367, 208] width 735 height 293
click at [376, 117] on app-card-role "Site Manager 11A 0/1 09:00-18:00 (9h) single-neutral-actions" at bounding box center [363, 123] width 77 height 24
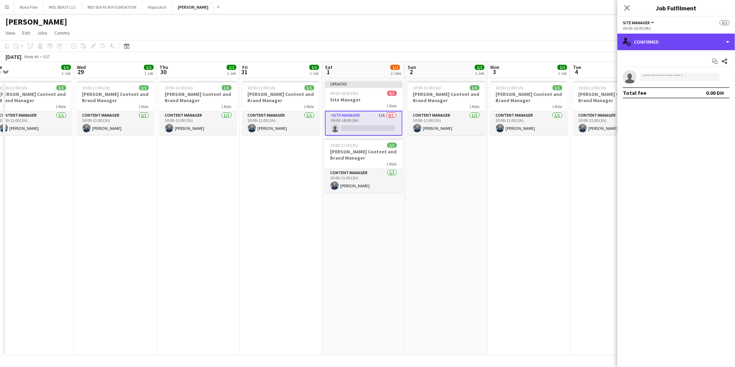
drag, startPoint x: 657, startPoint y: 43, endPoint x: 655, endPoint y: 53, distance: 9.4
click at [657, 43] on div "single-neutral-actions-check-2 Confirmed" at bounding box center [676, 42] width 118 height 17
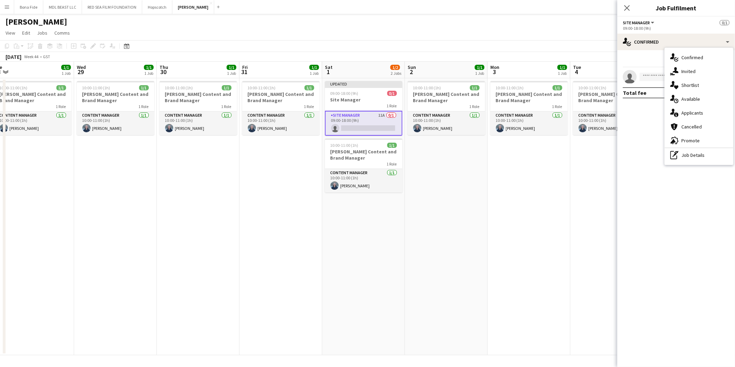
click at [676, 109] on icon "single-neutral-actions-information" at bounding box center [674, 113] width 8 height 8
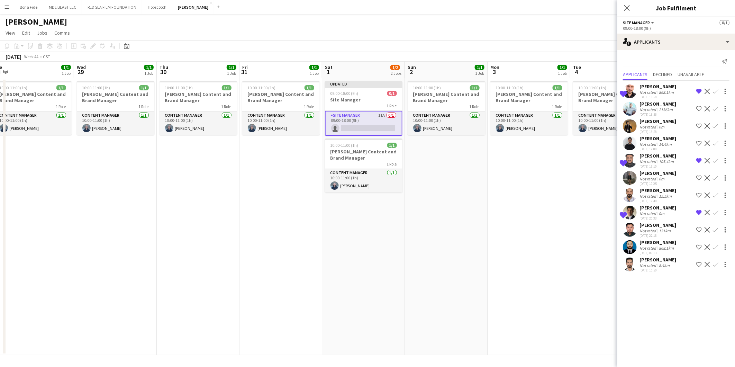
click at [664, 216] on div "0m" at bounding box center [661, 213] width 8 height 5
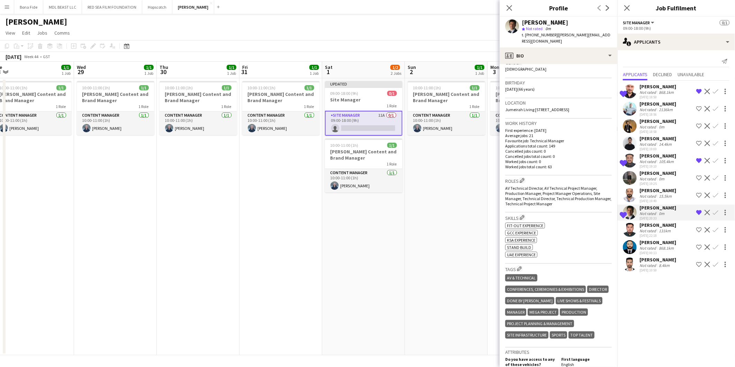
scroll to position [311, 0]
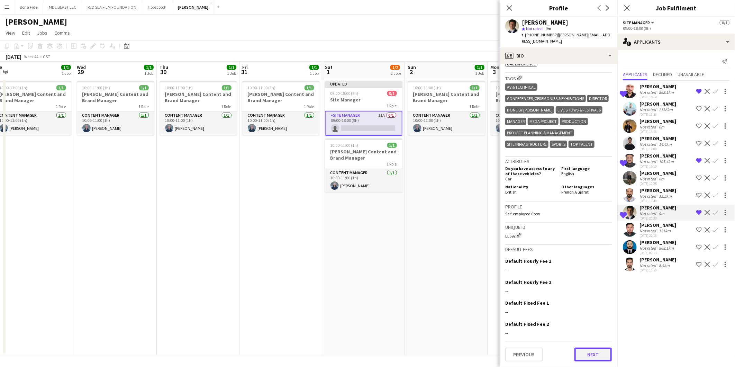
click at [586, 354] on button "Next" at bounding box center [592, 354] width 37 height 14
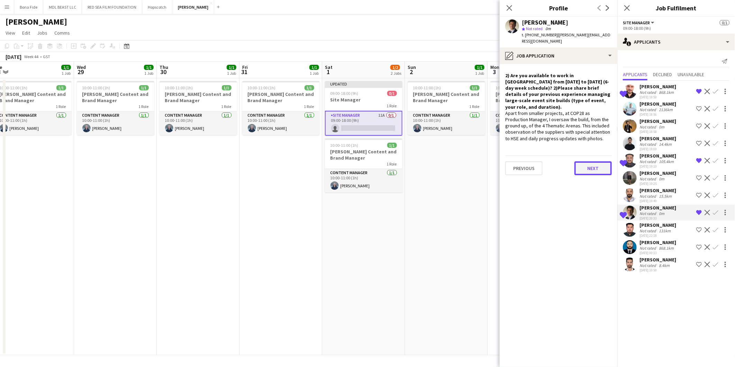
click at [602, 166] on button "Next" at bounding box center [592, 168] width 37 height 14
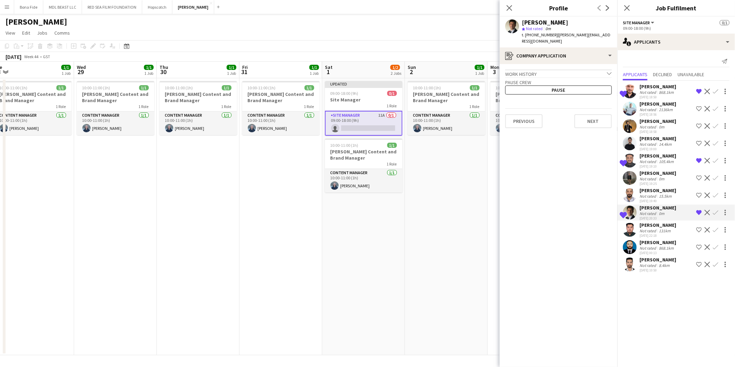
click at [632, 162] on app-user-avatar at bounding box center [630, 161] width 14 height 14
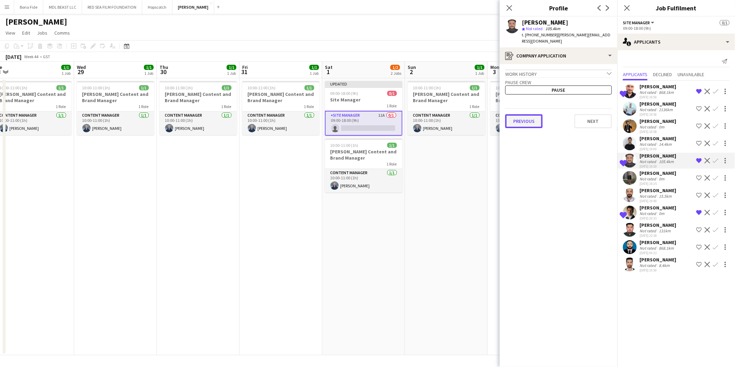
click at [514, 114] on button "Previous" at bounding box center [523, 121] width 37 height 14
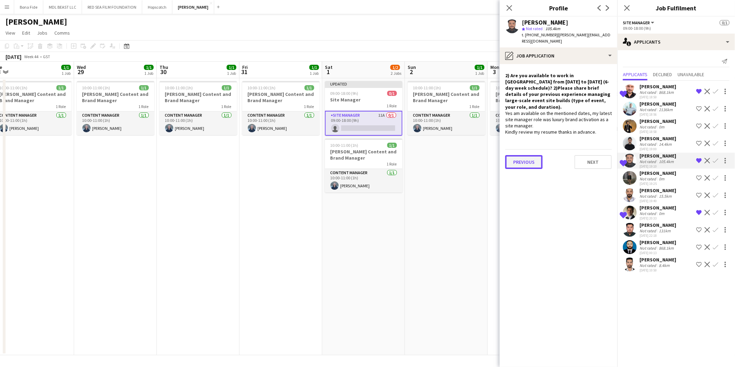
click at [531, 155] on button "Previous" at bounding box center [523, 162] width 37 height 14
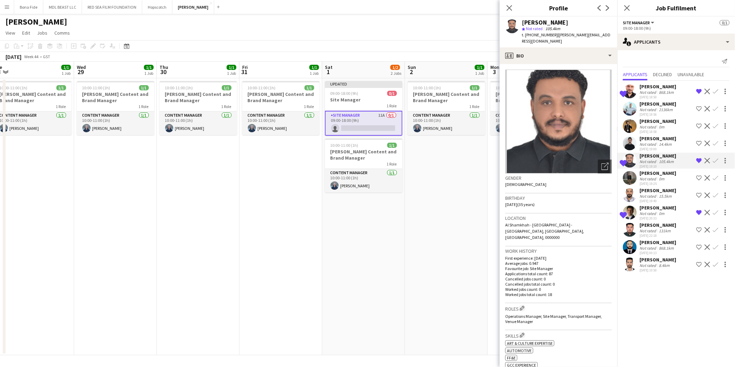
click at [643, 90] on div "Not rated" at bounding box center [648, 92] width 18 height 5
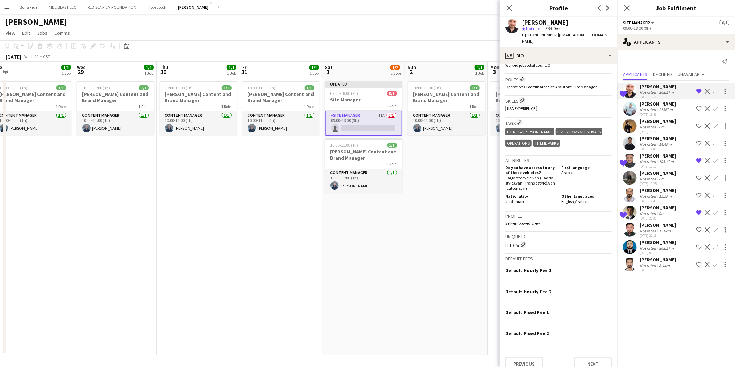
scroll to position [202, 0]
click at [585, 356] on button "Next" at bounding box center [592, 363] width 37 height 14
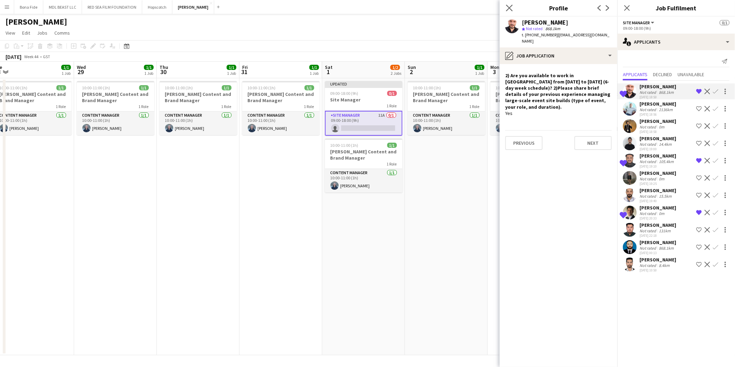
click at [507, 3] on app-icon "Close pop-in" at bounding box center [509, 8] width 10 height 10
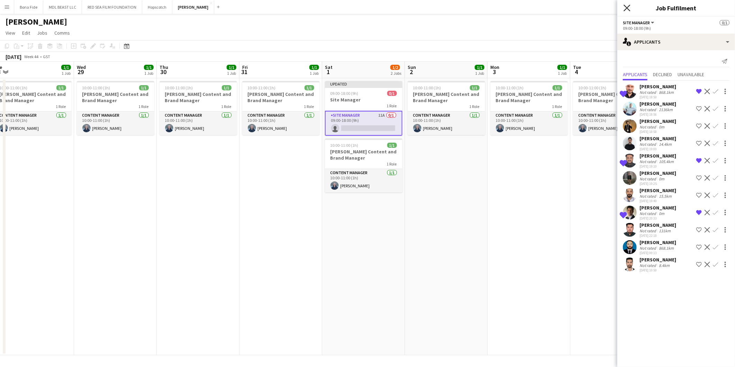
click at [627, 8] on icon at bounding box center [626, 7] width 7 height 7
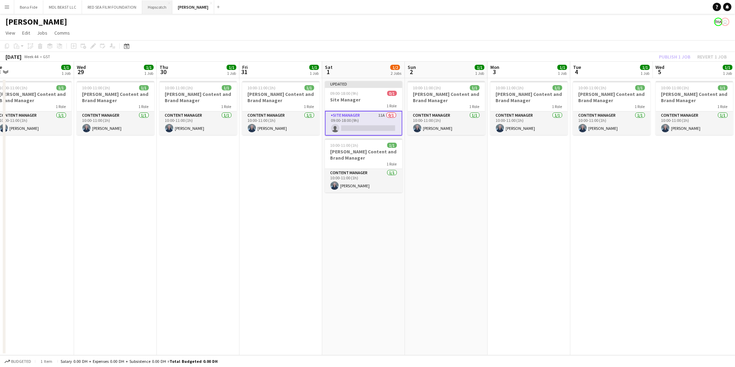
click at [156, 4] on button "Hopscotch Close" at bounding box center [157, 6] width 30 height 13
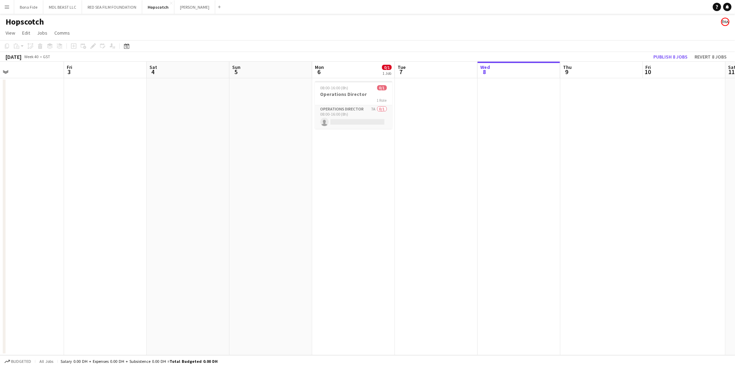
scroll to position [0, 178]
drag, startPoint x: 256, startPoint y: 201, endPoint x: 635, endPoint y: 211, distance: 379.2
click at [657, 208] on app-calendar-viewport "Tue 30 Wed 1 Thu 2 Fri 3 Sat 4 Sun 5 Mon 6 0/1 1 Job Tue 7 Wed 8 Thu 9 Fri 10 S…" at bounding box center [367, 208] width 735 height 293
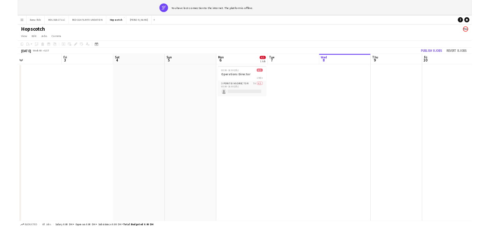
scroll to position [0, 177]
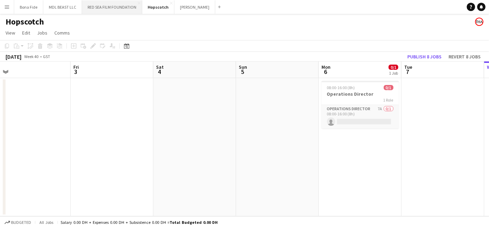
click at [101, 5] on button "RED SEA FILM FOUNDATION Close" at bounding box center [112, 6] width 60 height 13
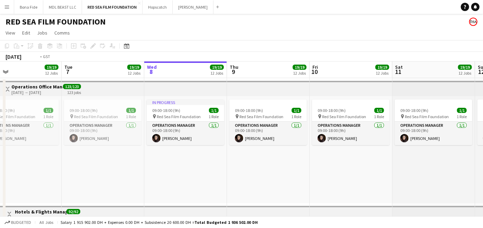
scroll to position [0, 190]
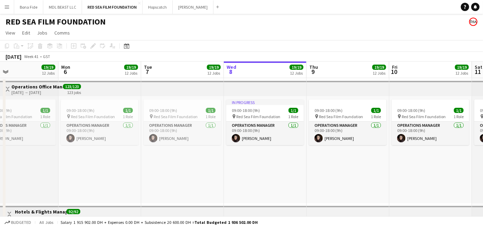
drag, startPoint x: 233, startPoint y: 181, endPoint x: 531, endPoint y: 216, distance: 299.9
drag, startPoint x: 36, startPoint y: 185, endPoint x: 474, endPoint y: 194, distance: 438.0
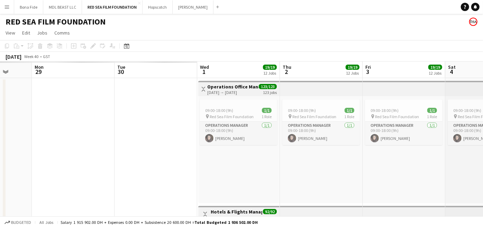
scroll to position [0, 216]
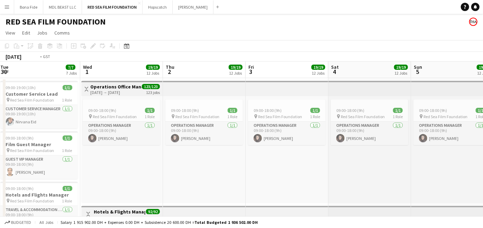
drag, startPoint x: 77, startPoint y: 182, endPoint x: 381, endPoint y: 213, distance: 305.9
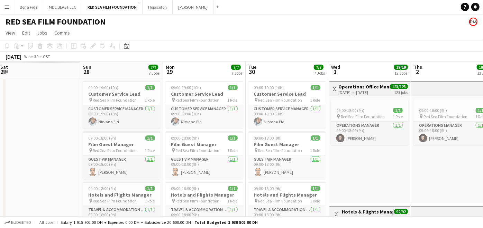
scroll to position [0, 174]
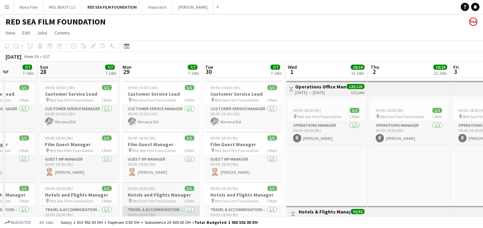
drag, startPoint x: 302, startPoint y: 178, endPoint x: 129, endPoint y: 206, distance: 174.5
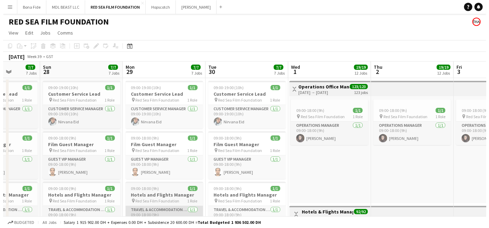
scroll to position [0, 222]
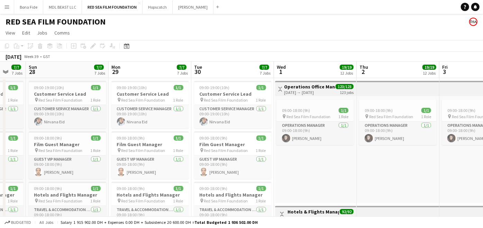
click at [1, 6] on button "Menu" at bounding box center [7, 7] width 14 height 14
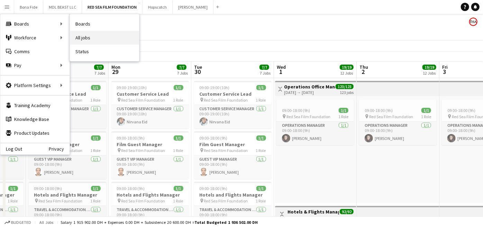
click at [79, 32] on link "All jobs" at bounding box center [104, 38] width 69 height 14
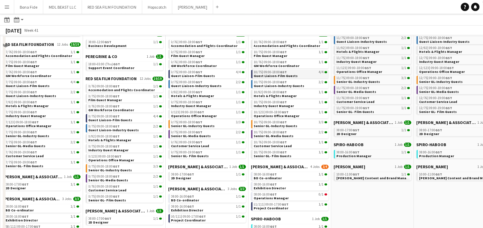
scroll to position [154, 0]
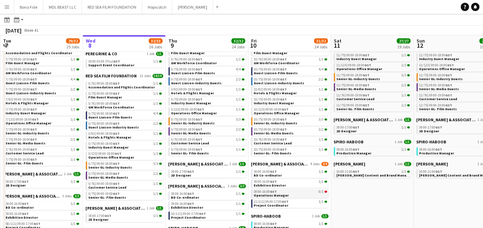
click at [303, 193] on div "08:00-16:00 GST 0/1" at bounding box center [290, 191] width 73 height 3
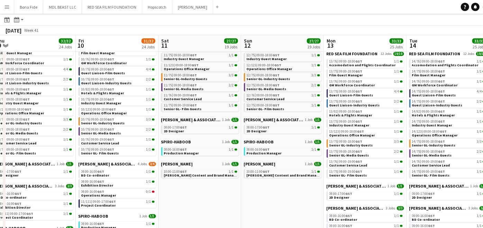
scroll to position [0, 205]
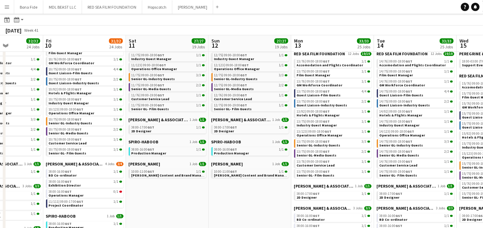
drag, startPoint x: 425, startPoint y: 213, endPoint x: 220, endPoint y: 213, distance: 205.1
click at [220, 213] on app-calendar-viewport "Tue 7 29/32 25 Jobs Wed 8 32/33 26 Jobs Thu 9 32/32 24 Jobs Fri 10 31/32 24 Job…" at bounding box center [241, 203] width 483 height 647
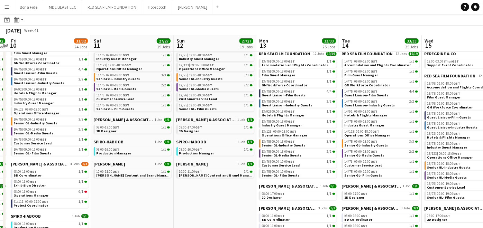
scroll to position [0, 256]
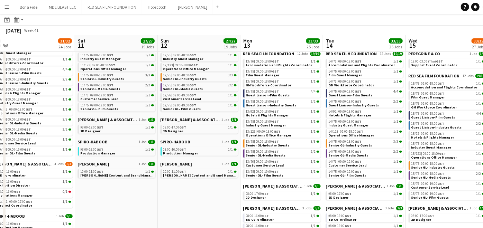
drag, startPoint x: 251, startPoint y: 212, endPoint x: 200, endPoint y: 211, distance: 50.9
click at [200, 211] on app-calendar-viewport "Tue 7 29/32 25 Jobs Wed 8 32/33 26 Jobs Thu 9 32/32 24 Jobs Fri 10 31/32 24 Job…" at bounding box center [241, 203] width 483 height 647
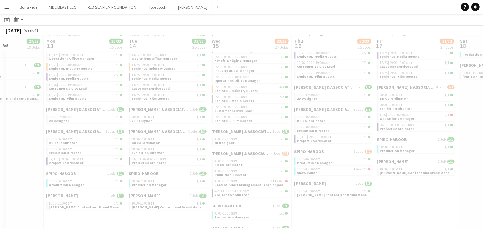
scroll to position [0, 205]
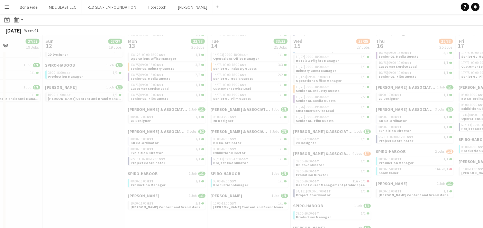
drag, startPoint x: 359, startPoint y: 220, endPoint x: 239, endPoint y: 221, distance: 119.7
click at [239, 224] on app-all-jobs "All Jobs Date picker OCT 2025 OCT 2025 Monday M Tuesday T Wednesday W Thursday …" at bounding box center [241, 116] width 483 height 667
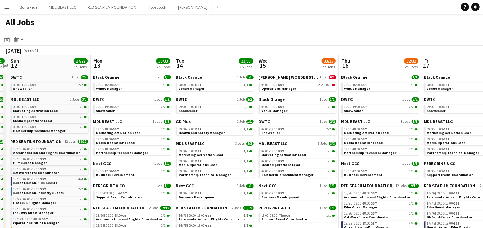
scroll to position [0, 157]
drag, startPoint x: 415, startPoint y: 135, endPoint x: 373, endPoint y: 155, distance: 46.9
click at [313, 80] on link "BALICH WONDER STUDIO 1 Job 0/1" at bounding box center [297, 77] width 77 height 5
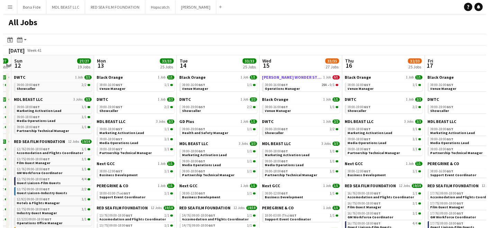
scroll to position [0, 157]
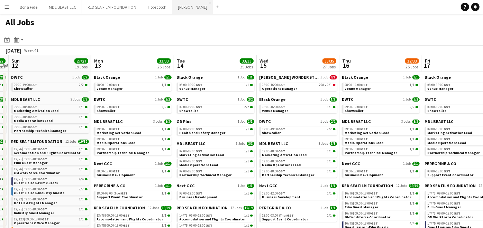
click at [176, 5] on button "Wasserman Close" at bounding box center [192, 6] width 41 height 13
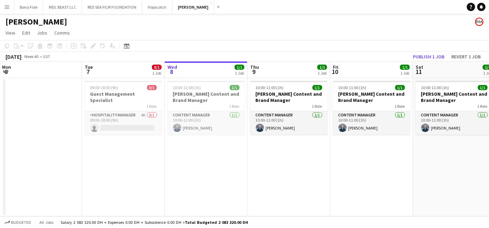
scroll to position [0, 149]
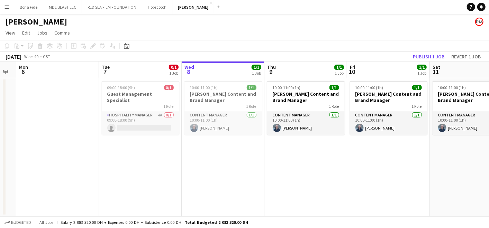
drag, startPoint x: 49, startPoint y: 158, endPoint x: 148, endPoint y: 156, distance: 98.6
click at [148, 156] on app-calendar-viewport "Sat 4 Sun 5 Mon 6 Tue 7 0/1 1 Job Wed 8 1/1 1 Job Thu 9 1/1 1 Job Fri 10 1/1 1 …" at bounding box center [244, 139] width 489 height 155
click at [155, 95] on h3 "Guest Management Specialist" at bounding box center [140, 97] width 77 height 12
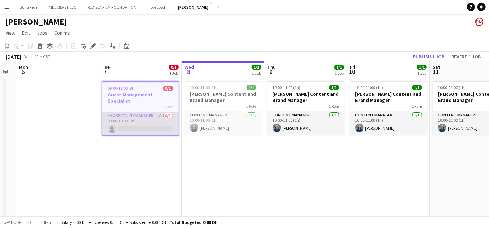
drag, startPoint x: 116, startPoint y: 121, endPoint x: 123, endPoint y: 123, distance: 8.1
click at [116, 121] on app-card-role "Hospitality Manager 4A 0/1 09:00-18:00 (9h) single-neutral-actions" at bounding box center [140, 124] width 76 height 24
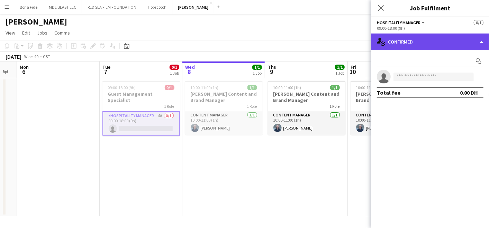
click at [431, 37] on div "single-neutral-actions-check-2 Confirmed" at bounding box center [430, 42] width 118 height 17
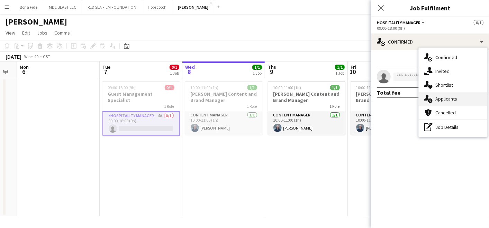
click at [440, 98] on span "Applicants" at bounding box center [446, 99] width 22 height 6
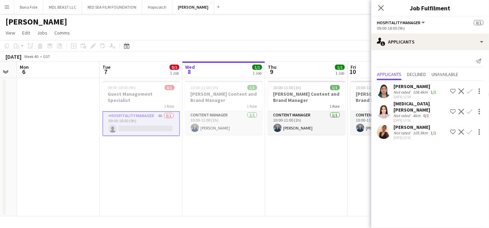
click at [59, 166] on app-date-cell at bounding box center [58, 147] width 83 height 138
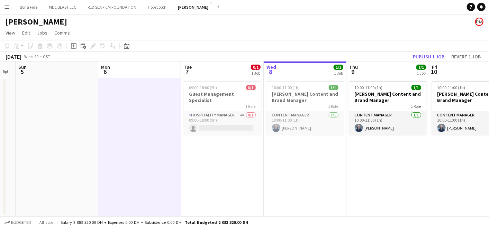
scroll to position [0, 204]
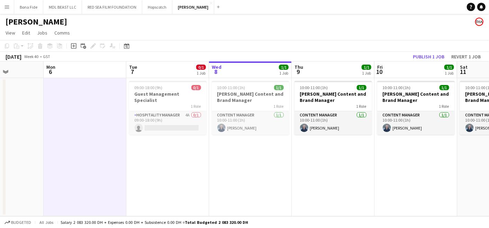
drag, startPoint x: 388, startPoint y: 198, endPoint x: 507, endPoint y: 224, distance: 121.1
click at [489, 224] on html "Menu Boards Boards Boards All jobs Status Workforce Workforce My Workforce Recr…" at bounding box center [244, 114] width 489 height 228
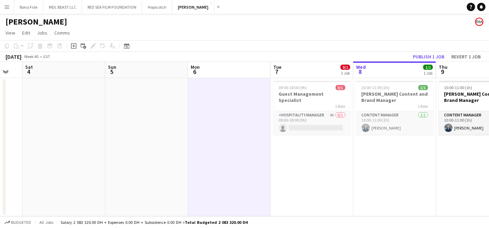
drag, startPoint x: 37, startPoint y: 178, endPoint x: 490, endPoint y: 248, distance: 458.1
click at [489, 228] on html "Menu Boards Boards Boards All jobs Status Workforce Workforce My Workforce Recr…" at bounding box center [244, 114] width 489 height 228
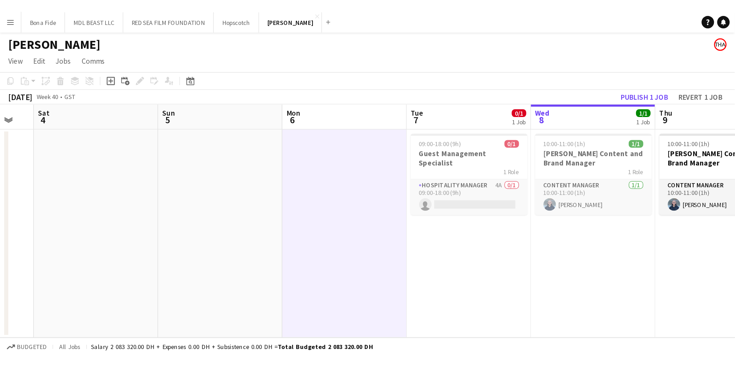
scroll to position [0, 141]
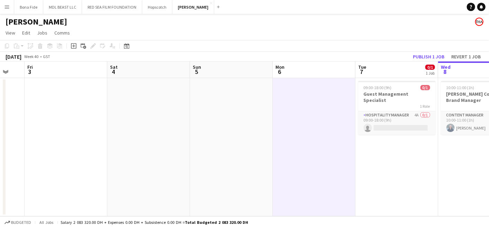
drag, startPoint x: 71, startPoint y: 200, endPoint x: 347, endPoint y: 247, distance: 279.7
click at [347, 228] on html "Menu Boards Boards Boards All jobs Status Workforce Workforce My Workforce Recr…" at bounding box center [244, 114] width 489 height 228
drag, startPoint x: 113, startPoint y: 221, endPoint x: 194, endPoint y: 225, distance: 80.7
click at [194, 225] on div "Budgeted All jobs Salary 2 083 320.00 DH + Expenses 0.00 DH + Subsistence 0.00 …" at bounding box center [244, 223] width 489 height 12
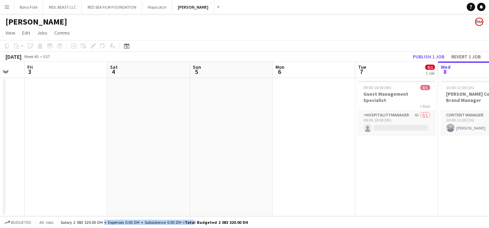
click at [306, 207] on app-date-cell at bounding box center [314, 147] width 83 height 138
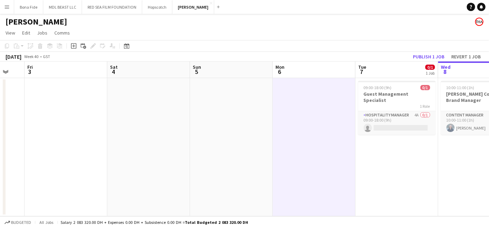
click at [278, 225] on div "Budgeted All jobs Salary 2 083 320.00 DH + Expenses 0.00 DH + Subsistence 0.00 …" at bounding box center [244, 223] width 489 height 12
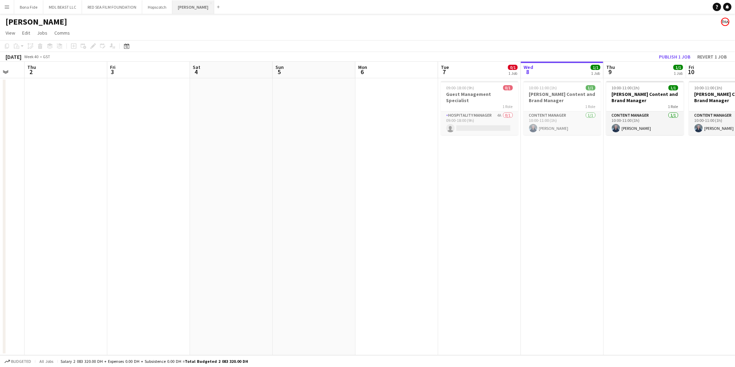
drag, startPoint x: 183, startPoint y: 7, endPoint x: 186, endPoint y: 12, distance: 5.7
click at [183, 7] on button "Wasserman Close" at bounding box center [193, 6] width 42 height 13
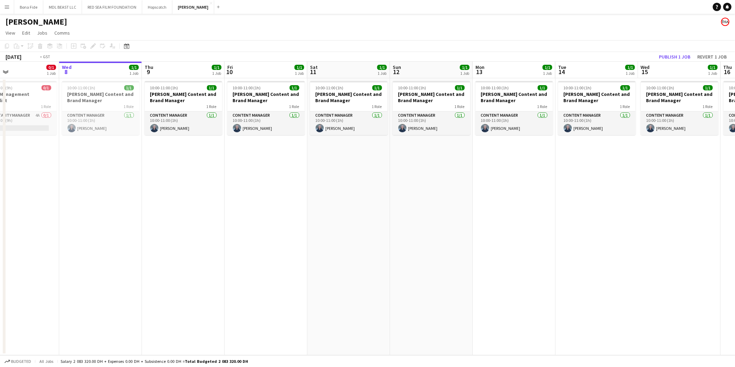
scroll to position [0, 210]
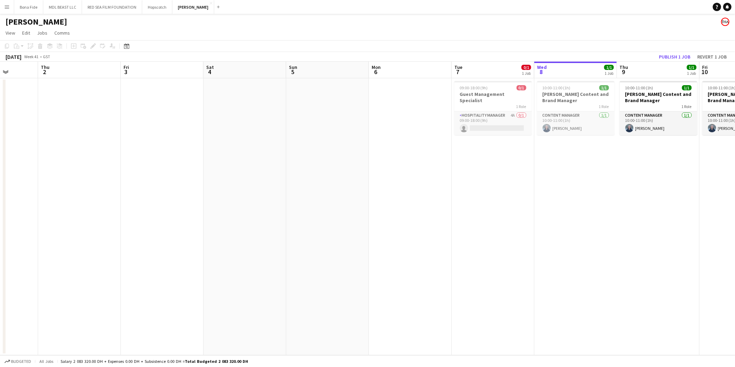
drag, startPoint x: 84, startPoint y: 192, endPoint x: 535, endPoint y: 240, distance: 453.6
click at [535, 240] on app-calendar-viewport "Mon 29 Tue 30 Wed 1 Thu 2 Fri 3 Sat 4 Sun 5 Mon 6 Tue 7 0/1 1 Job Wed 8 1/1 1 J…" at bounding box center [367, 208] width 735 height 293
click at [507, 111] on app-card-role "Hospitality Manager 4A 0/1 09:00-18:00 (9h) single-neutral-actions" at bounding box center [492, 123] width 77 height 24
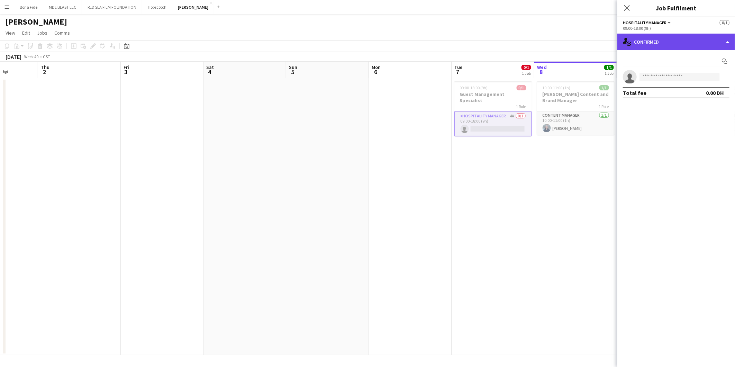
click at [706, 40] on div "single-neutral-actions-check-2 Confirmed" at bounding box center [676, 42] width 118 height 17
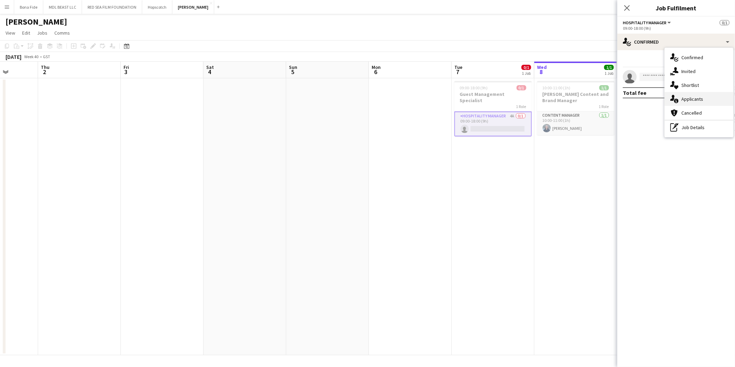
click at [683, 96] on span "Applicants" at bounding box center [692, 99] width 22 height 6
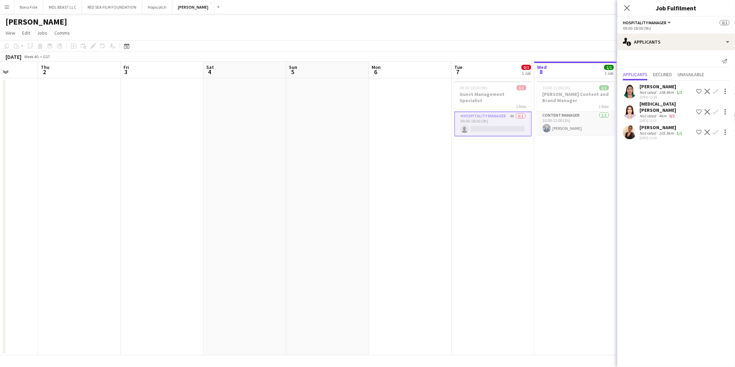
click at [465, 222] on app-date-cell "09:00-18:00 (9h) 0/1 Guest Management Specialist 1 Role Hospitality Manager 4A …" at bounding box center [492, 216] width 83 height 277
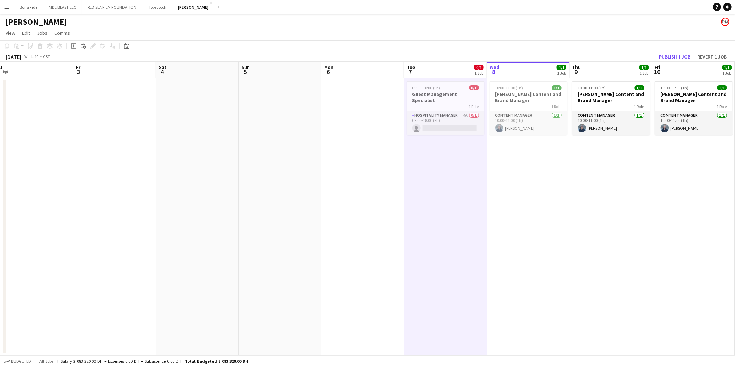
drag, startPoint x: 563, startPoint y: 191, endPoint x: 515, endPoint y: 196, distance: 47.7
click at [515, 196] on app-calendar-viewport "Mon 29 Tue 30 0/1 1 Job Wed 1 Thu 2 Fri 3 Sat 4 Sun 5 Mon 6 Tue 7 0/1 1 Job Wed…" at bounding box center [367, 208] width 735 height 293
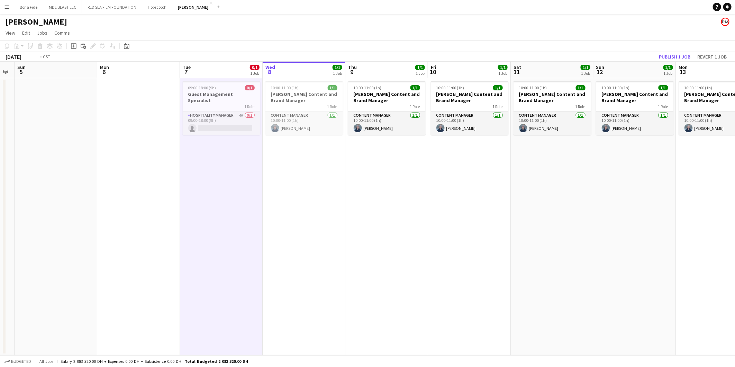
drag, startPoint x: 561, startPoint y: 185, endPoint x: -333, endPoint y: 193, distance: 894.5
click at [0, 193] on html "Menu Boards Boards Boards All jobs Status Workforce Workforce My Workforce Recr…" at bounding box center [367, 183] width 735 height 367
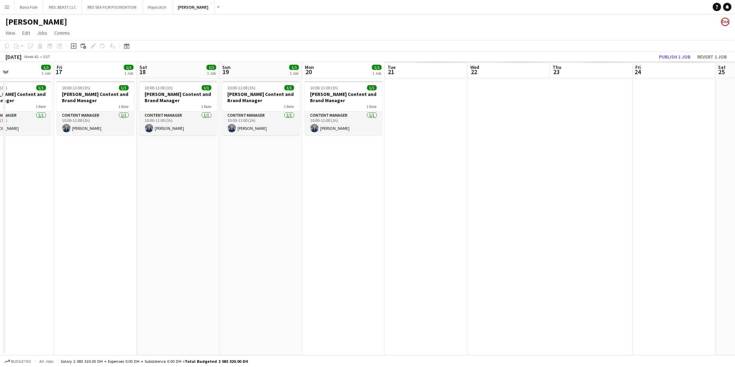
drag, startPoint x: 641, startPoint y: 307, endPoint x: 562, endPoint y: 278, distance: 84.4
click at [0, 264] on html "Menu Boards Boards Boards All jobs Status Workforce Workforce My Workforce Recr…" at bounding box center [367, 183] width 735 height 367
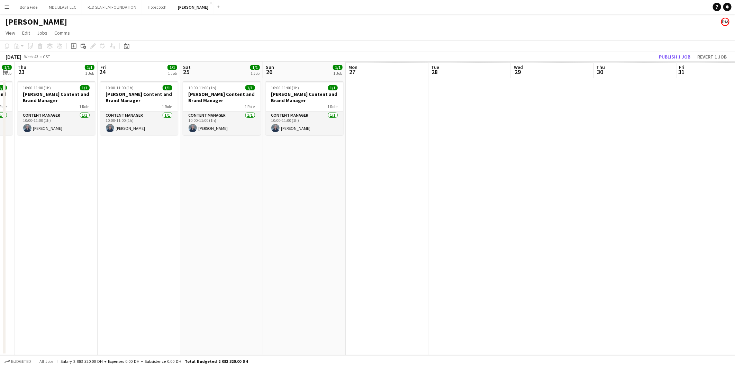
drag, startPoint x: 626, startPoint y: 263, endPoint x: 210, endPoint y: 268, distance: 416.1
click at [12, 256] on app-calendar-viewport "Mon 20 1/1 1 Job Tue 21 1/1 1 Job Wed 22 1/1 1 Job Thu 23 1/1 1 Job Fri 24 1/1 …" at bounding box center [367, 208] width 735 height 293
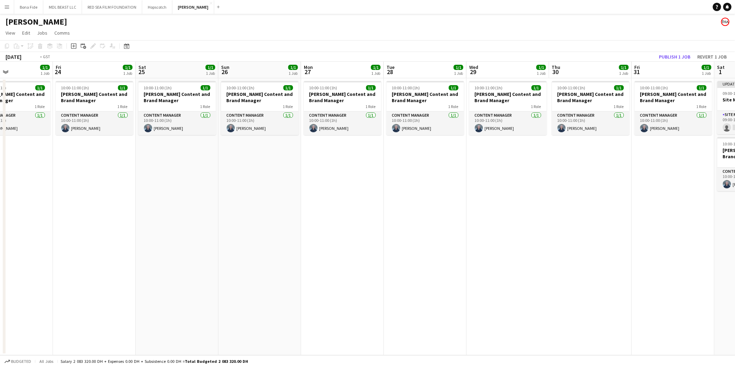
drag, startPoint x: 643, startPoint y: 273, endPoint x: 24, endPoint y: 260, distance: 619.3
click at [24, 260] on app-calendar-viewport "Mon 20 1/1 1 Job Tue 21 1/1 1 Job Wed 22 1/1 1 Job Thu 23 1/1 1 Job Fri 24 1/1 …" at bounding box center [367, 208] width 735 height 293
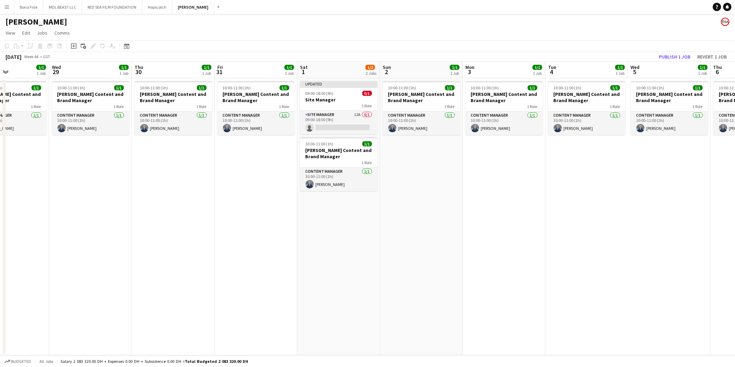
scroll to position [0, 193]
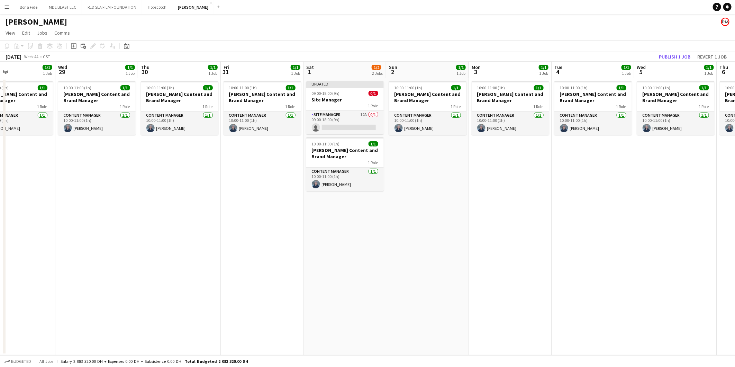
drag, startPoint x: 319, startPoint y: 284, endPoint x: 470, endPoint y: 291, distance: 152.0
click at [486, 296] on app-calendar-viewport "Sun 26 1/1 1 Job Mon 27 1/1 1 Job Tue 28 1/1 1 Job Wed 29 1/1 1 Job Thu 30 1/1 …" at bounding box center [367, 208] width 735 height 293
click at [319, 117] on app-card-role "Site Manager 12A 0/1 09:00-18:00 (9h) single-neutral-actions" at bounding box center [344, 123] width 77 height 24
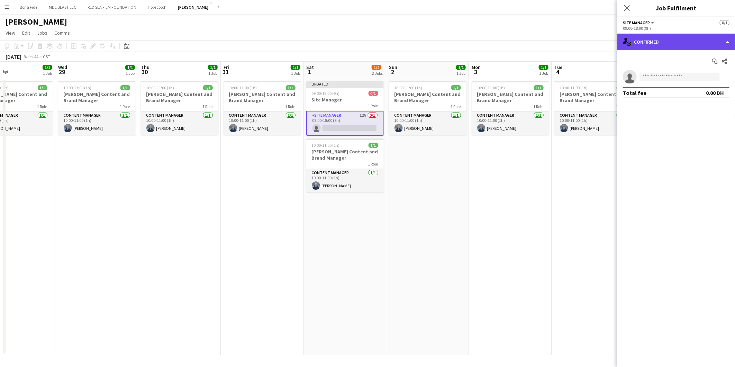
click at [688, 43] on div "single-neutral-actions-check-2 Confirmed" at bounding box center [676, 42] width 118 height 17
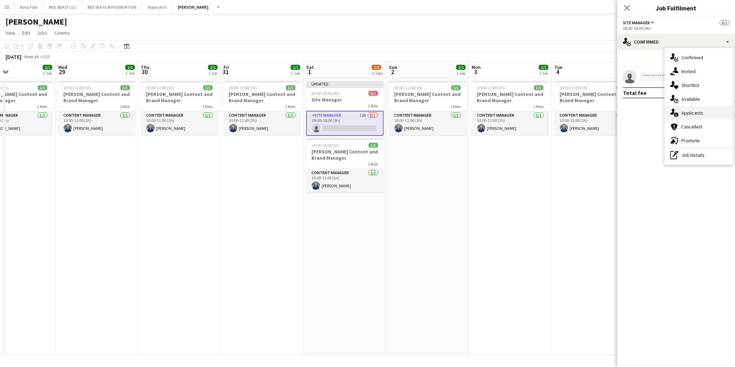
click at [687, 114] on span "Applicants" at bounding box center [692, 113] width 22 height 6
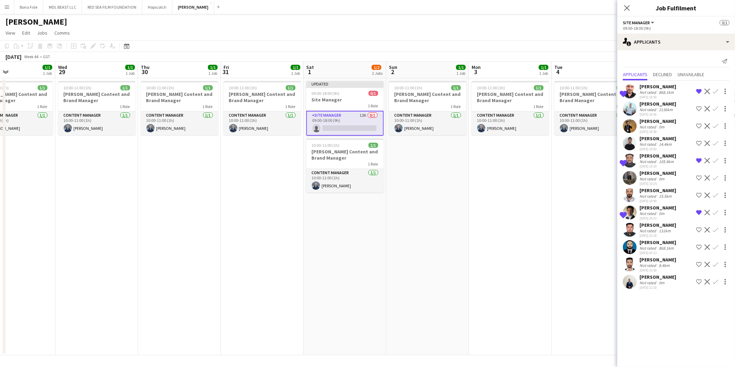
click at [623, 4] on app-icon "Close pop-in" at bounding box center [627, 8] width 8 height 8
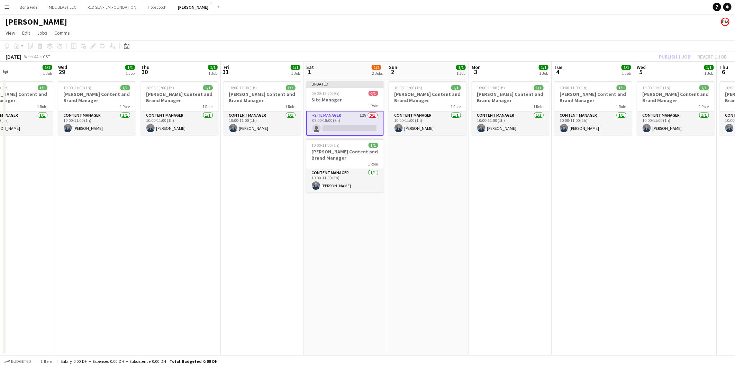
click at [334, 117] on app-card-role "Site Manager 12A 0/1 09:00-18:00 (9h) single-neutral-actions" at bounding box center [344, 123] width 77 height 25
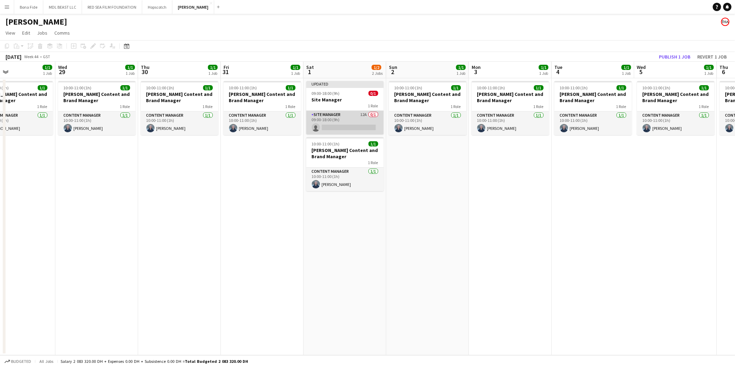
click at [357, 116] on app-card-role "Site Manager 12A 0/1 09:00-18:00 (9h) single-neutral-actions" at bounding box center [344, 123] width 77 height 24
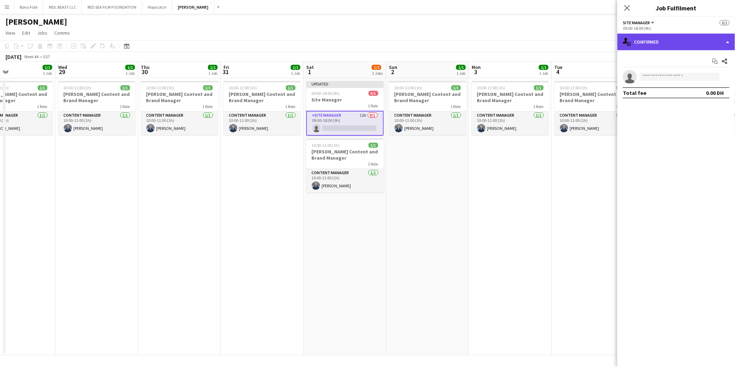
drag, startPoint x: 723, startPoint y: 40, endPoint x: 724, endPoint y: 44, distance: 3.9
click at [724, 40] on div "single-neutral-actions-check-2 Confirmed" at bounding box center [676, 42] width 118 height 17
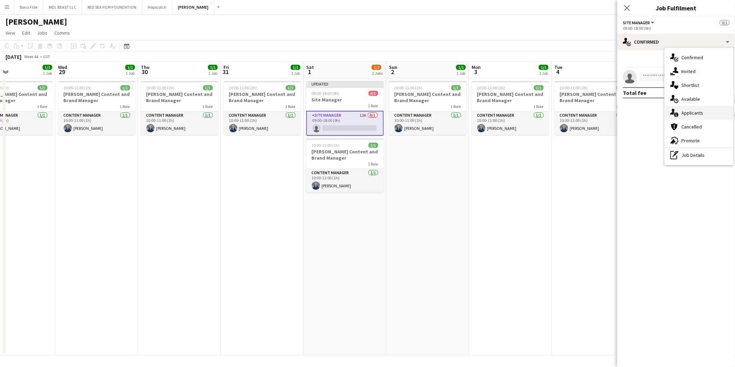
click at [691, 114] on span "Applicants" at bounding box center [692, 113] width 22 height 6
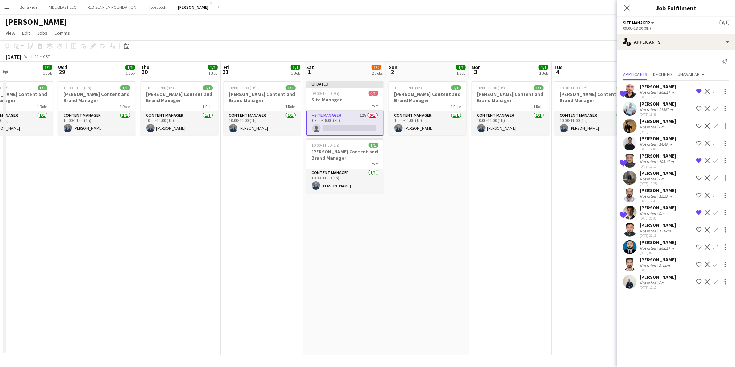
click at [666, 92] on div "868.1km" at bounding box center [666, 92] width 18 height 5
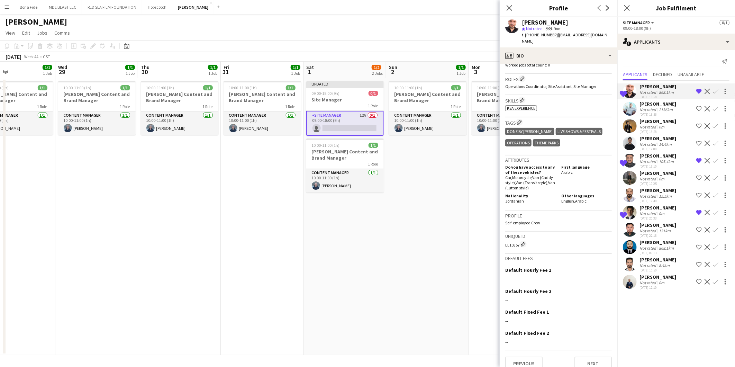
scroll to position [202, 0]
click at [576, 356] on button "Next" at bounding box center [592, 363] width 37 height 14
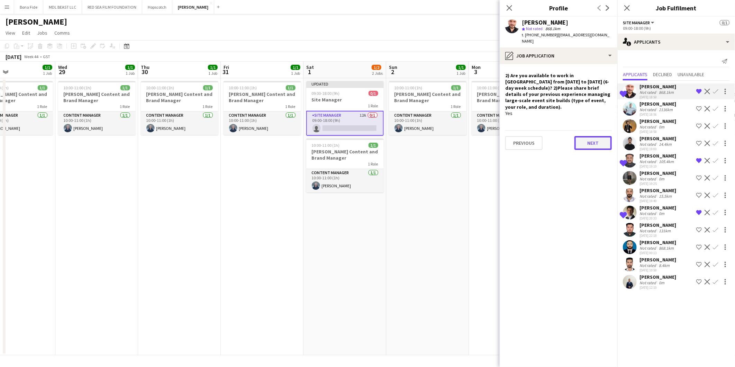
click at [594, 136] on button "Next" at bounding box center [592, 143] width 37 height 14
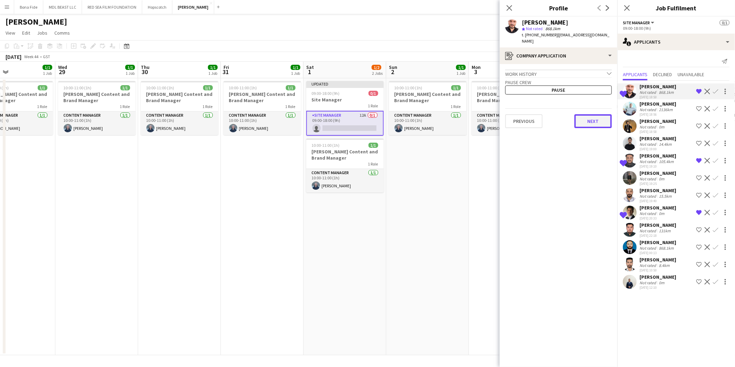
click at [599, 116] on button "Next" at bounding box center [592, 121] width 37 height 14
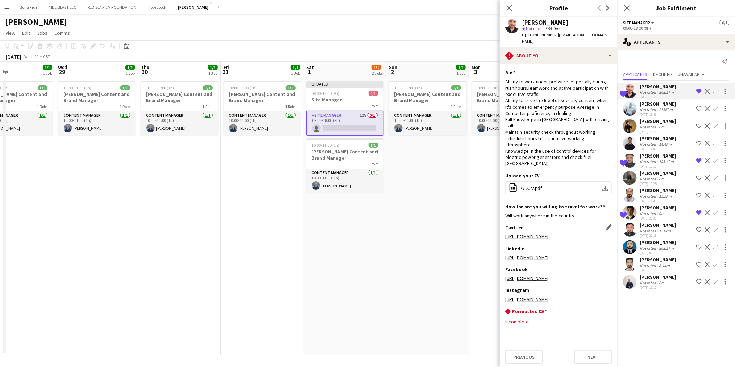
scroll to position [39, 0]
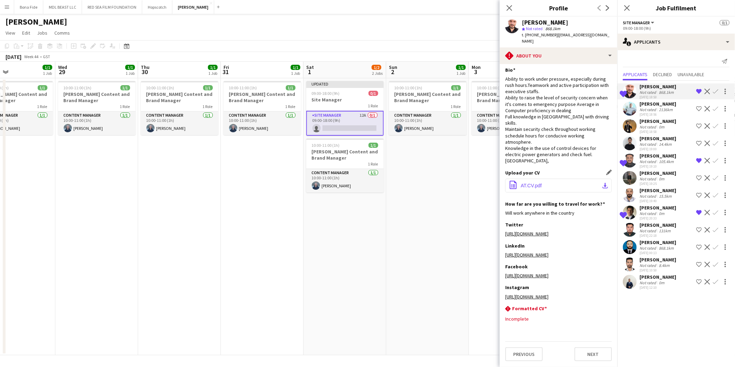
click at [595, 178] on button "office-file-sheet AT.CV.pdf download-bottom" at bounding box center [558, 185] width 107 height 14
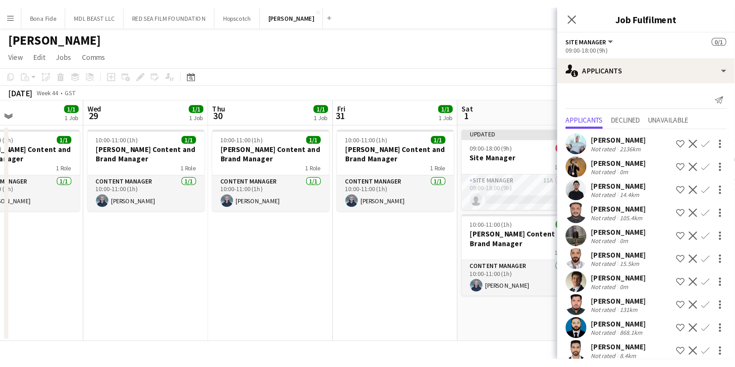
scroll to position [0, 193]
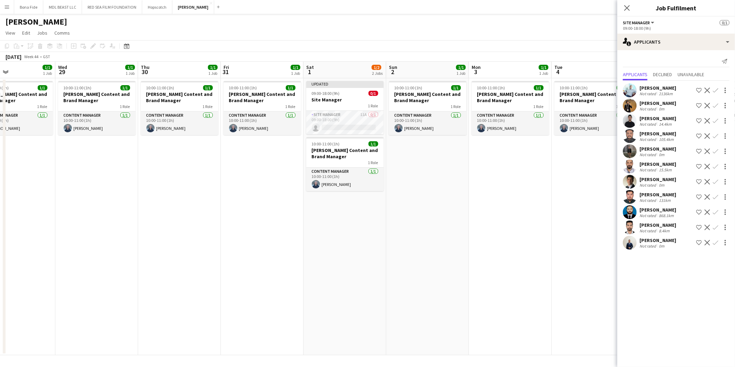
drag, startPoint x: 156, startPoint y: 178, endPoint x: 166, endPoint y: 186, distance: 13.3
click at [156, 178] on app-date-cell "10:00-11:00 (1h) 1/1 Wasserman Content and Brand Manager 1 Role Content Manager…" at bounding box center [179, 216] width 83 height 277
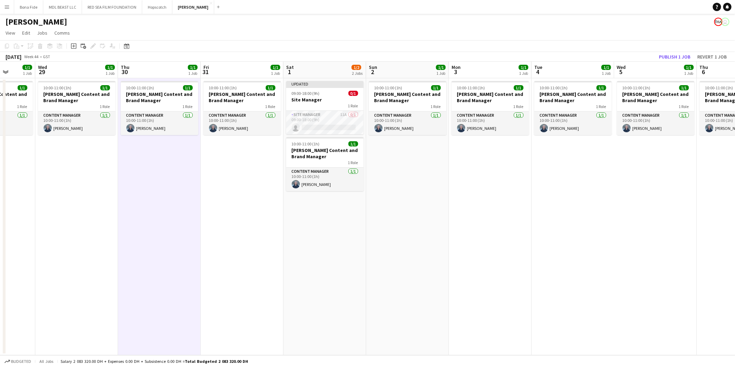
scroll to position [0, 220]
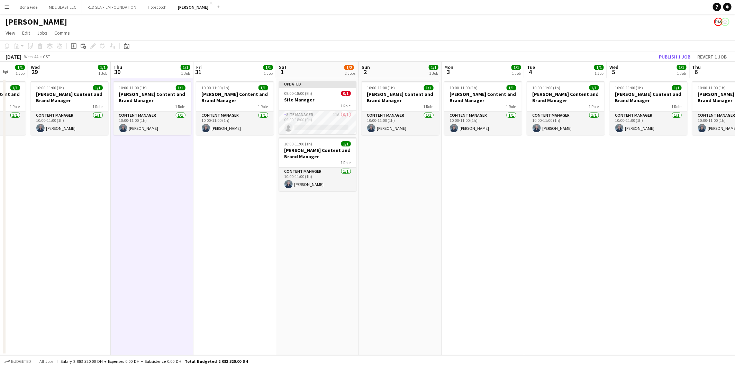
drag, startPoint x: 549, startPoint y: 228, endPoint x: 520, endPoint y: 228, distance: 28.7
click at [520, 228] on app-calendar-viewport "Sun 26 1/1 1 Job Mon 27 1/1 1 Job Tue 28 1/1 1 Job Wed 29 1/1 1 Job Thu 30 1/1 …" at bounding box center [367, 208] width 735 height 293
click at [257, 184] on app-date-cell "10:00-11:00 (1h) 1/1 Wasserman Content and Brand Manager 1 Role Content Manager…" at bounding box center [234, 216] width 83 height 277
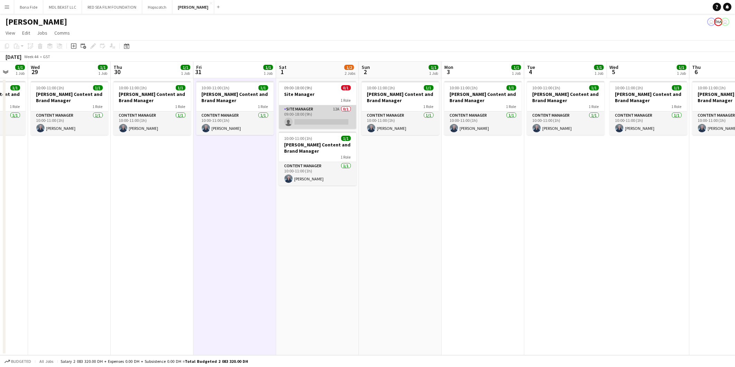
click at [306, 123] on app-card-role "Site Manager 12A 0/1 09:00-18:00 (9h) single-neutral-actions" at bounding box center [317, 117] width 77 height 24
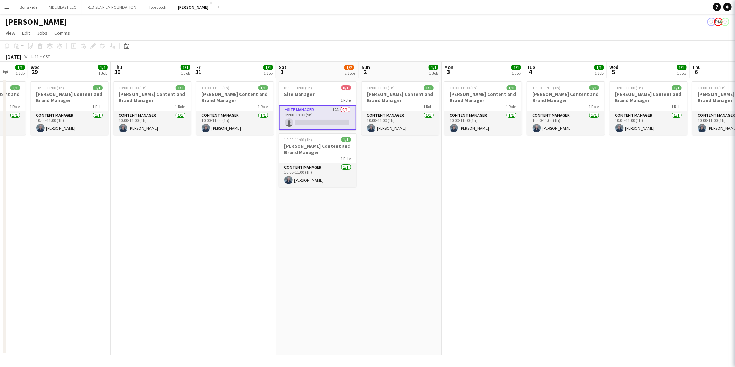
scroll to position [0, 220]
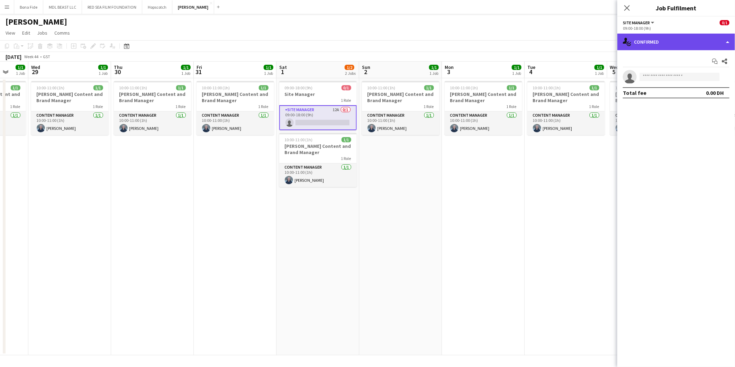
click at [718, 44] on div "single-neutral-actions-check-2 Confirmed" at bounding box center [676, 42] width 118 height 17
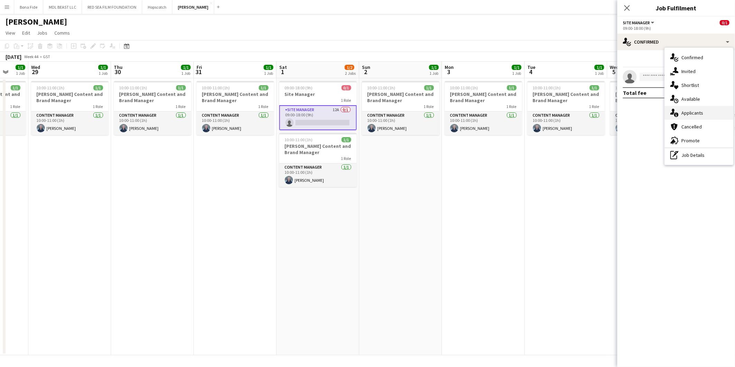
click at [709, 109] on div "single-neutral-actions-information Applicants" at bounding box center [698, 113] width 68 height 14
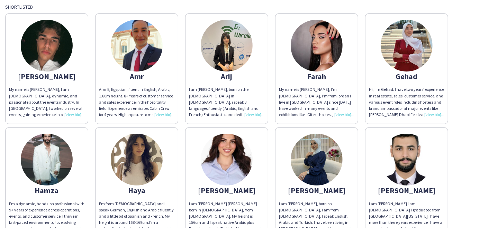
scroll to position [115, 0]
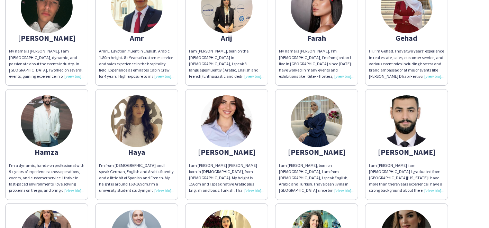
click at [428, 190] on div "I am Mahmoud hatem i am 22 years old I graduated from University of Georgia i h…" at bounding box center [406, 178] width 75 height 31
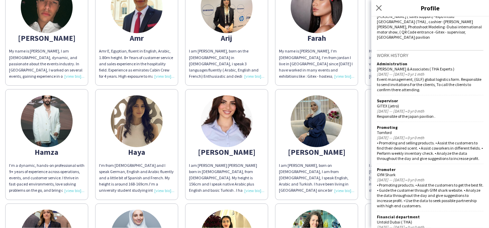
scroll to position [192, 0]
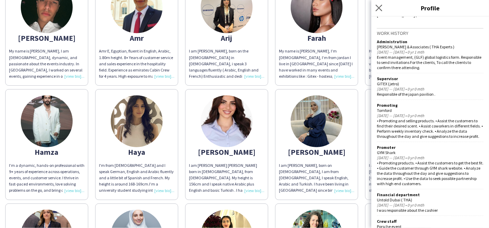
click at [381, 11] on icon "Close pop-in" at bounding box center [378, 7] width 7 height 7
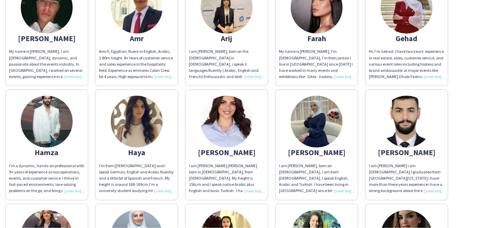
scroll to position [114, 0]
click at [165, 193] on div "I'm from Egypt and I speak German, English and Arabic fluently and a little bit…" at bounding box center [136, 178] width 75 height 31
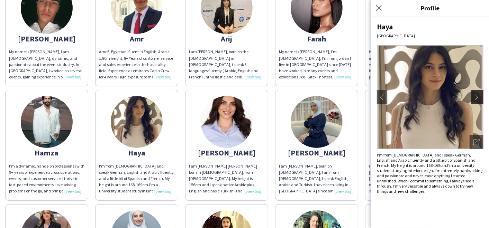
click at [477, 98] on app-icon "chevron-right" at bounding box center [478, 97] width 10 height 6
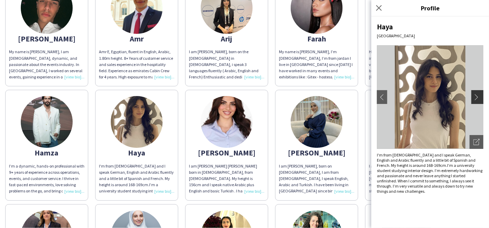
click at [476, 94] on app-icon "chevron-right" at bounding box center [478, 97] width 10 height 6
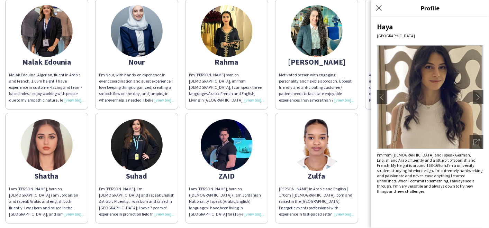
scroll to position [345, 0]
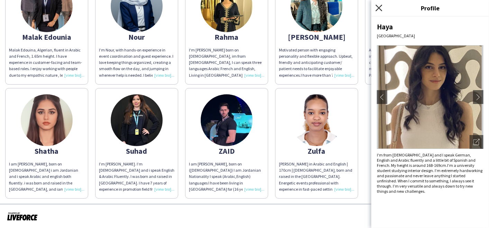
click at [376, 6] on icon at bounding box center [378, 7] width 7 height 7
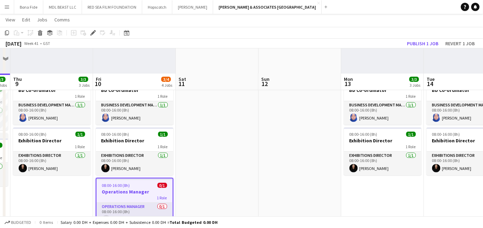
scroll to position [154, 0]
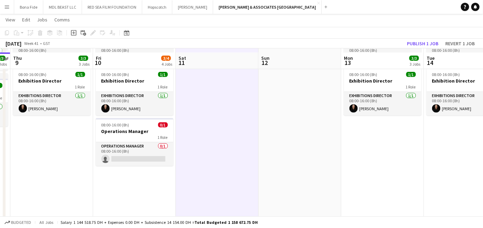
scroll to position [192, 0]
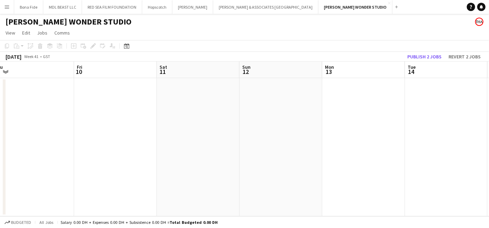
drag, startPoint x: 246, startPoint y: 164, endPoint x: 132, endPoint y: 167, distance: 113.8
click at [132, 167] on app-calendar-viewport "Mon 6 Tue 7 Wed 8 Thu 9 Fri 10 Sat 11 Sun 12 Mon 13 Tue 14 Wed 15 0/1 1 Job Thu…" at bounding box center [244, 139] width 489 height 155
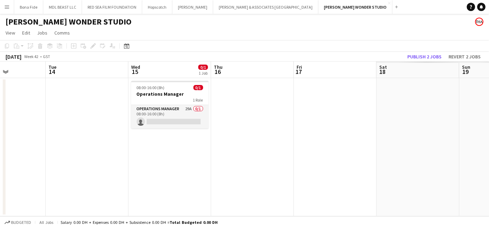
scroll to position [0, 203]
drag, startPoint x: 466, startPoint y: 158, endPoint x: 190, endPoint y: 160, distance: 276.0
click at [190, 160] on app-calendar-viewport "Sat 11 Sun 12 Mon 13 Tue 14 Wed 15 0/1 1 Job Thu 16 Fri 17 Sat 18 Sun 19 Mon 20…" at bounding box center [244, 139] width 489 height 155
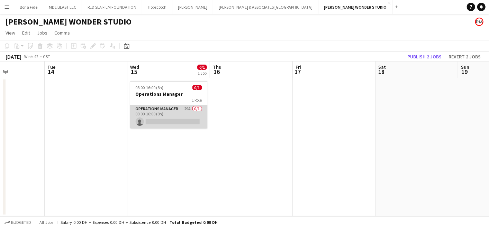
click at [164, 109] on app-card-role "Operations Manager 29A 0/1 08:00-16:00 (8h) single-neutral-actions" at bounding box center [168, 117] width 77 height 24
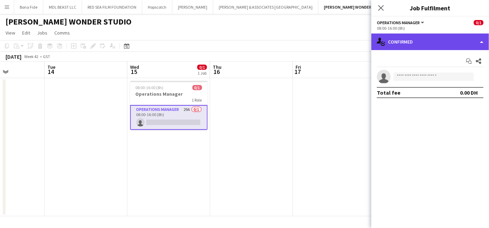
click at [423, 40] on div "single-neutral-actions-check-2 Confirmed" at bounding box center [430, 42] width 118 height 17
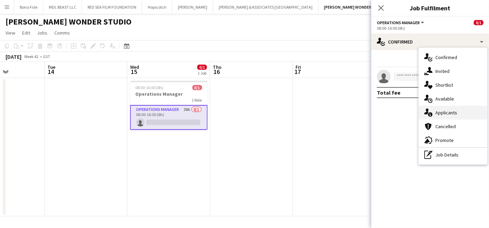
click at [446, 111] on span "Applicants" at bounding box center [446, 113] width 22 height 6
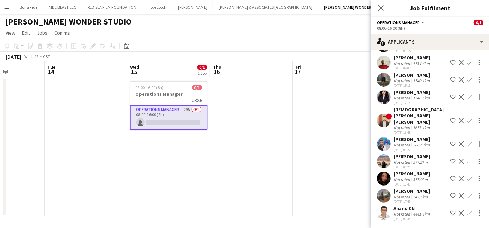
scroll to position [369, 0]
click at [380, 9] on icon "Close pop-in" at bounding box center [380, 7] width 7 height 7
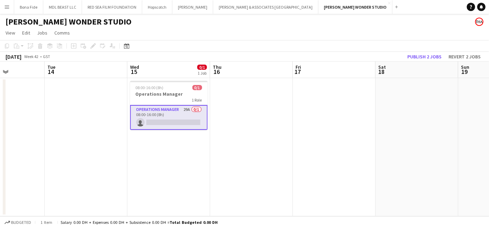
click at [7, 7] on app-icon "Menu" at bounding box center [7, 7] width 6 height 6
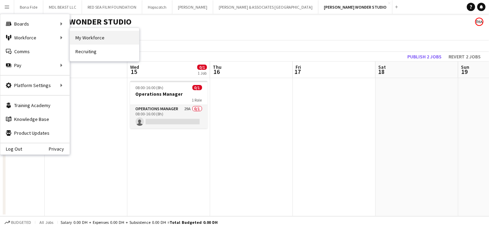
click at [94, 31] on link "My Workforce" at bounding box center [104, 38] width 69 height 14
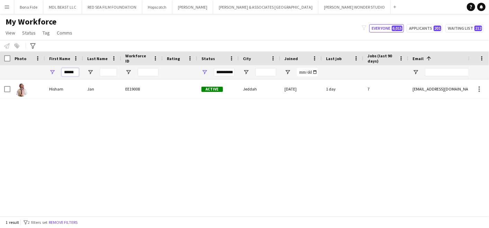
click at [74, 71] on input "******" at bounding box center [70, 72] width 17 height 8
type input "*"
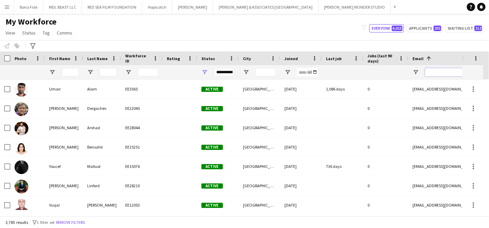
click at [438, 69] on input "Email Filter Input" at bounding box center [484, 72] width 118 height 8
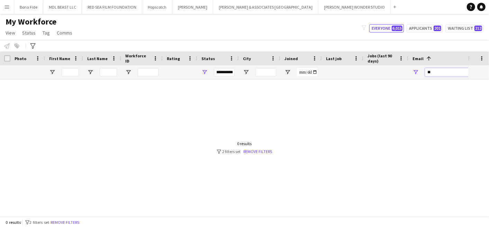
type input "*"
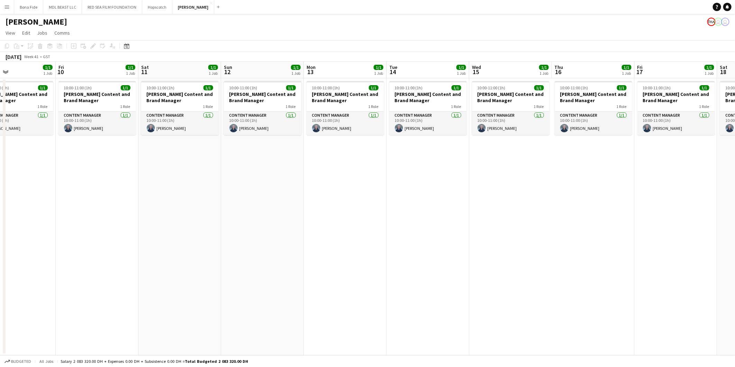
drag, startPoint x: 576, startPoint y: 246, endPoint x: 373, endPoint y: 251, distance: 202.8
click at [373, 253] on app-calendar-viewport "Mon 6 Tue 7 0/1 1 Job Wed 8 1/1 1 Job Thu 9 1/1 1 Job Fri 10 1/1 1 Job Sat 11 1…" at bounding box center [367, 208] width 735 height 293
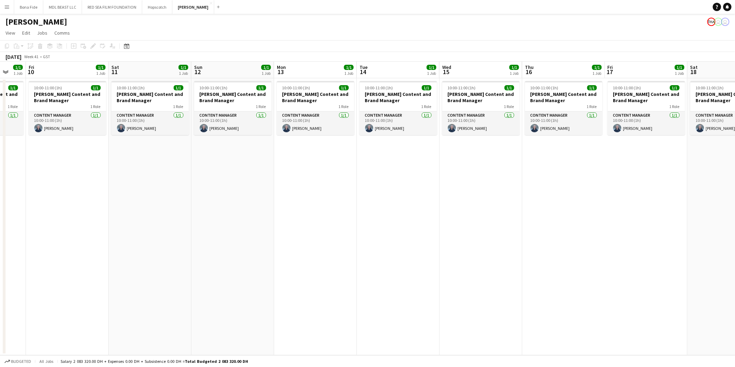
drag, startPoint x: 639, startPoint y: 250, endPoint x: 455, endPoint y: 251, distance: 183.7
click at [455, 251] on app-calendar-viewport "Tue 7 0/1 1 Job Wed 8 1/1 1 Job Thu 9 1/1 1 Job Fri 10 1/1 1 Job Sat 11 1/1 1 J…" at bounding box center [367, 208] width 735 height 293
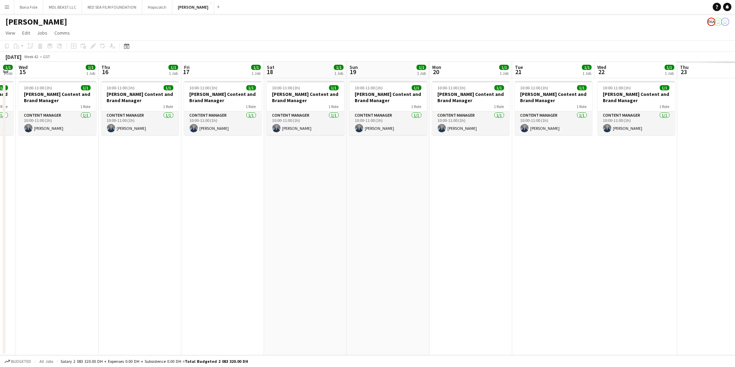
drag, startPoint x: 644, startPoint y: 248, endPoint x: 403, endPoint y: 248, distance: 241.1
click at [403, 248] on app-calendar-viewport "Sun 12 1/1 1 Job Mon 13 1/1 1 Job Tue 14 1/1 1 Job Wed 15 1/1 1 Job Thu 16 1/1 …" at bounding box center [367, 208] width 735 height 293
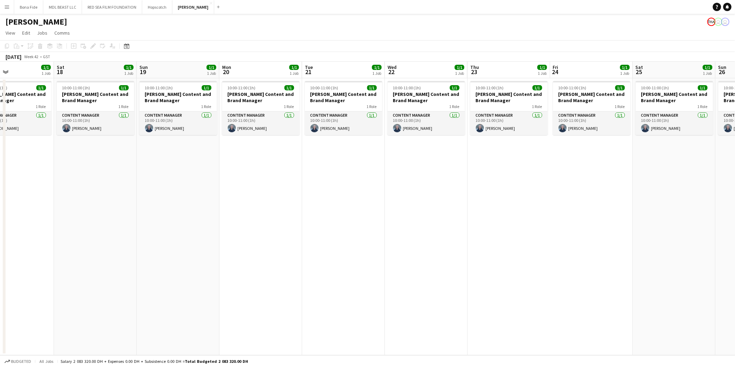
drag, startPoint x: 570, startPoint y: 247, endPoint x: 360, endPoint y: 248, distance: 210.0
click at [360, 248] on app-calendar-viewport "Tue 14 1/1 1 Job Wed 15 1/1 1 Job Thu 16 1/1 1 Job Fri 17 1/1 1 Job Sat 18 1/1 …" at bounding box center [367, 208] width 735 height 293
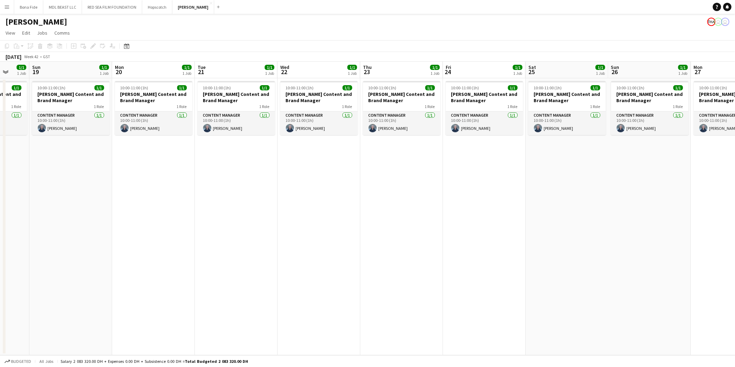
drag, startPoint x: 575, startPoint y: 247, endPoint x: 386, endPoint y: 248, distance: 188.2
click at [386, 248] on app-calendar-viewport "Thu 16 1/1 1 Job Fri 17 1/1 1 Job Sat 18 1/1 1 Job Sun 19 1/1 1 Job Mon 20 1/1 …" at bounding box center [367, 208] width 735 height 293
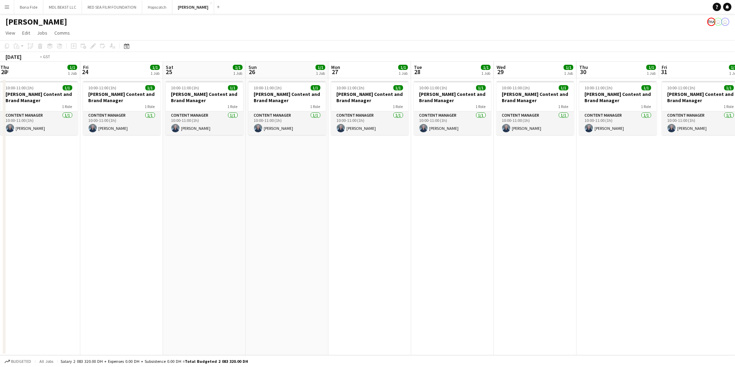
drag, startPoint x: 526, startPoint y: 247, endPoint x: 669, endPoint y: 258, distance: 143.0
click at [669, 258] on app-calendar-viewport "Tue 21 1/1 1 Job Wed 22 1/1 1 Job Thu 23 1/1 1 Job Fri 24 1/1 1 Job Sat 25 1/1 …" at bounding box center [367, 208] width 735 height 293
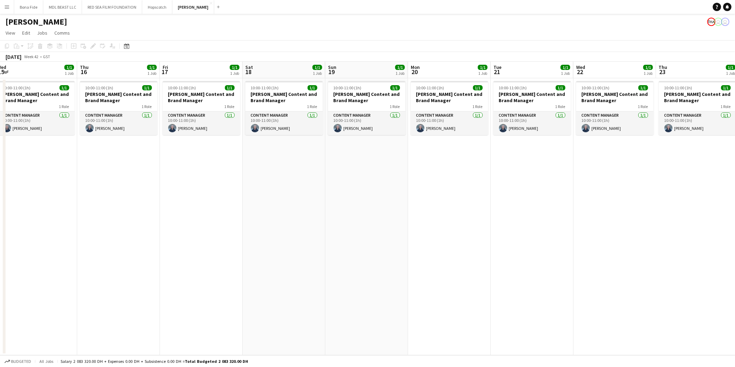
drag, startPoint x: 308, startPoint y: 252, endPoint x: 542, endPoint y: 257, distance: 234.6
click at [542, 257] on app-calendar-viewport "Mon 13 1/1 1 Job Tue 14 1/1 1 Job Wed 15 1/1 1 Job Thu 16 1/1 1 Job Fri 17 1/1 …" at bounding box center [367, 208] width 735 height 293
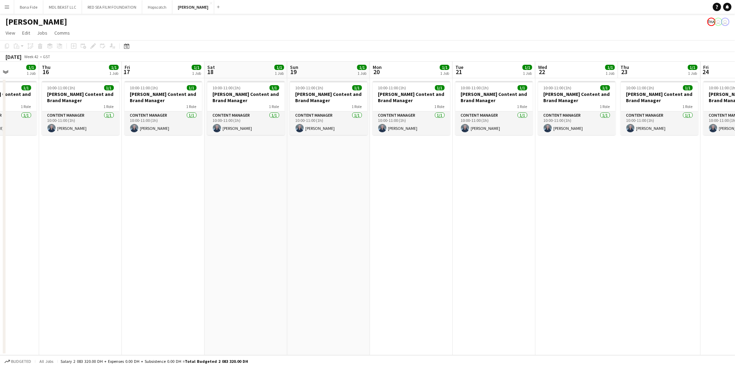
scroll to position [0, 209]
drag, startPoint x: 542, startPoint y: 257, endPoint x: 504, endPoint y: 258, distance: 38.4
click at [504, 258] on app-calendar-viewport "Mon 13 1/1 1 Job Tue 14 1/1 1 Job Wed 15 1/1 1 Job Thu 16 1/1 1 Job Fri 17 1/1 …" at bounding box center [367, 208] width 735 height 293
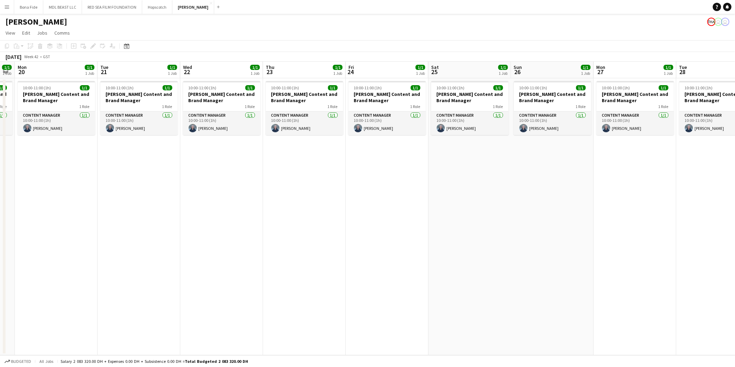
drag, startPoint x: 545, startPoint y: 252, endPoint x: 256, endPoint y: 252, distance: 288.8
click at [256, 252] on app-calendar-viewport "Thu 16 1/1 1 Job Fri 17 1/1 1 Job Sat 18 1/1 1 Job Sun 19 1/1 1 Job Mon 20 1/1 …" at bounding box center [367, 208] width 735 height 293
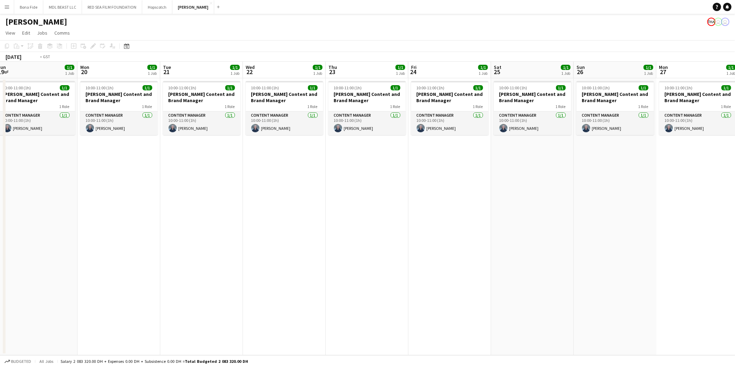
drag, startPoint x: 515, startPoint y: 250, endPoint x: 350, endPoint y: 251, distance: 164.7
click at [233, 251] on app-calendar-viewport "Fri 17 1/1 1 Job Sat 18 1/1 1 Job Sun 19 1/1 1 Job Mon 20 1/1 1 Job Tue 21 1/1 …" at bounding box center [367, 208] width 735 height 293
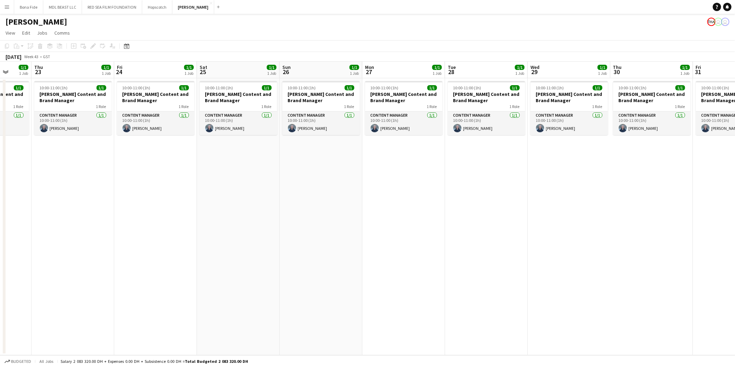
drag, startPoint x: 551, startPoint y: 250, endPoint x: 335, endPoint y: 254, distance: 215.9
click at [264, 251] on app-calendar-viewport "Mon 20 1/1 1 Job Tue 21 1/1 1 Job Wed 22 1/1 1 Job Thu 23 1/1 1 Job Fri 24 1/1 …" at bounding box center [367, 208] width 735 height 293
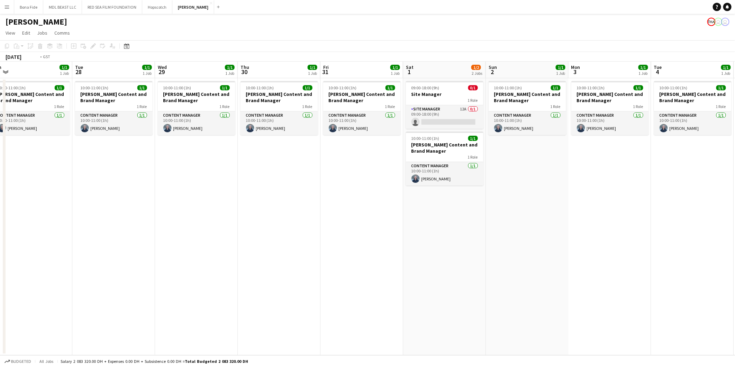
drag, startPoint x: 473, startPoint y: 255, endPoint x: 451, endPoint y: 253, distance: 22.3
click at [451, 253] on app-calendar-viewport "Fri 24 1/1 1 Job Sat 25 1/1 1 Job Sun 26 1/1 1 Job Mon 27 1/1 1 Job Tue 28 1/1 …" at bounding box center [367, 208] width 735 height 293
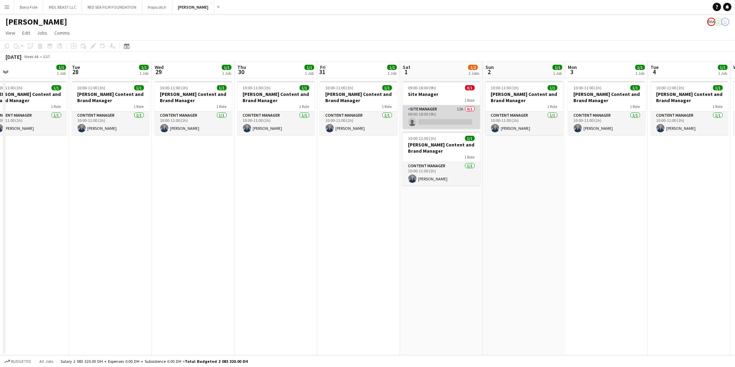
click at [433, 116] on app-card-role "Site Manager 12A 0/1 09:00-18:00 (9h) single-neutral-actions" at bounding box center [441, 117] width 77 height 24
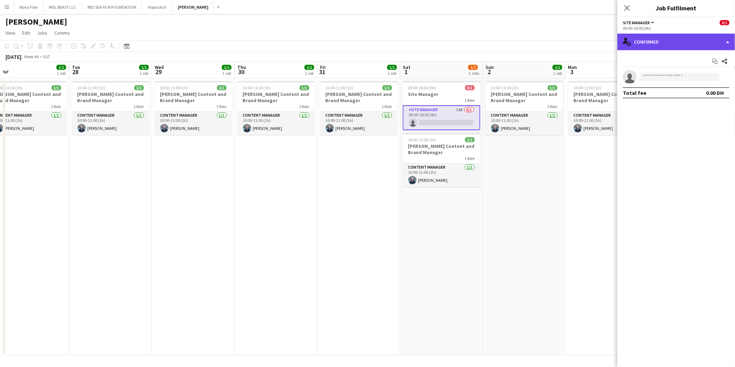
click at [676, 46] on div "single-neutral-actions-check-2 Confirmed" at bounding box center [676, 42] width 118 height 17
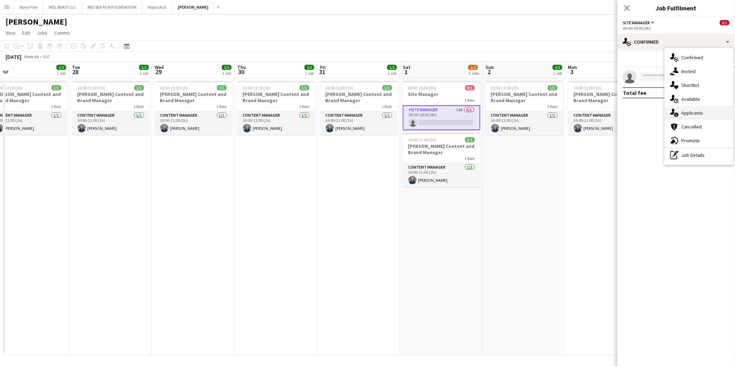
click at [694, 107] on div "single-neutral-actions-information Applicants" at bounding box center [698, 113] width 68 height 14
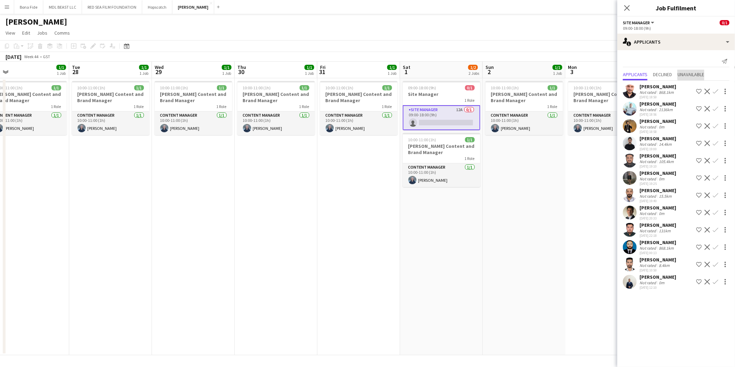
click at [694, 74] on span "Unavailable" at bounding box center [690, 74] width 27 height 5
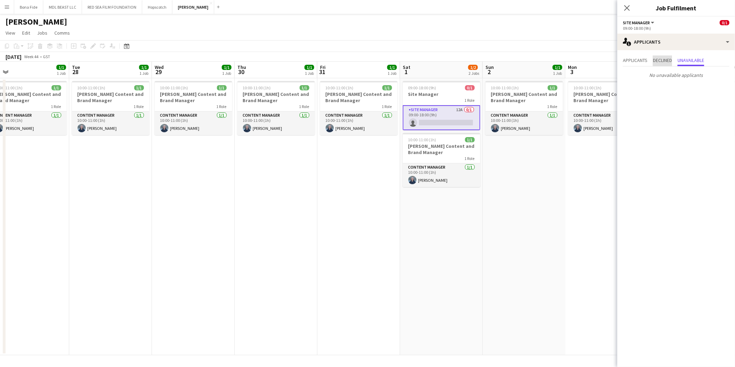
click at [665, 58] on span "Declined" at bounding box center [662, 60] width 19 height 5
click at [594, 166] on app-date-cell "10:00-11:00 (1h) 1/1 Wasserman Content and Brand Manager 1 Role Content Manager…" at bounding box center [606, 216] width 83 height 277
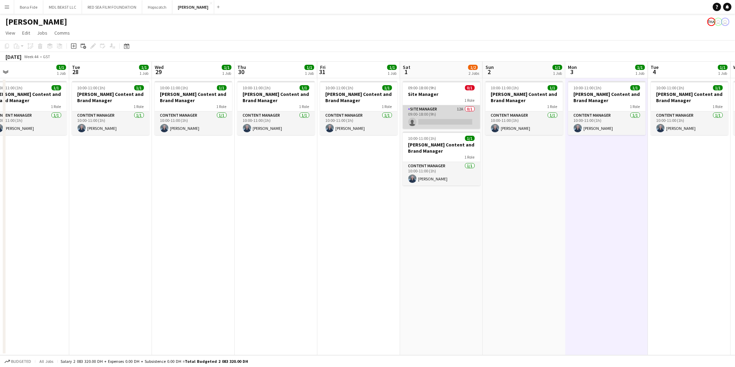
click at [467, 120] on app-card-role "Site Manager 12A 0/1 09:00-18:00 (9h) single-neutral-actions" at bounding box center [441, 117] width 77 height 24
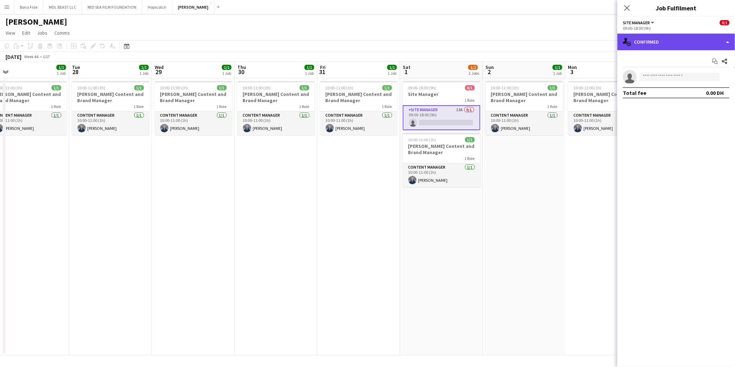
click at [679, 42] on div "single-neutral-actions-check-2 Confirmed" at bounding box center [676, 42] width 118 height 17
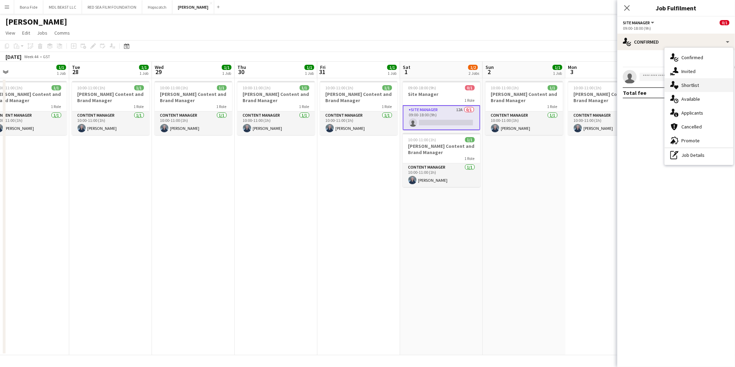
click at [693, 82] on span "Shortlist" at bounding box center [690, 85] width 18 height 6
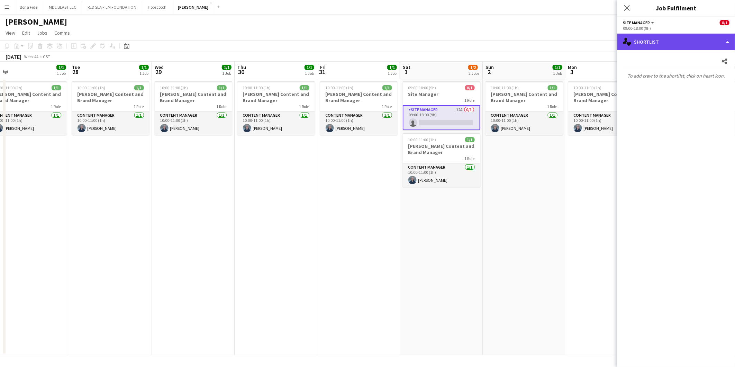
click at [696, 42] on div "single-neutral-actions-heart Shortlist" at bounding box center [676, 42] width 118 height 17
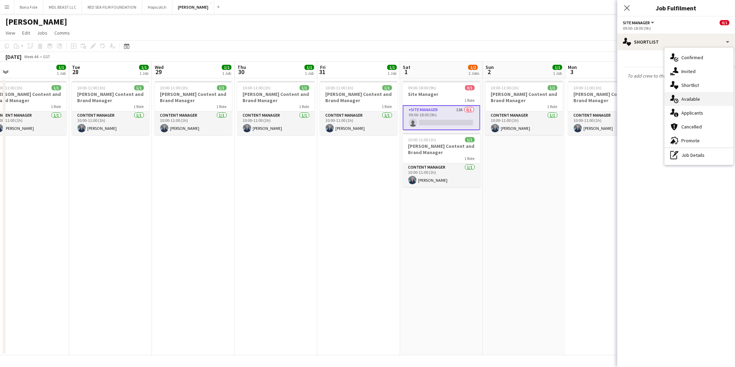
click at [696, 97] on span "Available" at bounding box center [690, 99] width 19 height 6
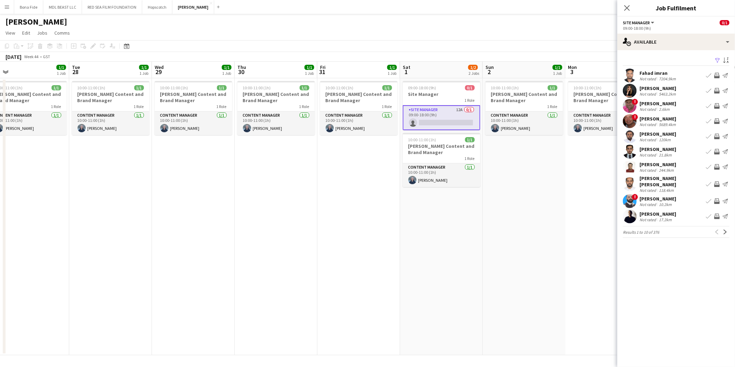
click at [635, 119] on span "!" at bounding box center [635, 117] width 6 height 6
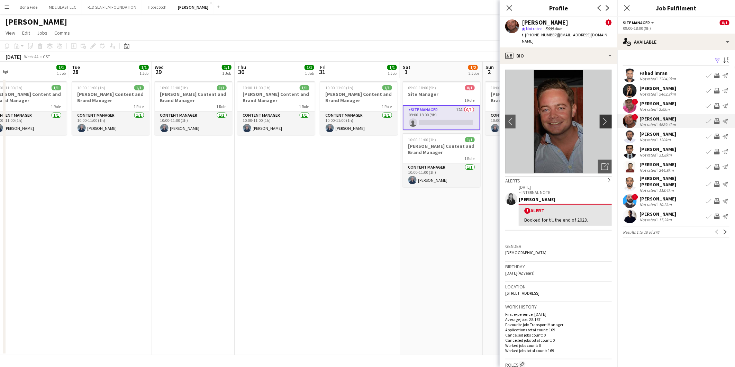
click at [601, 118] on app-icon "chevron-right" at bounding box center [606, 121] width 11 height 7
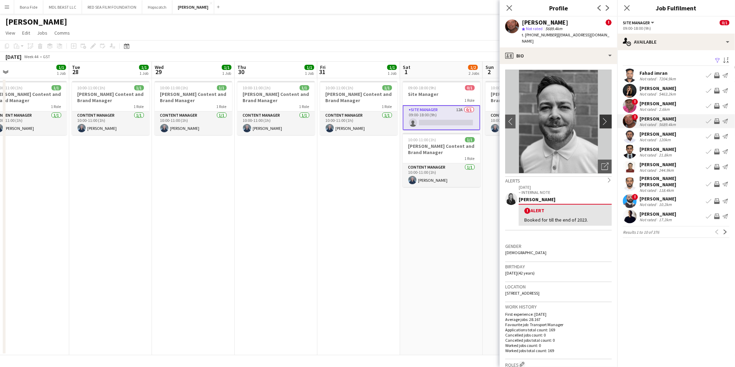
click at [601, 118] on app-icon "chevron-right" at bounding box center [606, 121] width 11 height 7
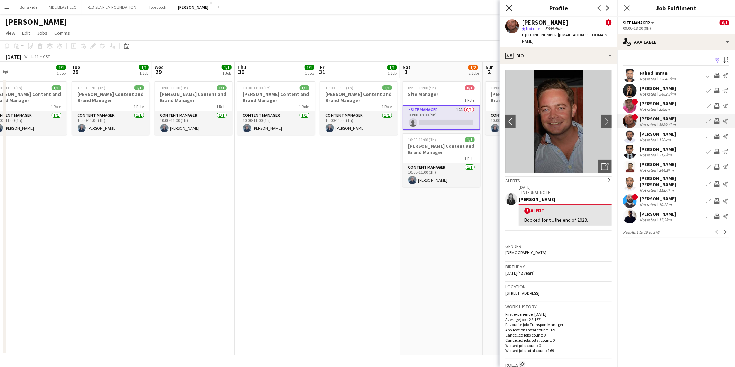
click at [510, 6] on icon "Close pop-in" at bounding box center [509, 7] width 7 height 7
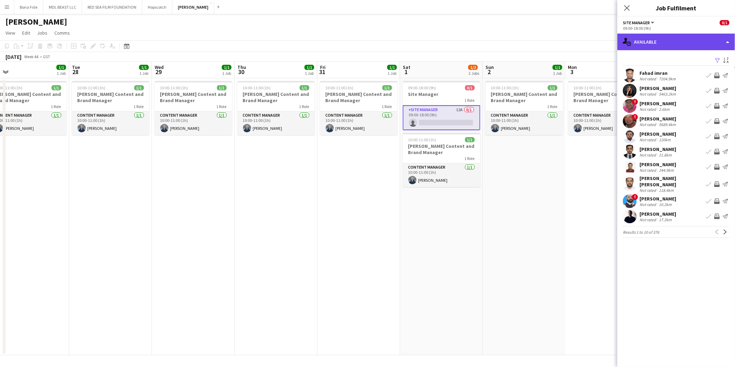
click at [666, 42] on div "single-neutral-actions-upload Available" at bounding box center [676, 42] width 118 height 17
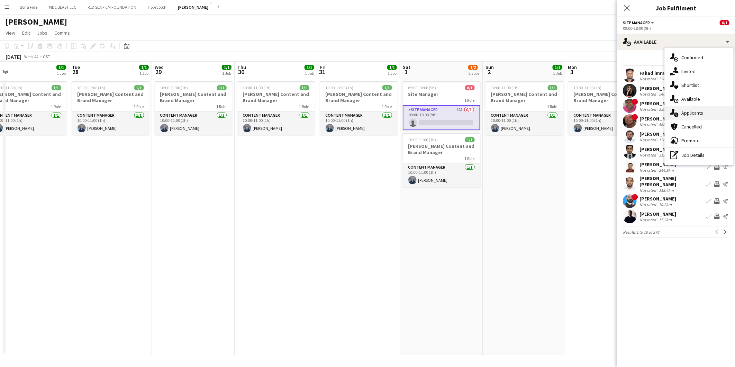
click at [687, 109] on div "single-neutral-actions-information Applicants" at bounding box center [698, 113] width 68 height 14
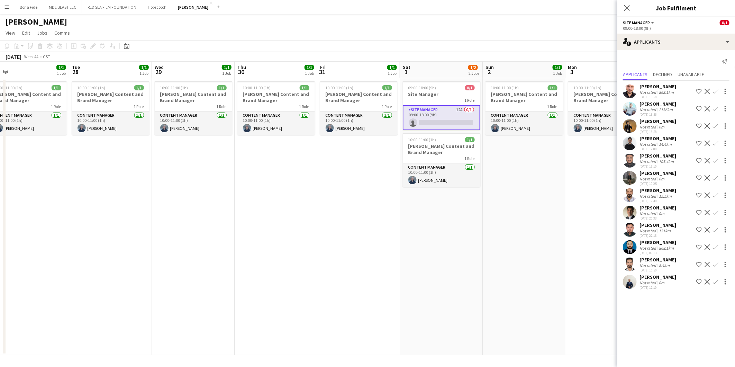
click at [282, 242] on app-date-cell "10:00-11:00 (1h) 1/1 Wasserman Content and Brand Manager 1 Role Content Manager…" at bounding box center [276, 216] width 83 height 277
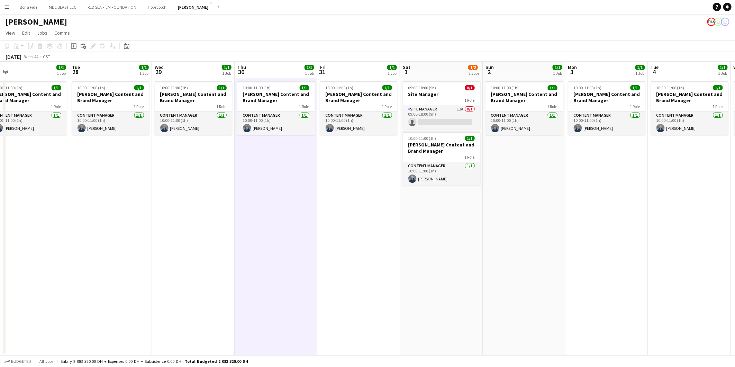
click at [192, 223] on app-date-cell "10:00-11:00 (1h) 1/1 Wasserman Content and Brand Manager 1 Role Content Manager…" at bounding box center [193, 216] width 83 height 277
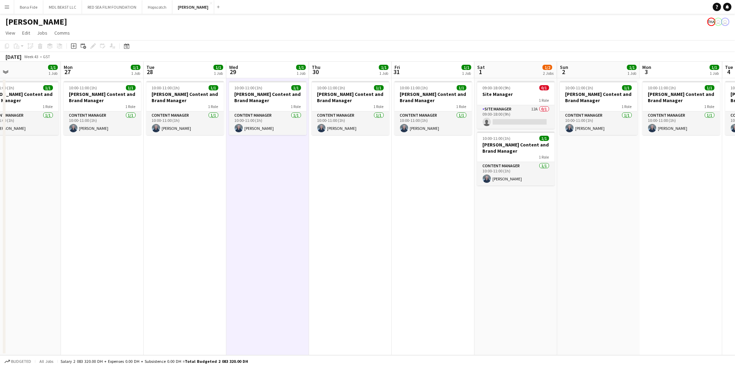
drag, startPoint x: 73, startPoint y: 178, endPoint x: 229, endPoint y: 188, distance: 156.0
click at [231, 188] on app-calendar-viewport "Fri 24 1/1 1 Job Sat 25 1/1 1 Job Sun 26 1/1 1 Job Mon 27 1/1 1 Job Tue 28 1/1 …" at bounding box center [367, 208] width 735 height 293
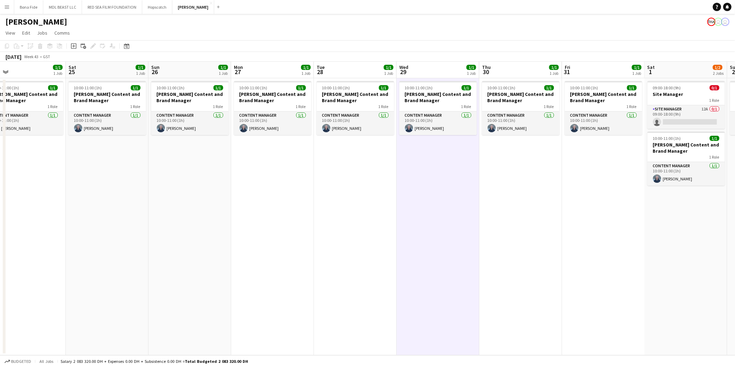
drag, startPoint x: 150, startPoint y: 184, endPoint x: 246, endPoint y: 191, distance: 96.0
click at [246, 191] on app-calendar-viewport "Wed 22 1/1 1 Job Thu 23 1/1 1 Job Fri 24 1/1 1 Job Sat 25 1/1 1 Job Sun 26 1/1 …" at bounding box center [367, 208] width 735 height 293
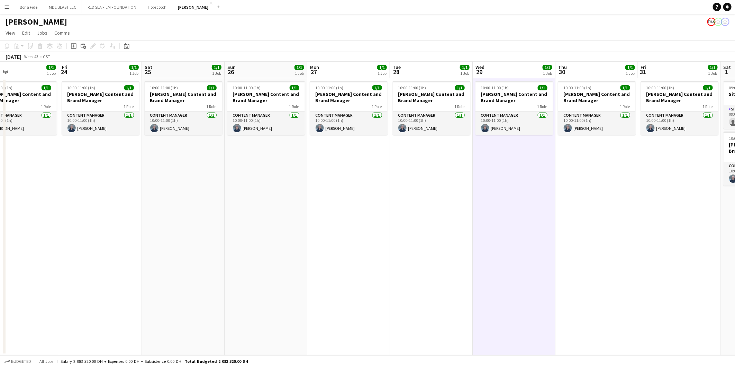
scroll to position [0, 187]
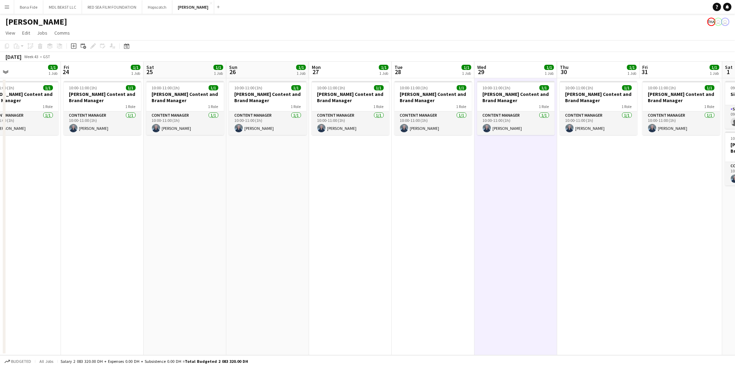
drag, startPoint x: 168, startPoint y: 190, endPoint x: 238, endPoint y: 194, distance: 69.6
click at [238, 194] on app-calendar-viewport "Tue 21 1/1 1 Job Wed 22 1/1 1 Job Thu 23 1/1 1 Job Fri 24 1/1 1 Job Sat 25 1/1 …" at bounding box center [367, 208] width 735 height 293
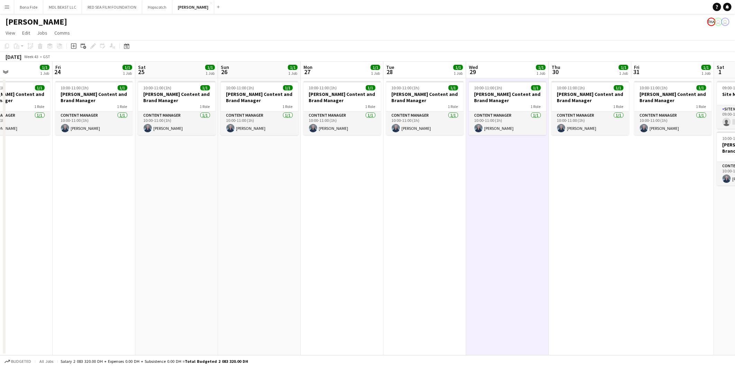
drag, startPoint x: 172, startPoint y: 184, endPoint x: 273, endPoint y: 190, distance: 101.1
click at [273, 190] on app-calendar-viewport "Tue 21 1/1 1 Job Wed 22 1/1 1 Job Thu 23 1/1 1 Job Fri 24 1/1 1 Job Sat 25 1/1 …" at bounding box center [367, 208] width 735 height 293
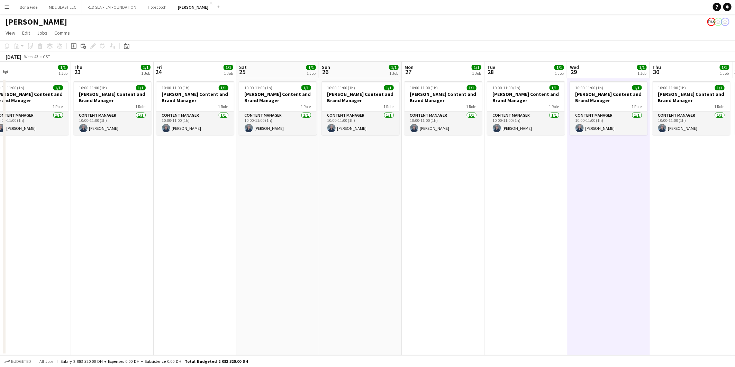
drag, startPoint x: 171, startPoint y: 188, endPoint x: 258, endPoint y: 193, distance: 87.7
click at [258, 195] on app-calendar-viewport "Mon 20 1/1 1 Job Tue 21 1/1 1 Job Wed 22 1/1 1 Job Thu 23 1/1 1 Job Fri 24 1/1 …" at bounding box center [367, 208] width 735 height 293
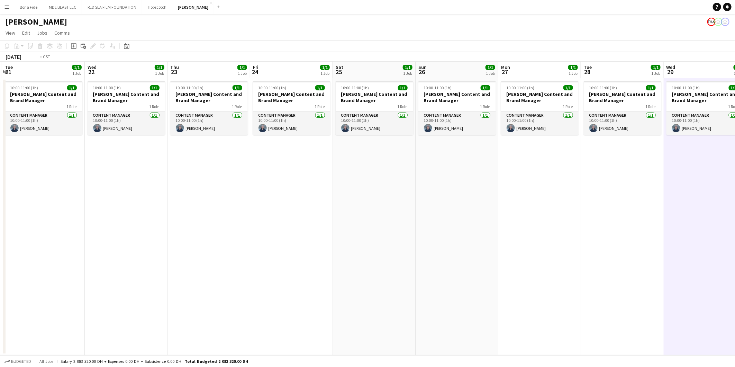
drag, startPoint x: 173, startPoint y: 190, endPoint x: 236, endPoint y: 195, distance: 63.5
click at [260, 196] on app-calendar-viewport "Sun 19 1/1 1 Job Mon 20 1/1 1 Job Tue 21 1/1 1 Job Wed 22 1/1 1 Job Thu 23 1/1 …" at bounding box center [367, 208] width 735 height 293
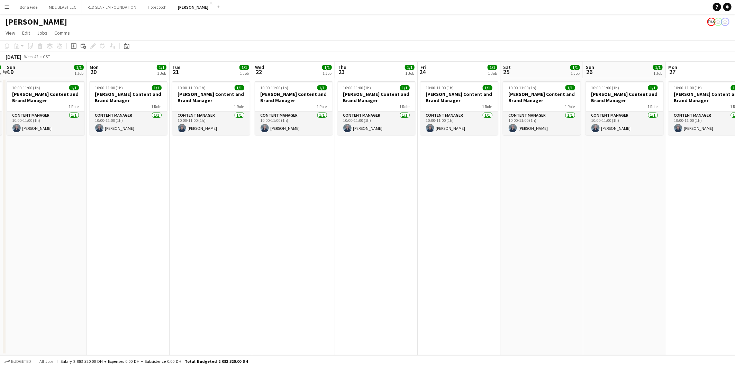
drag, startPoint x: 187, startPoint y: 190, endPoint x: 275, endPoint y: 195, distance: 88.0
click at [275, 195] on app-calendar-viewport "Fri 17 1/1 1 Job Sat 18 1/1 1 Job Sun 19 1/1 1 Job Mon 20 1/1 1 Job Tue 21 1/1 …" at bounding box center [367, 208] width 735 height 293
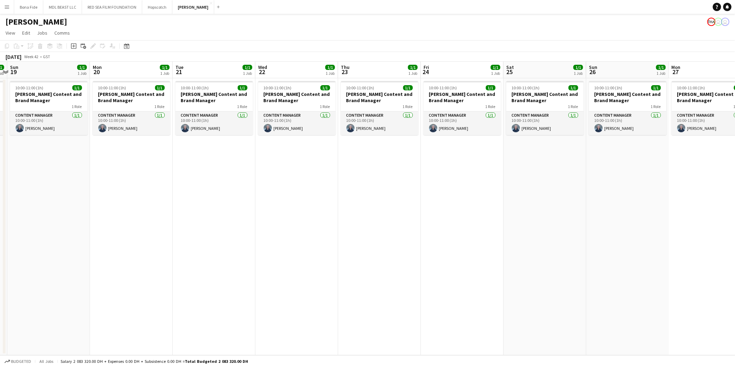
drag, startPoint x: 203, startPoint y: 193, endPoint x: 262, endPoint y: 196, distance: 58.6
click at [263, 196] on app-calendar-viewport "Fri 17 1/1 1 Job Sat 18 1/1 1 Job Sun 19 1/1 1 Job Mon 20 1/1 1 Job Tue 21 1/1 …" at bounding box center [367, 208] width 735 height 293
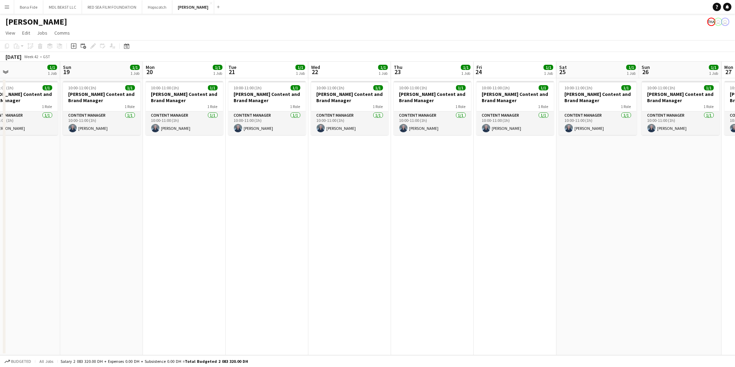
drag, startPoint x: 157, startPoint y: 179, endPoint x: 268, endPoint y: 191, distance: 112.0
click at [268, 191] on app-calendar-viewport "Thu 16 1/1 1 Job Fri 17 1/1 1 Job Sat 18 1/1 1 Job Sun 19 1/1 1 Job Mon 20 1/1 …" at bounding box center [367, 208] width 735 height 293
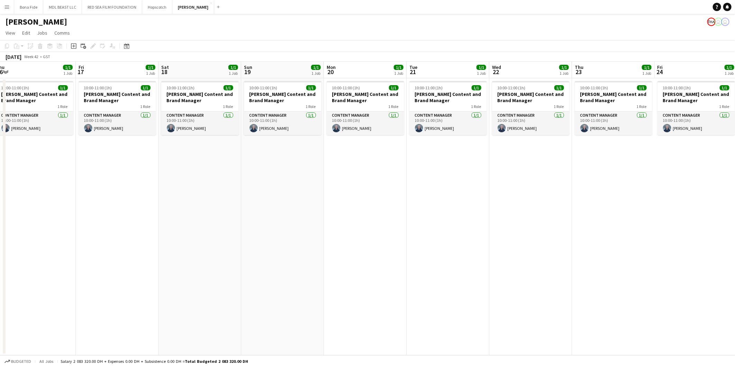
drag, startPoint x: 239, startPoint y: 179, endPoint x: 285, endPoint y: 181, distance: 46.1
click at [285, 181] on app-calendar-viewport "Tue 14 1/1 1 Job Wed 15 1/1 1 Job Thu 16 1/1 1 Job Fri 17 1/1 1 Job Sat 18 1/1 …" at bounding box center [367, 208] width 735 height 293
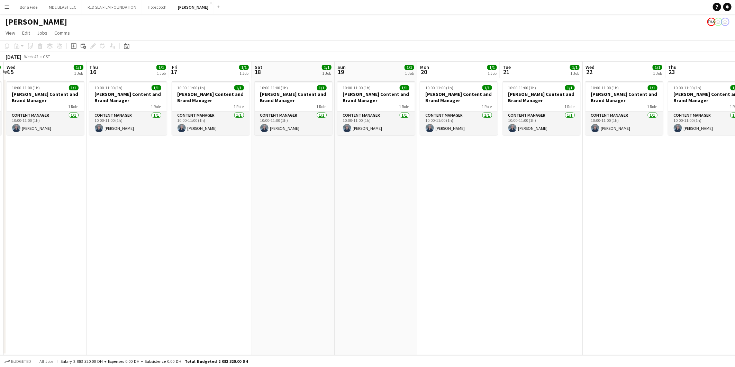
click at [250, 180] on app-calendar-viewport "Mon 13 1/1 1 Job Tue 14 1/1 1 Job Wed 15 1/1 1 Job Thu 16 1/1 1 Job Fri 17 1/1 …" at bounding box center [367, 208] width 735 height 293
drag, startPoint x: 156, startPoint y: 180, endPoint x: 150, endPoint y: 180, distance: 6.2
click at [220, 186] on app-calendar-viewport "Sat 11 1/1 1 Job Sun 12 1/1 1 Job Mon 13 1/1 1 Job Tue 14 1/1 1 Job Wed 15 1/1 …" at bounding box center [367, 208] width 735 height 293
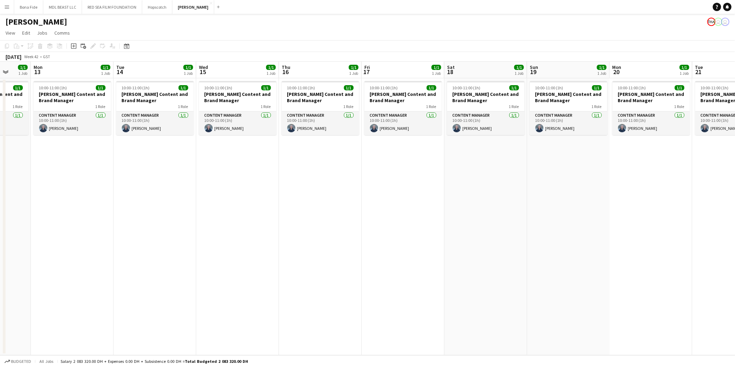
click at [220, 194] on app-calendar-viewport "Fri 10 1/1 1 Job Sat 11 1/1 1 Job Sun 12 1/1 1 Job Mon 13 1/1 1 Job Tue 14 1/1 …" at bounding box center [367, 208] width 735 height 293
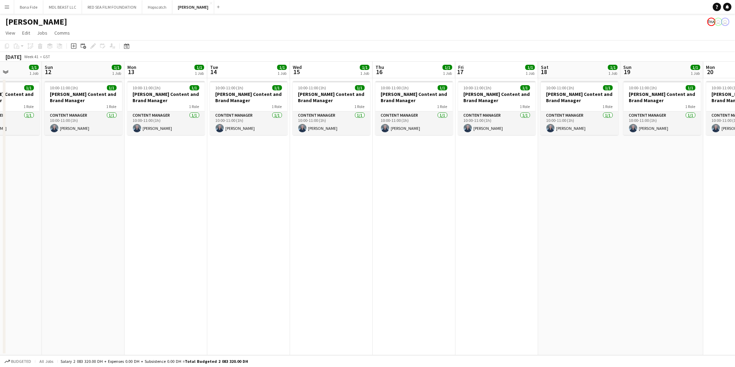
click at [261, 191] on app-calendar-viewport "Thu 9 1/1 1 Job Fri 10 1/1 1 Job Sat 11 1/1 1 Job Sun 12 1/1 1 Job Mon 13 1/1 1…" at bounding box center [367, 208] width 735 height 293
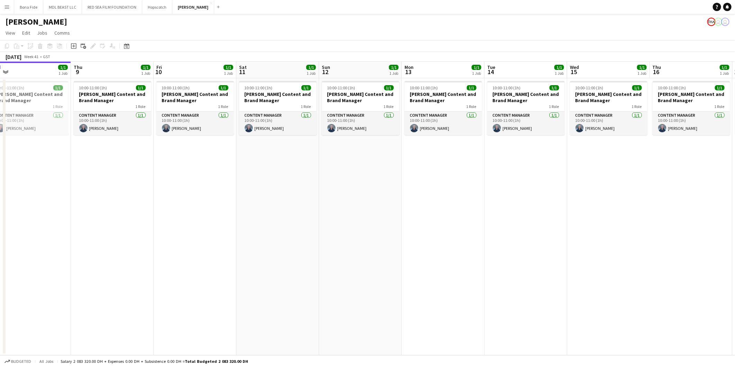
drag, startPoint x: 134, startPoint y: 185, endPoint x: 251, endPoint y: 195, distance: 118.1
click at [274, 195] on app-calendar-viewport "Mon 6 Tue 7 0/1 1 Job Wed 8 1/1 1 Job Thu 9 1/1 1 Job Fri 10 1/1 1 Job Sat 11 1…" at bounding box center [367, 208] width 735 height 293
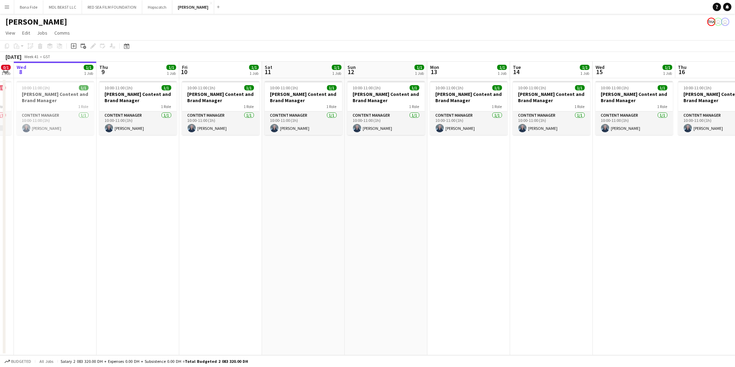
click at [229, 185] on app-calendar-viewport "Mon 6 Tue 7 0/1 1 Job Wed 8 1/1 1 Job Thu 9 1/1 1 Job Fri 10 1/1 1 Job Sat 11 1…" at bounding box center [367, 208] width 735 height 293
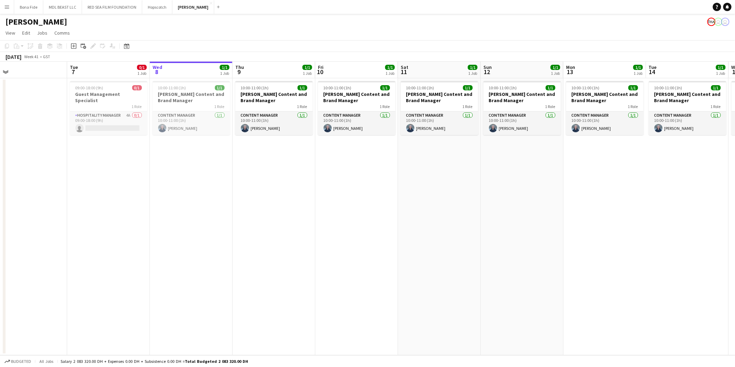
drag, startPoint x: 192, startPoint y: 186, endPoint x: 231, endPoint y: 189, distance: 39.6
click at [231, 189] on app-calendar-viewport "Sat 4 Sun 5 Mon 6 Tue 7 0/1 1 Job Wed 8 1/1 1 Job Thu 9 1/1 1 Job Fri 10 1/1 1 …" at bounding box center [367, 208] width 735 height 293
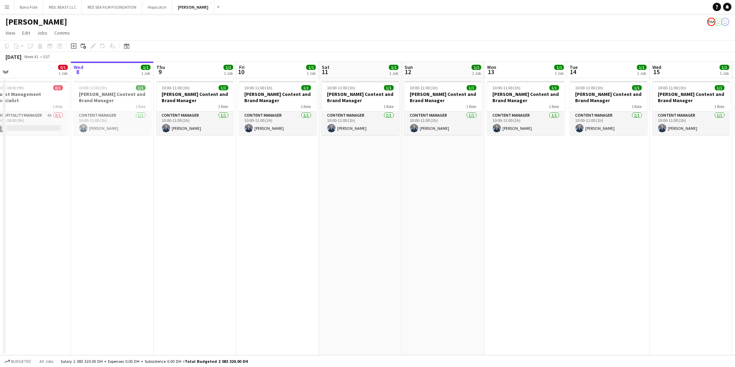
drag, startPoint x: 232, startPoint y: 189, endPoint x: 150, endPoint y: 189, distance: 81.3
click at [150, 189] on app-calendar-viewport "Sat 4 Sun 5 Mon 6 Tue 7 0/1 1 Job Wed 8 1/1 1 Job Thu 9 1/1 1 Job Fri 10 1/1 1 …" at bounding box center [367, 208] width 735 height 293
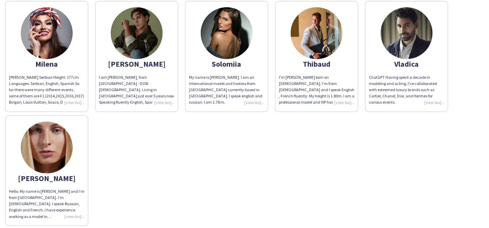
scroll to position [256, 0]
